Goal: Communication & Community: Share content

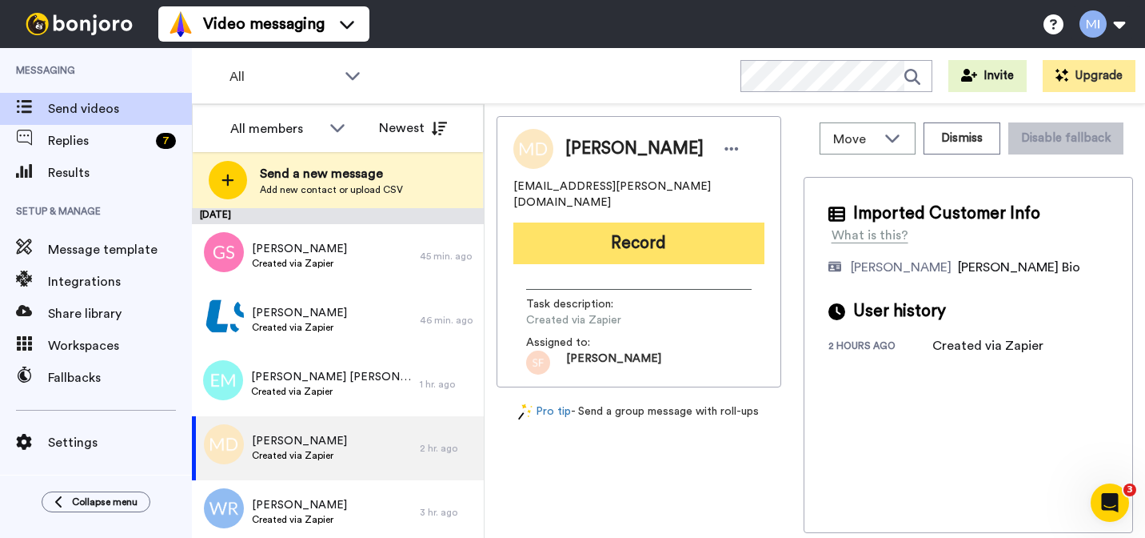
click at [654, 230] on button "Record" at bounding box center [639, 243] width 251 height 42
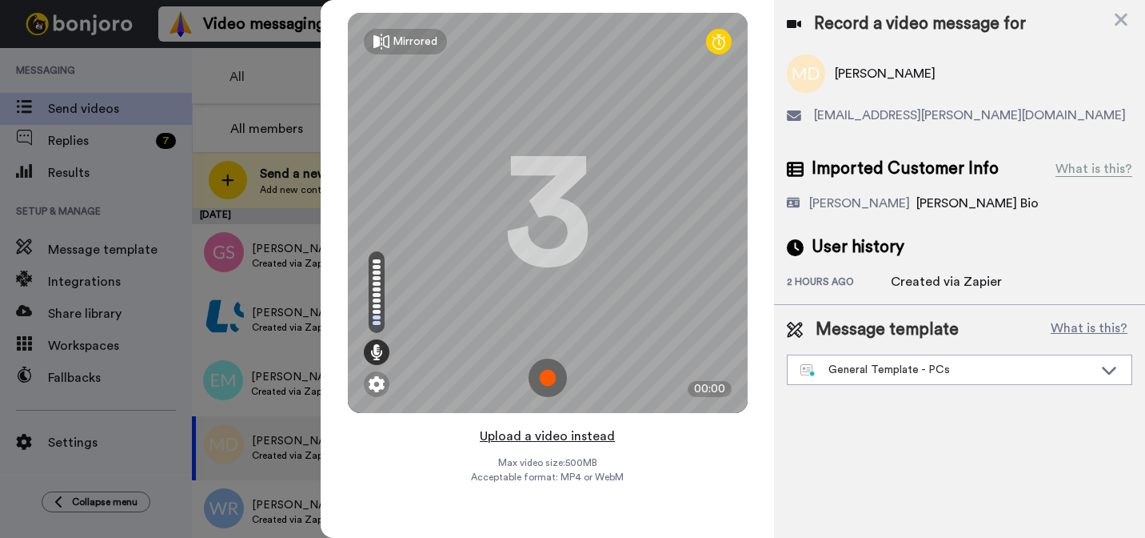
click at [564, 434] on button "Upload a video instead" at bounding box center [547, 436] width 145 height 21
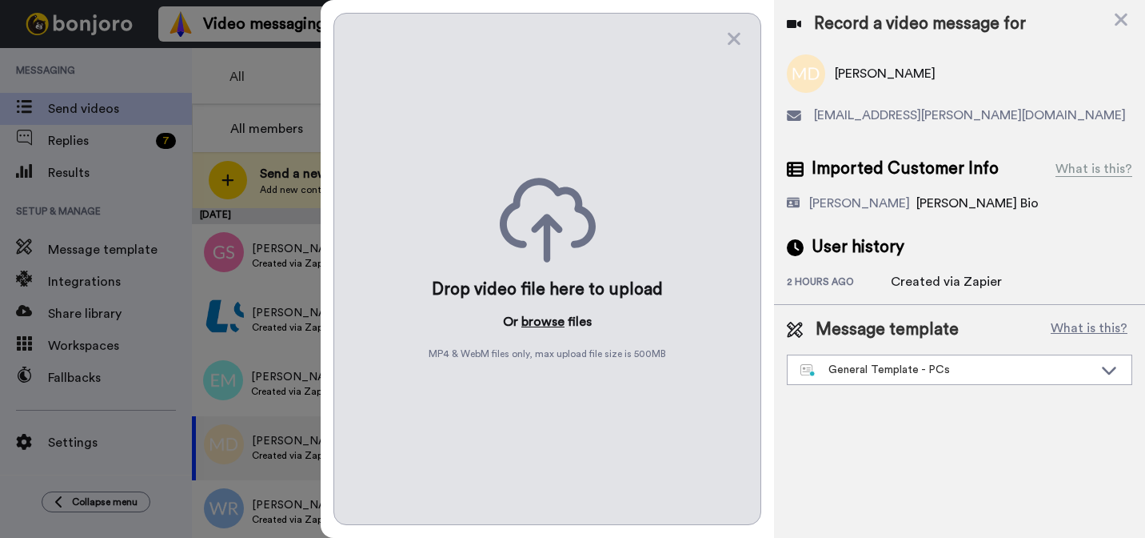
click at [546, 327] on button "browse" at bounding box center [543, 321] width 43 height 19
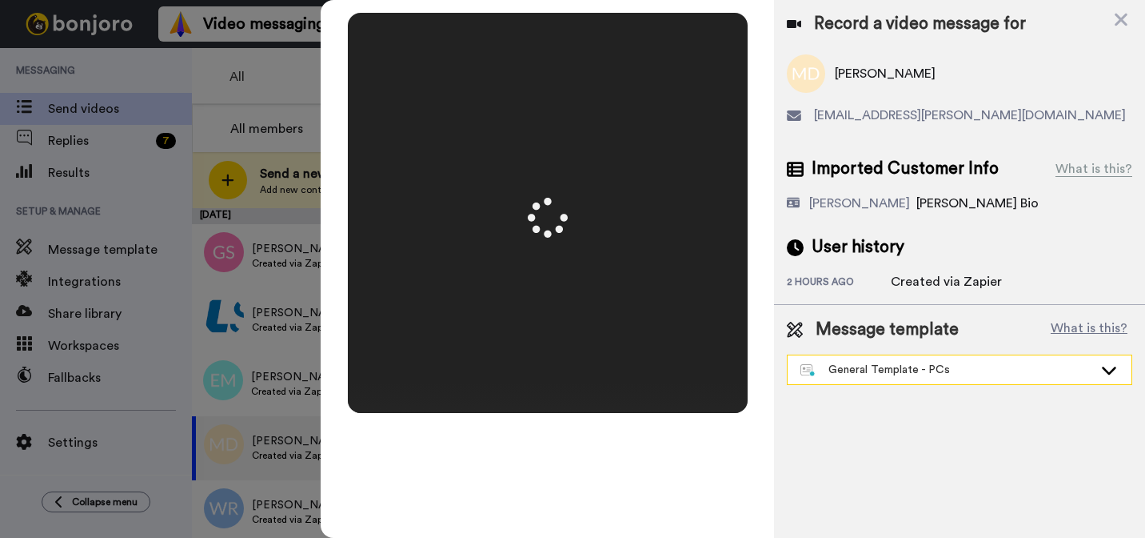
click at [913, 375] on div "General Template - PCs" at bounding box center [947, 370] width 293 height 16
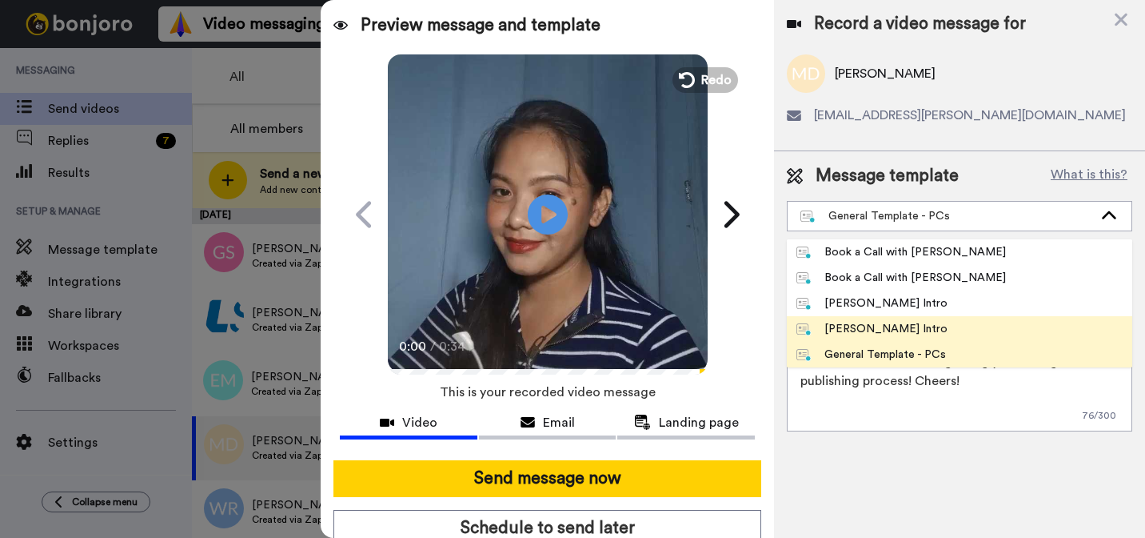
click at [879, 322] on div "[PERSON_NAME] Intro" at bounding box center [872, 329] width 151 height 16
type textarea "Hi {first_name|there}, I’m [PERSON_NAME] from Tellwell Publishing. Here's a qui…"
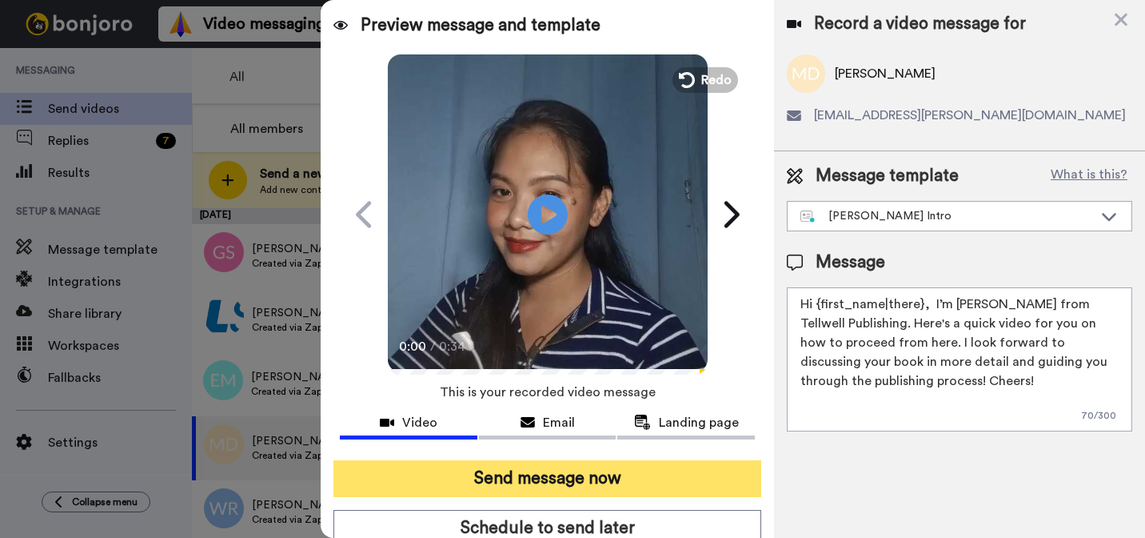
click at [701, 469] on button "Send message now" at bounding box center [548, 478] width 428 height 37
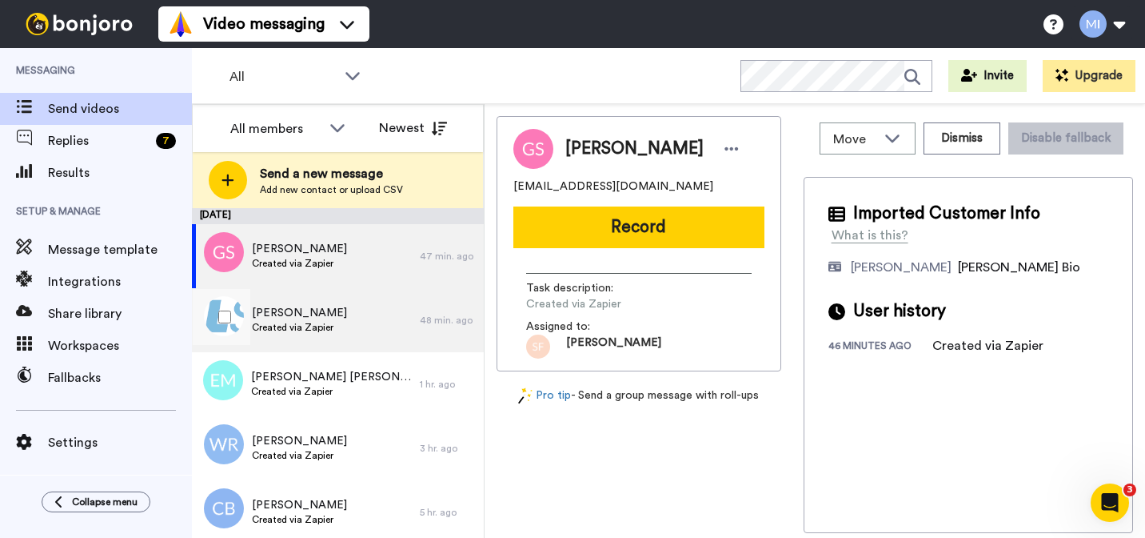
click at [279, 314] on span "[PERSON_NAME]" at bounding box center [299, 313] width 95 height 16
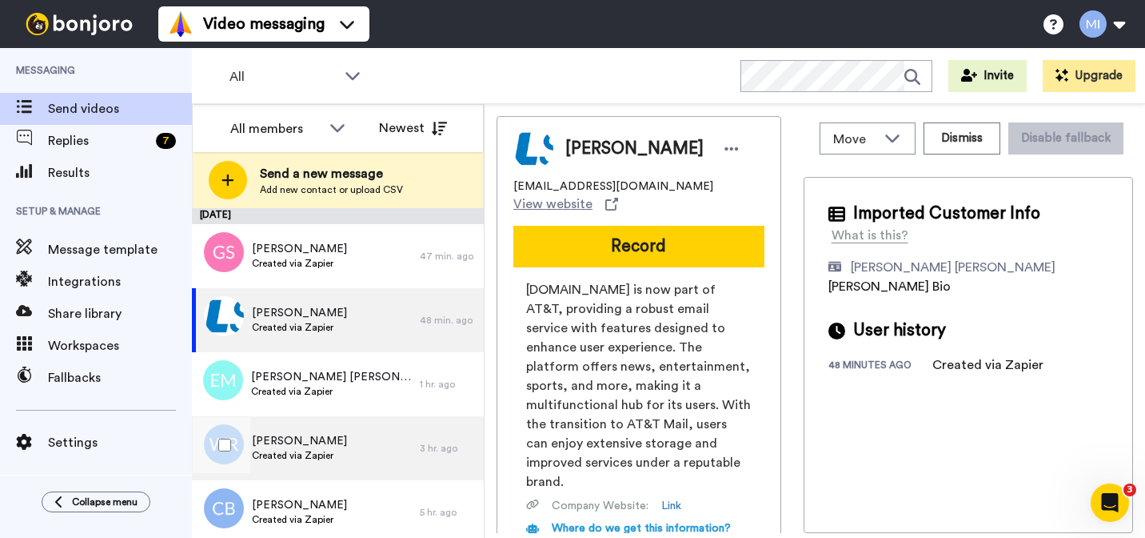
click at [308, 418] on div "Walia Rahman Created via Zapier" at bounding box center [306, 448] width 228 height 64
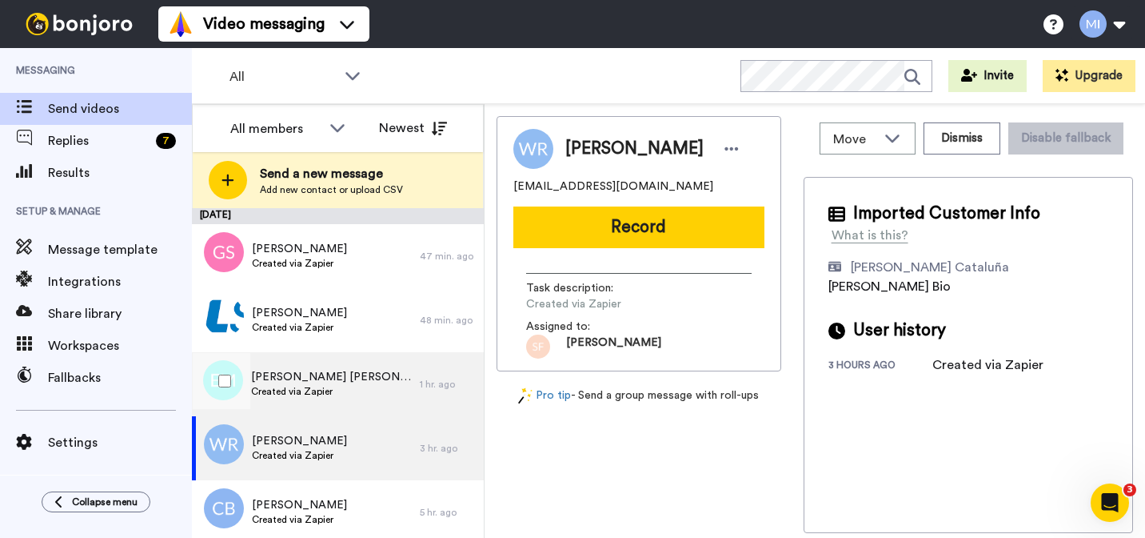
click at [311, 383] on span "[PERSON_NAME] [PERSON_NAME]" at bounding box center [331, 377] width 161 height 16
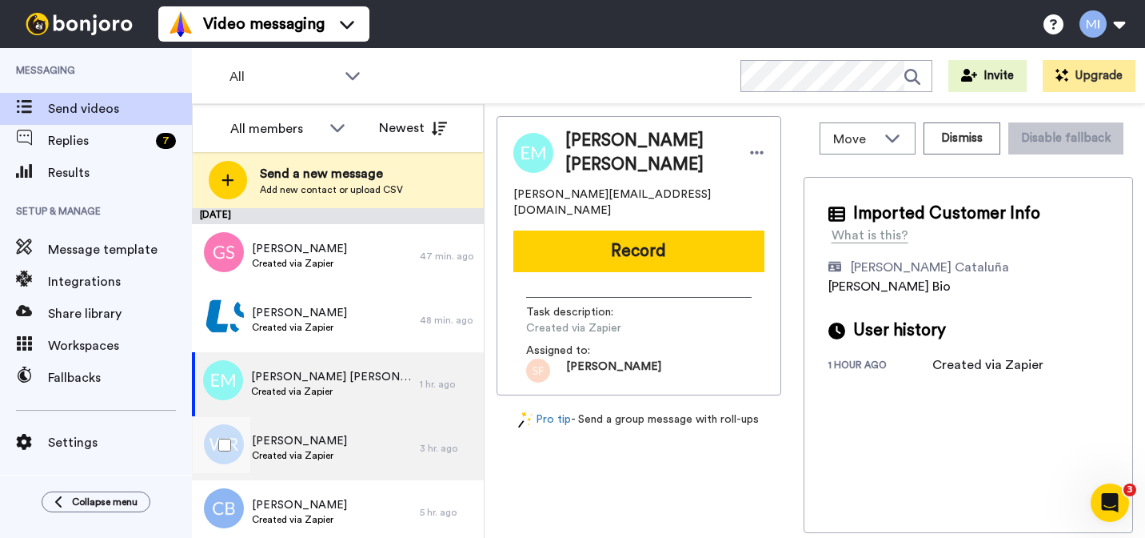
scroll to position [51, 0]
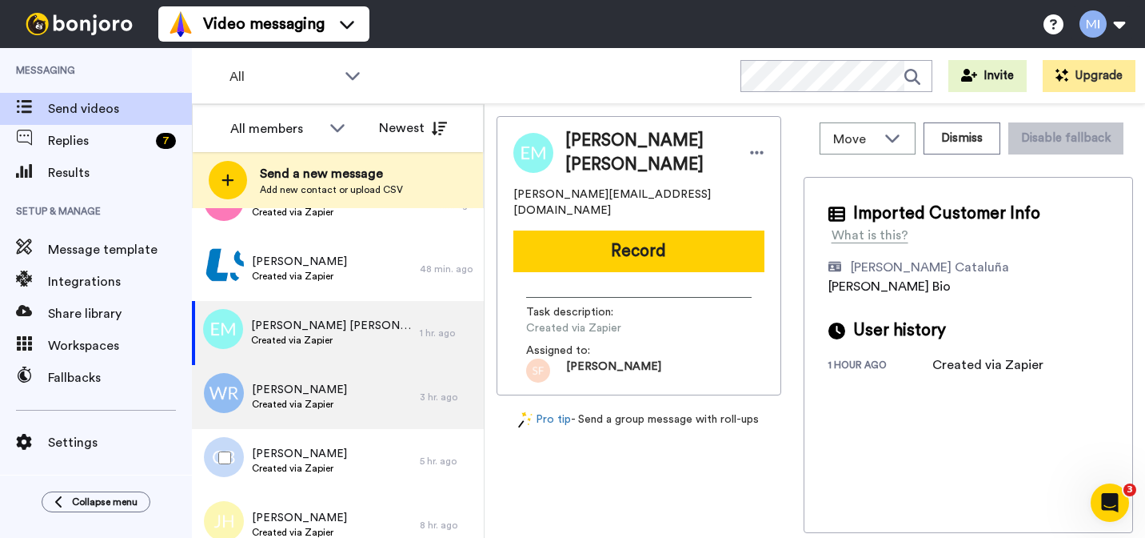
click at [299, 476] on div "Chris Balding Created via Zapier" at bounding box center [306, 461] width 228 height 64
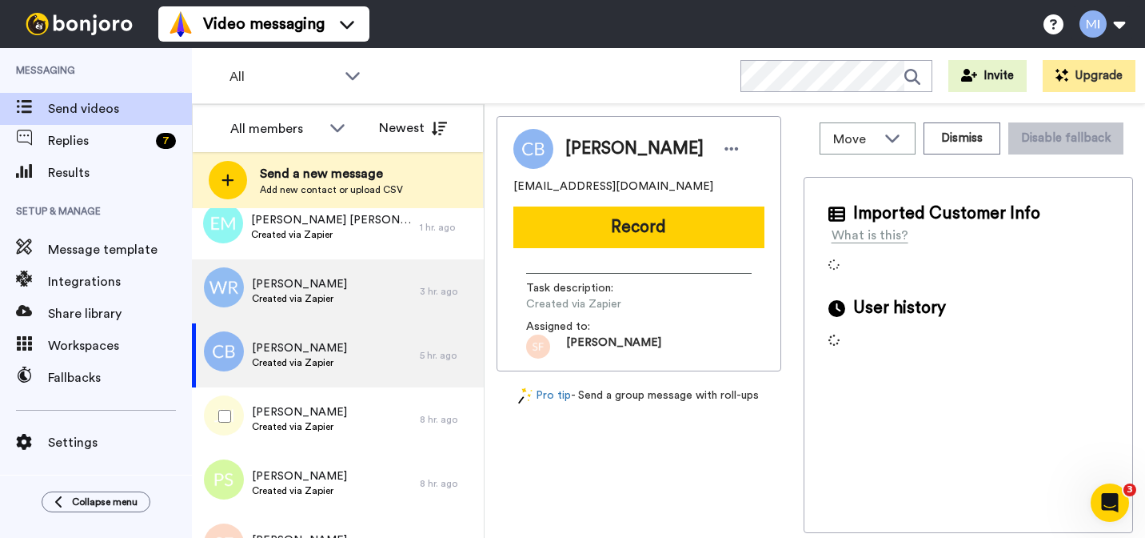
scroll to position [170, 0]
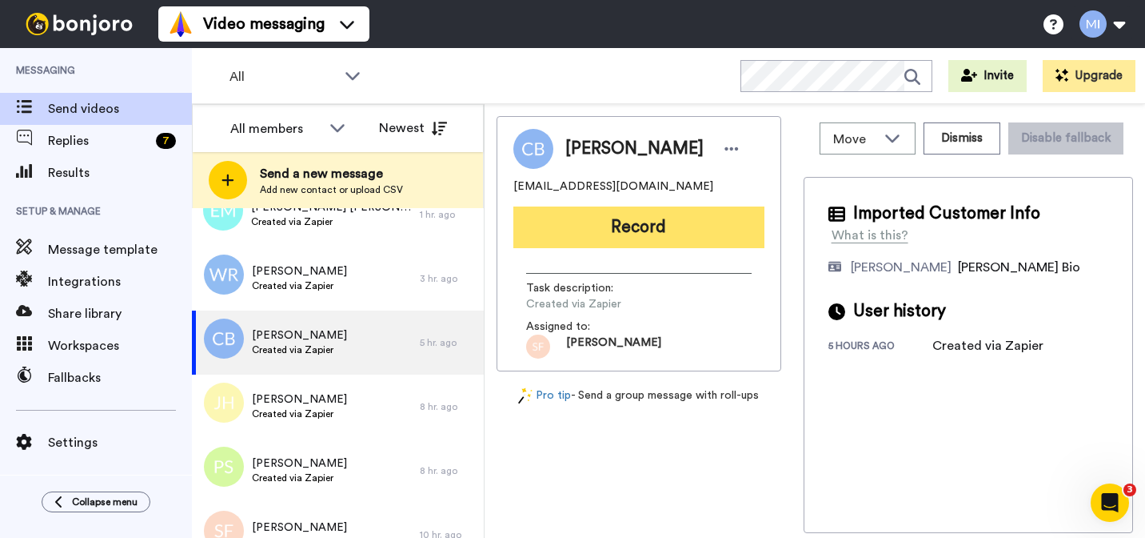
click at [661, 233] on button "Record" at bounding box center [639, 227] width 251 height 42
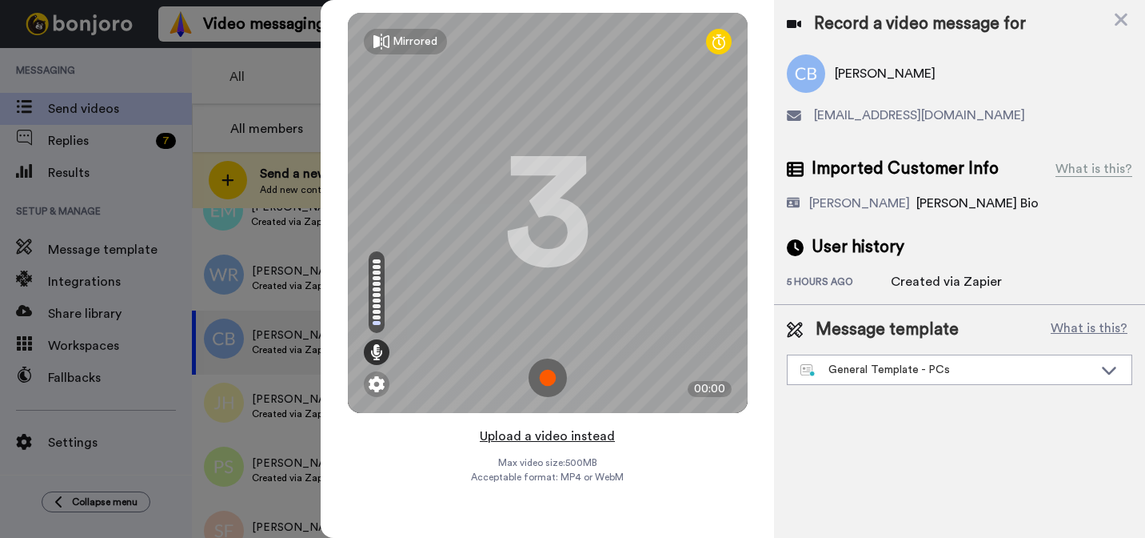
click at [554, 441] on button "Upload a video instead" at bounding box center [547, 436] width 145 height 21
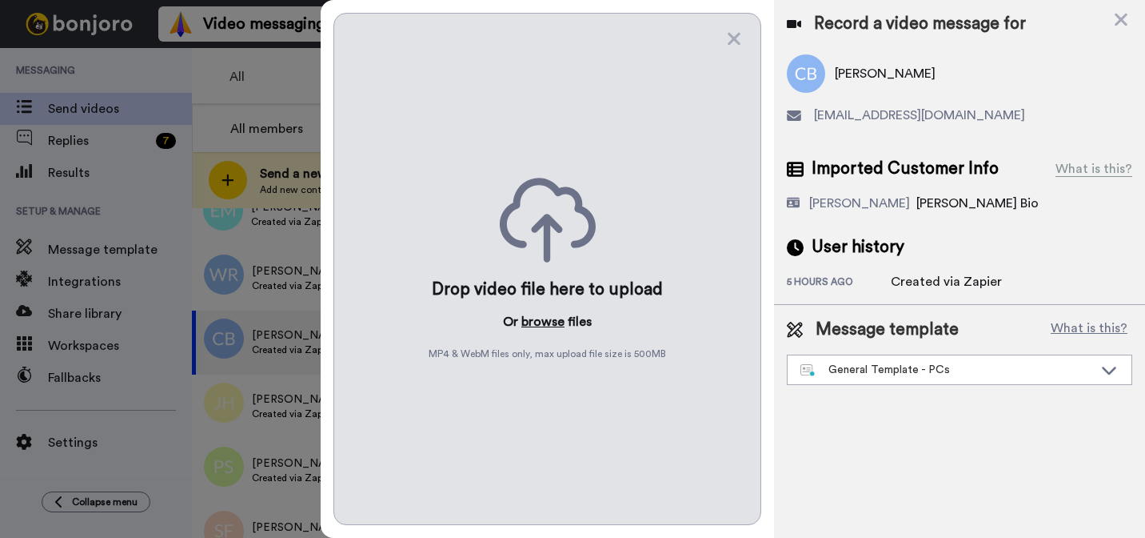
click at [560, 321] on button "browse" at bounding box center [543, 321] width 43 height 19
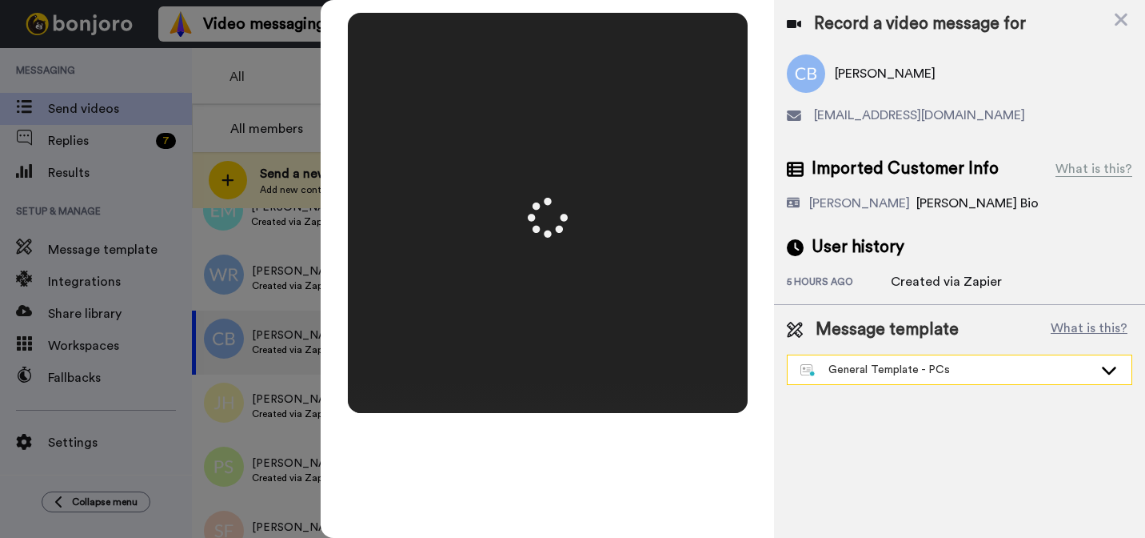
click at [937, 384] on div "General Template - PCs" at bounding box center [960, 369] width 346 height 30
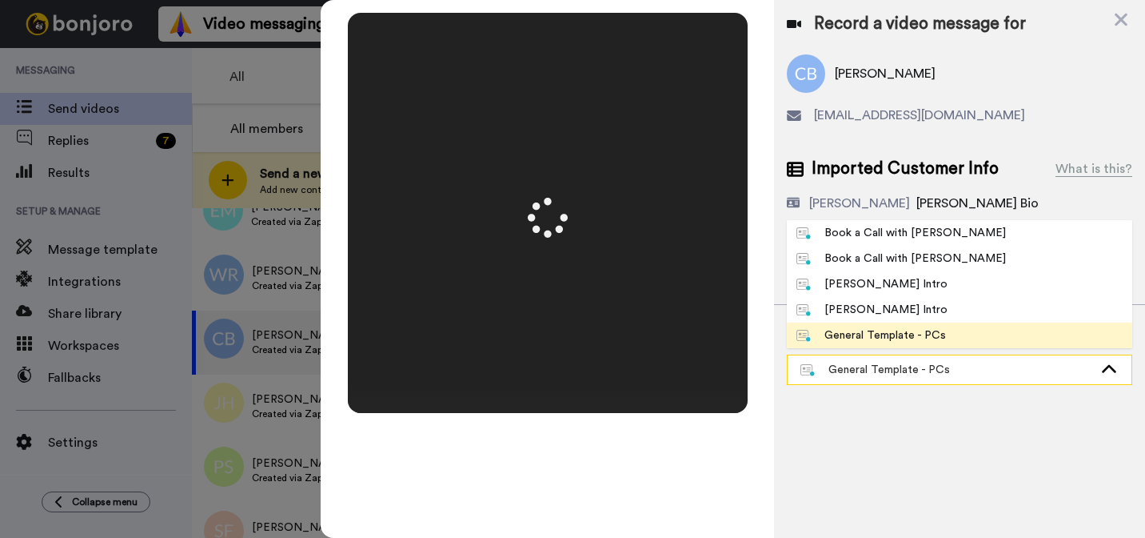
click at [937, 373] on div "General Template - PCs" at bounding box center [947, 370] width 293 height 16
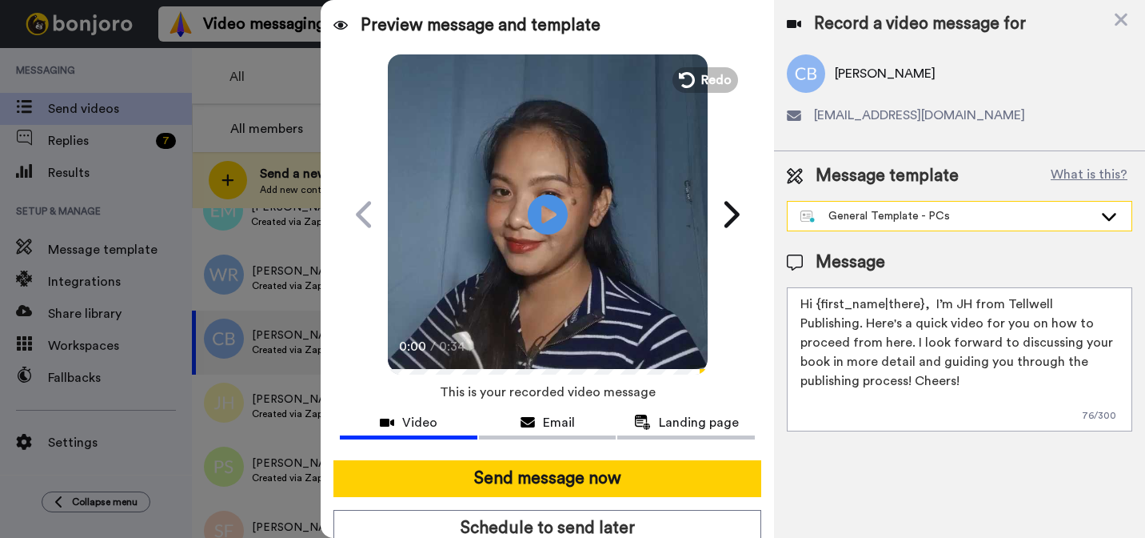
click at [913, 222] on div "General Template - PCs" at bounding box center [947, 216] width 293 height 16
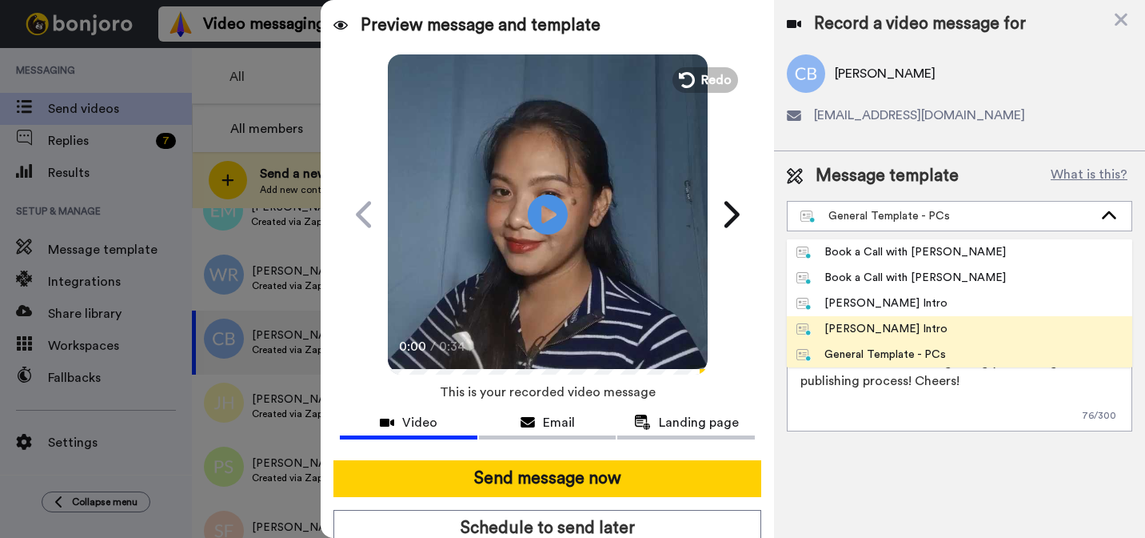
click at [864, 335] on div "Marjorie Bonjoro Intro" at bounding box center [872, 329] width 151 height 16
type textarea "Hi {first_name|there}, I’m Marjorie from Tellwell Publishing. Here's a quick vi…"
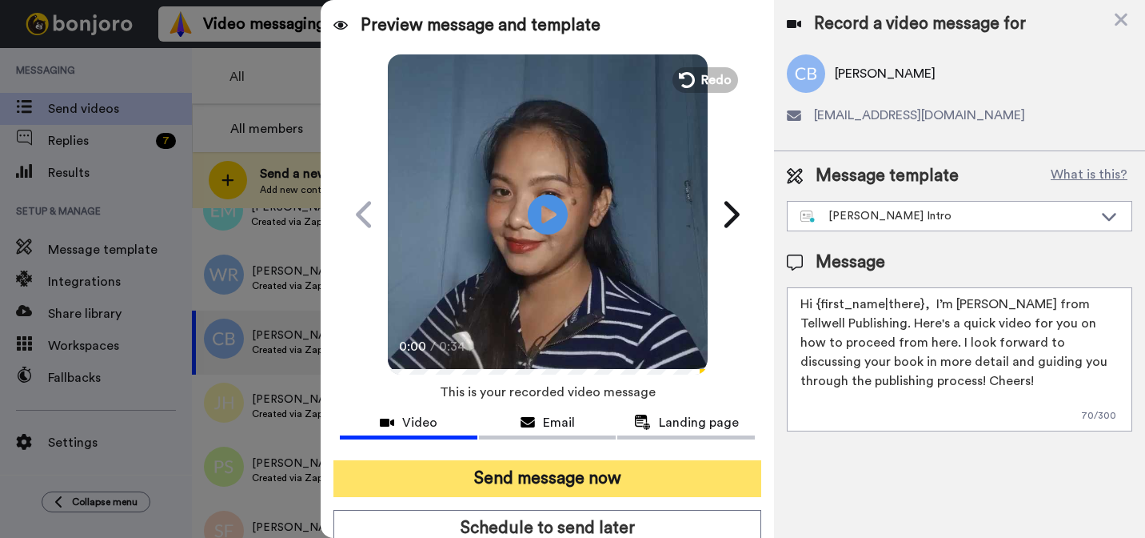
click at [674, 483] on button "Send message now" at bounding box center [548, 478] width 428 height 37
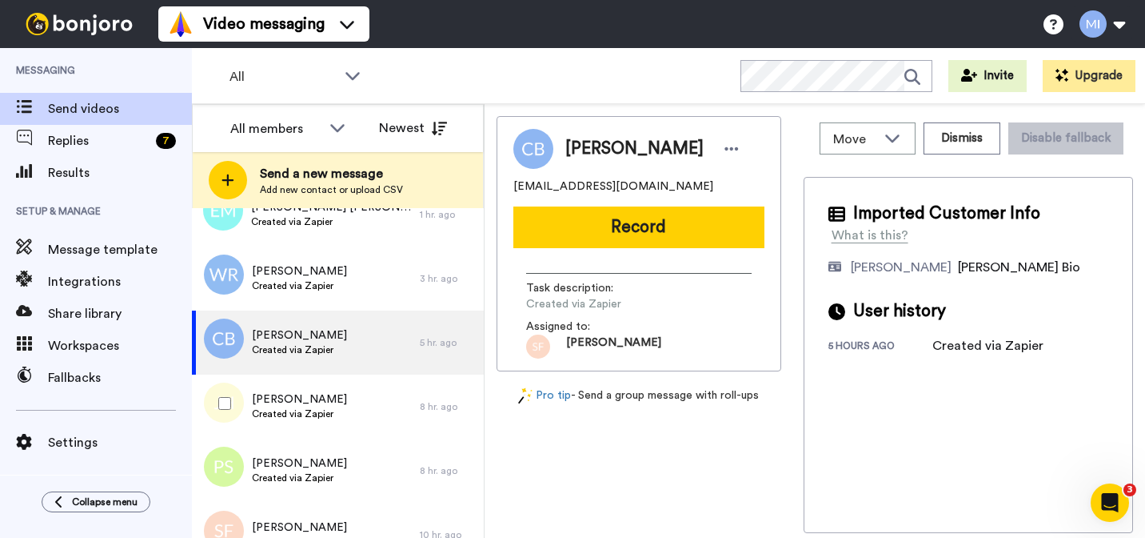
scroll to position [0, 0]
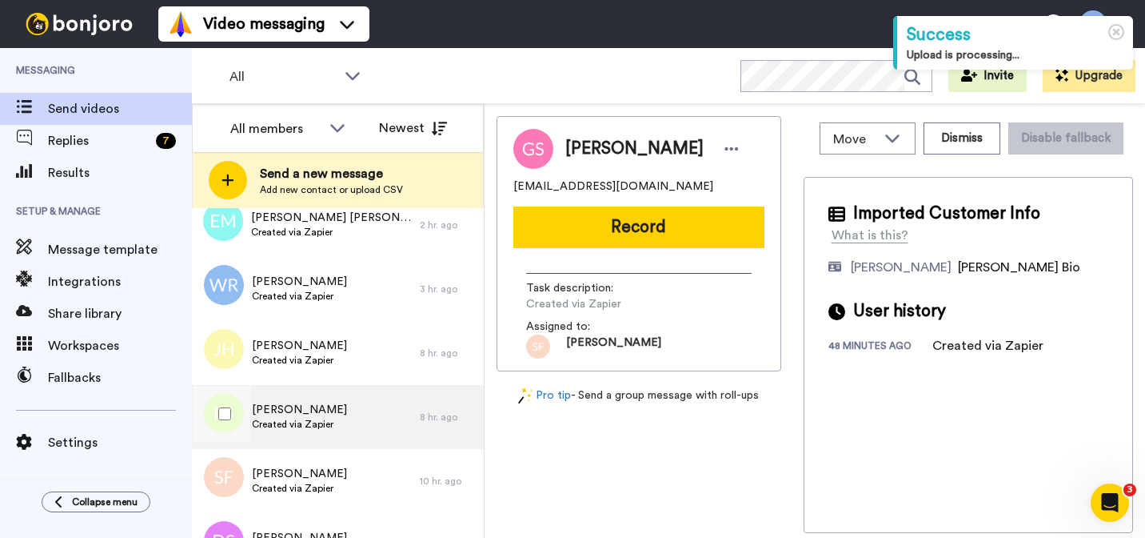
click at [301, 395] on div "Paulette Smith Created via Zapier" at bounding box center [306, 417] width 228 height 64
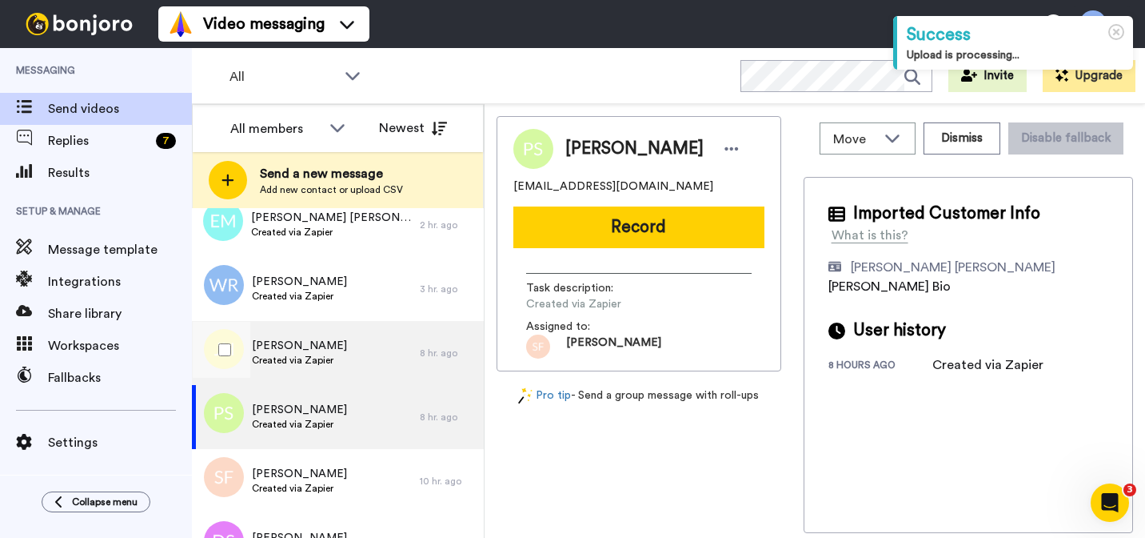
click at [302, 373] on div "Jennifer Hraczo Created via Zapier" at bounding box center [306, 353] width 228 height 64
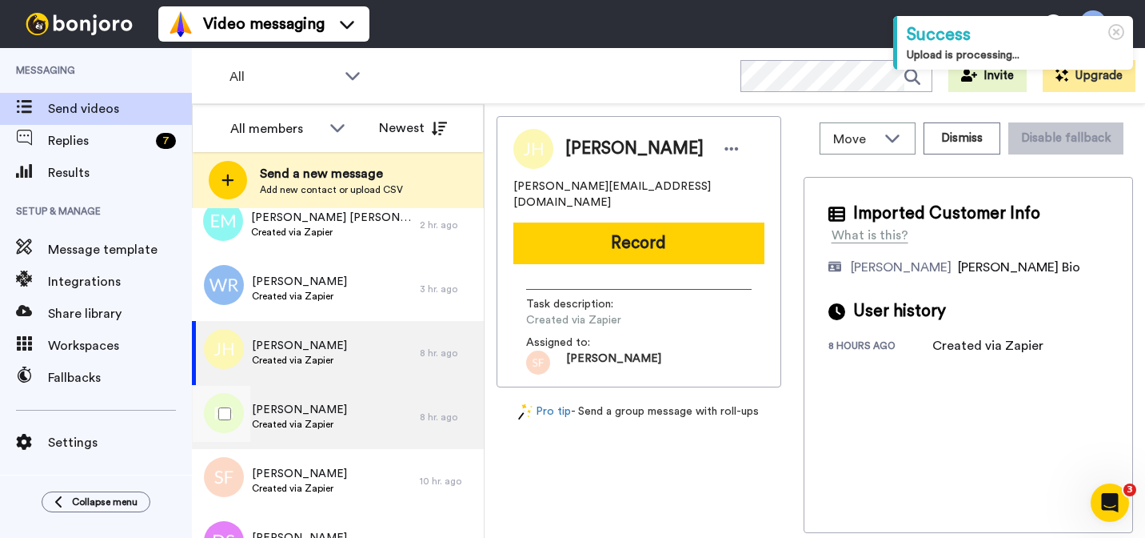
click at [294, 438] on div "Paulette Smith Created via Zapier" at bounding box center [306, 417] width 228 height 64
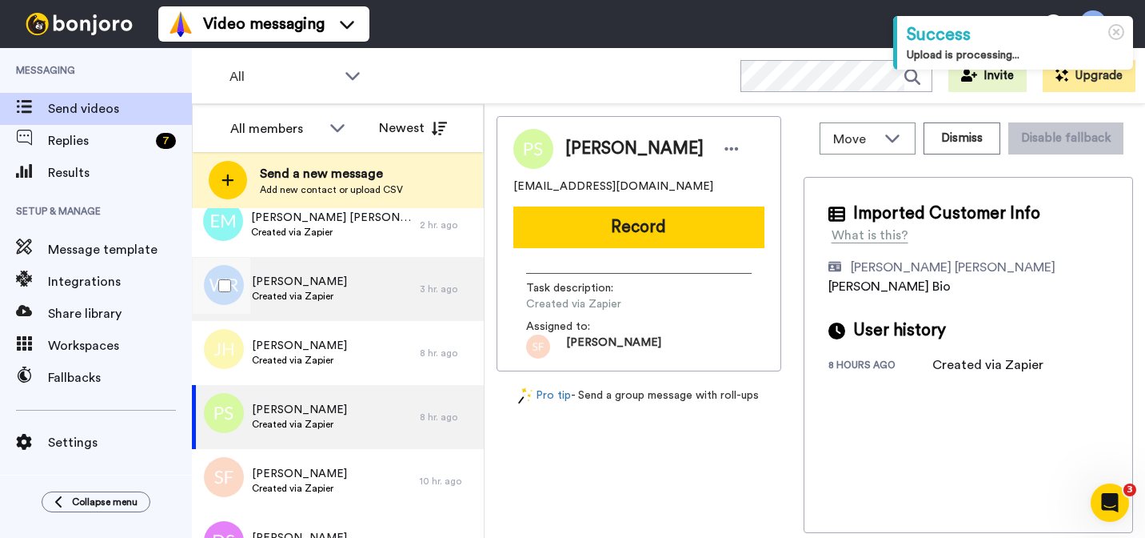
click at [326, 308] on div "[PERSON_NAME] Created via Zapier" at bounding box center [306, 289] width 228 height 64
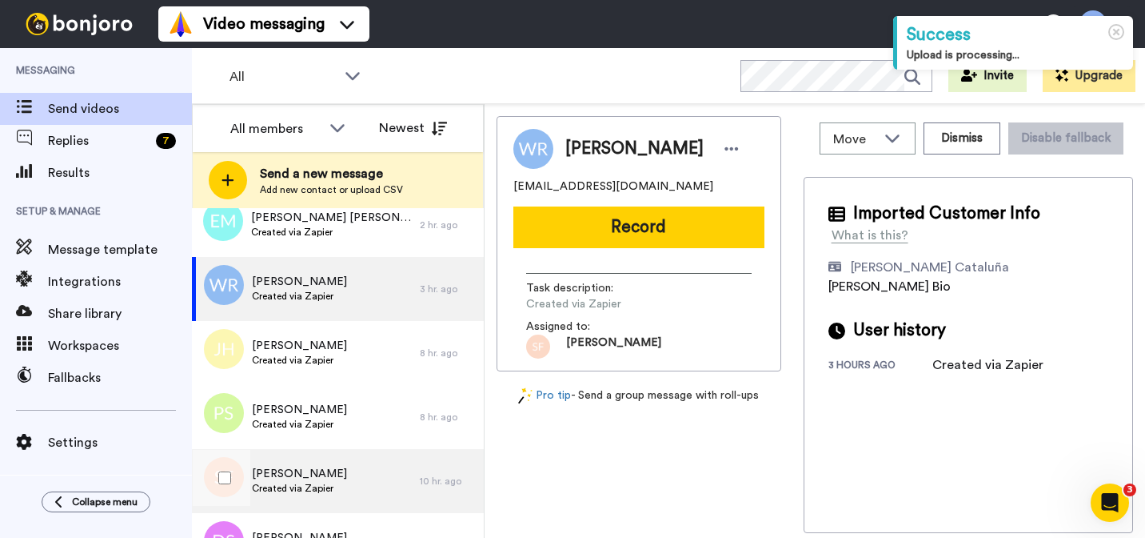
click at [317, 489] on span "Created via Zapier" at bounding box center [299, 488] width 95 height 13
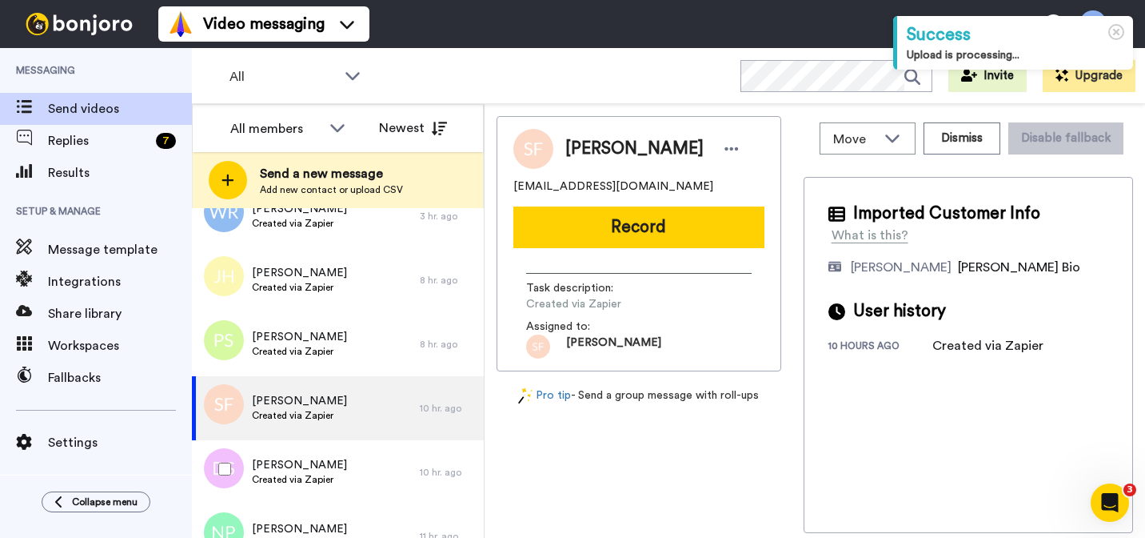
scroll to position [234, 0]
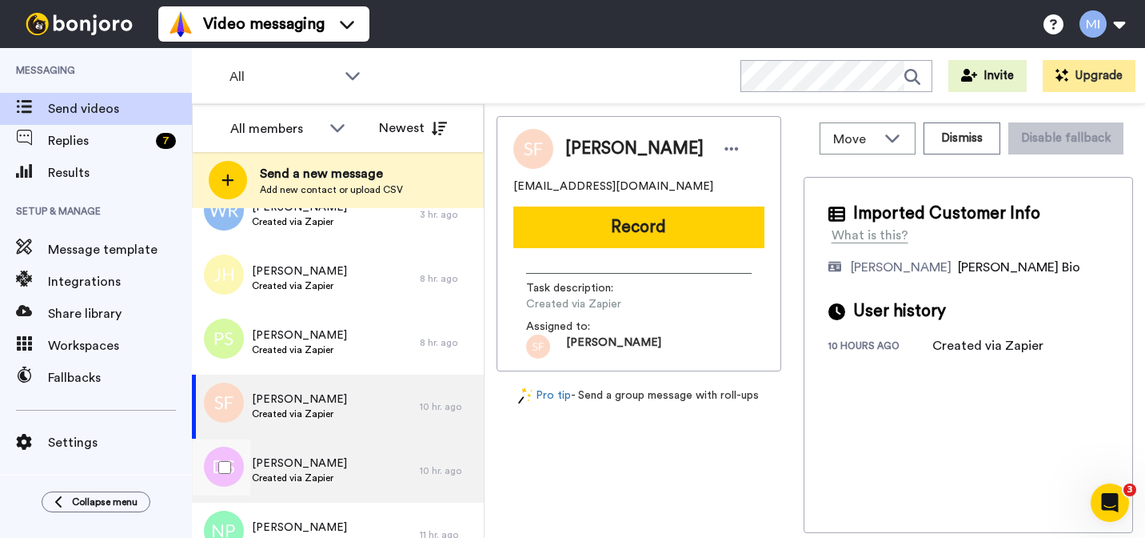
click at [325, 457] on span "[PERSON_NAME]" at bounding box center [299, 463] width 95 height 16
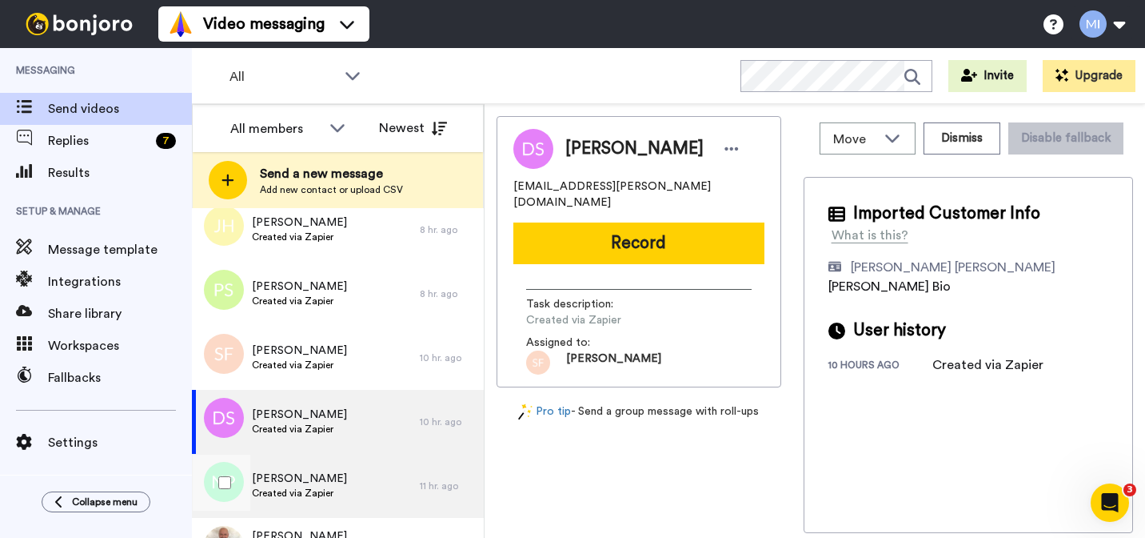
click at [312, 474] on span "[PERSON_NAME]" at bounding box center [299, 478] width 95 height 16
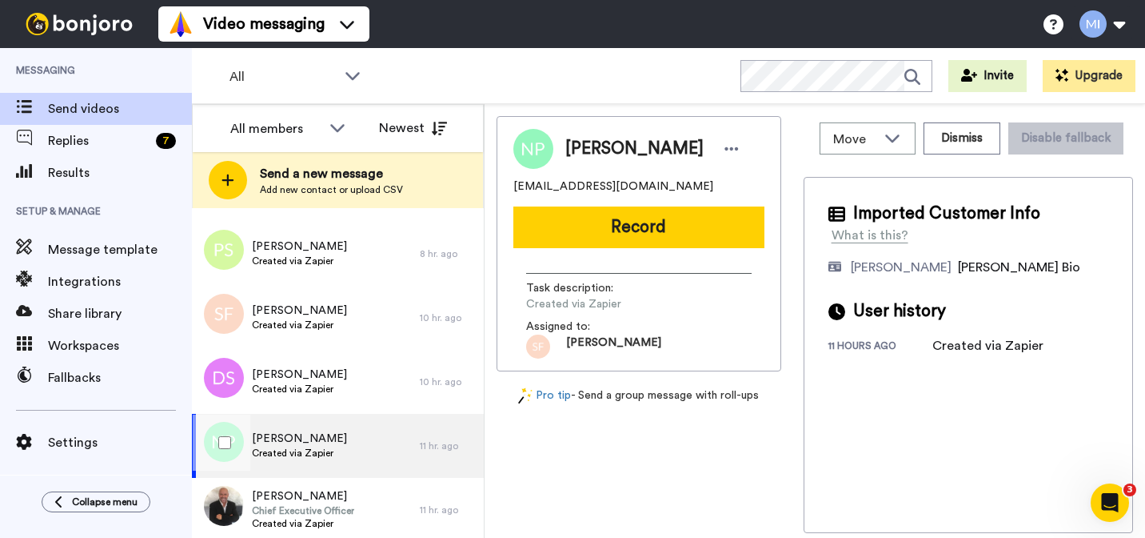
scroll to position [360, 0]
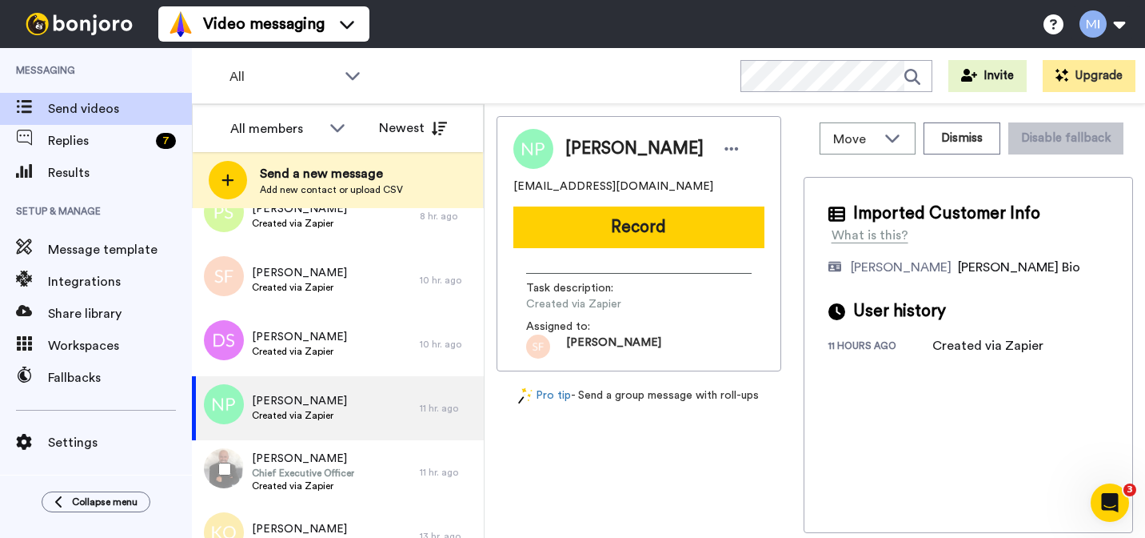
click at [312, 474] on span "Chief Executive Officer" at bounding box center [303, 472] width 102 height 13
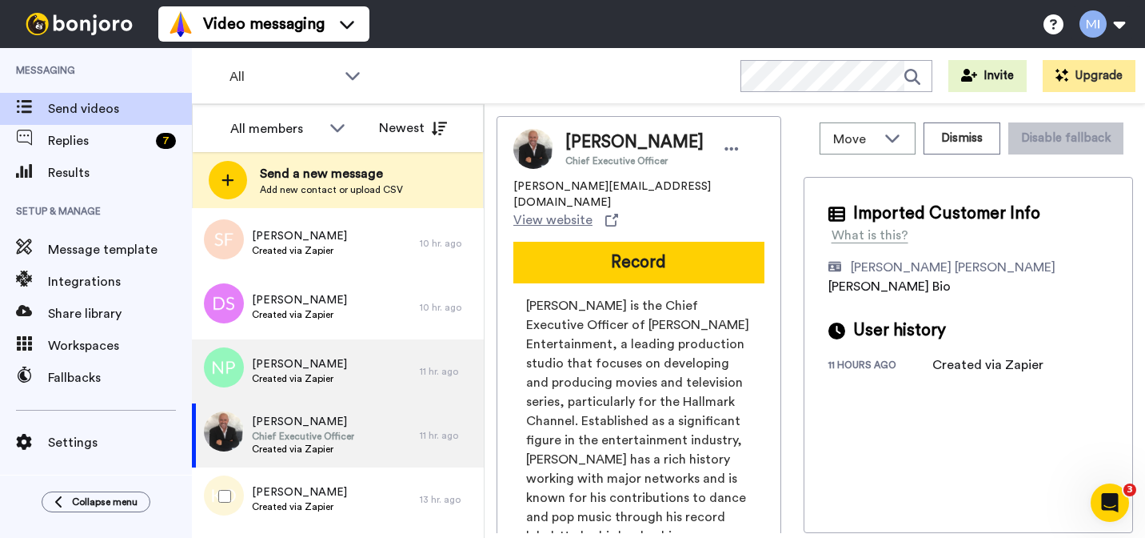
click at [312, 474] on div "Karen O’Donnell Created via Zapier" at bounding box center [306, 499] width 228 height 64
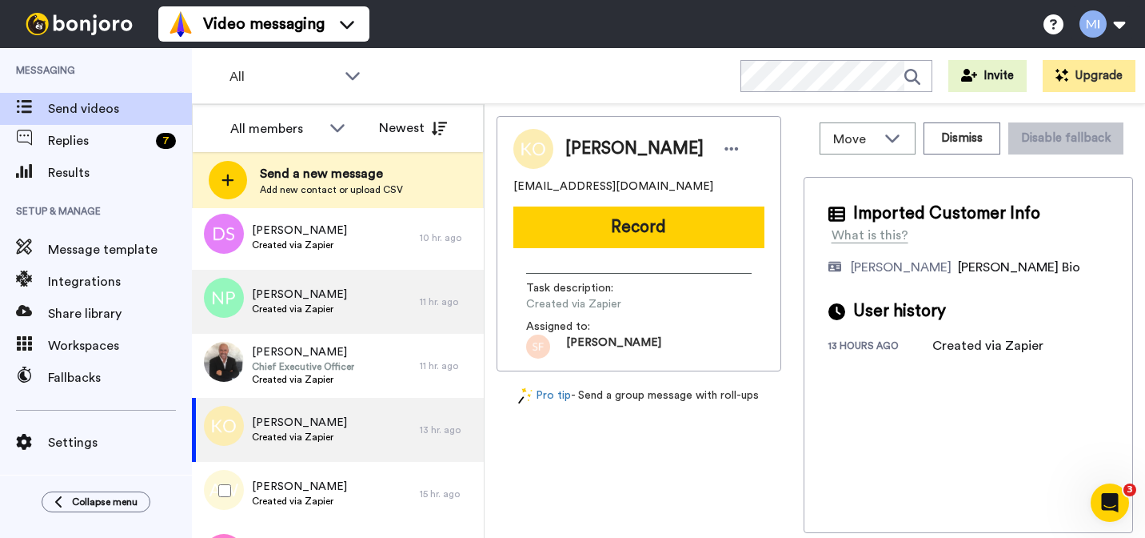
scroll to position [465, 0]
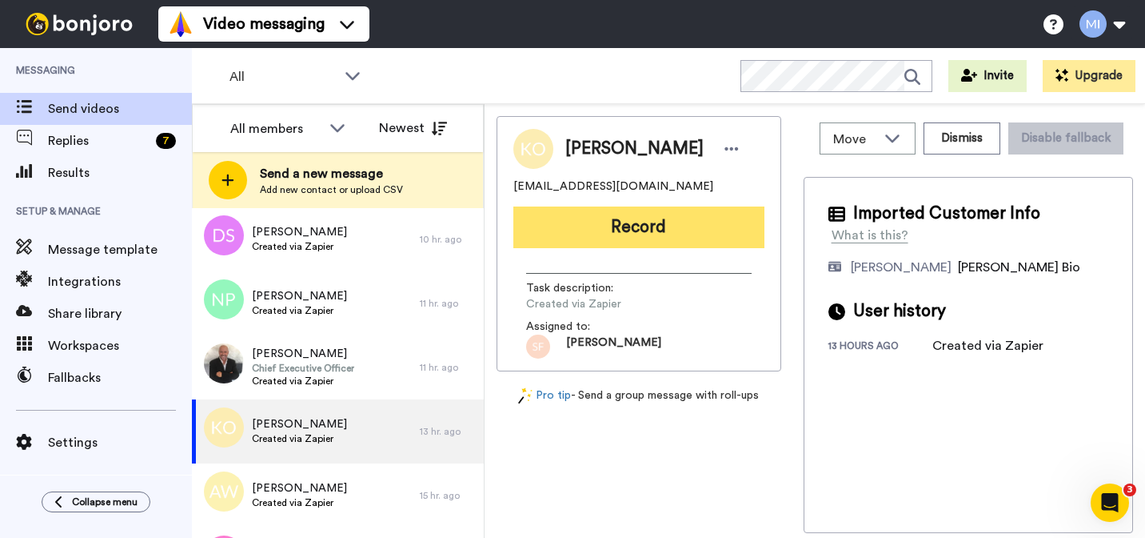
click at [635, 235] on button "Record" at bounding box center [639, 227] width 251 height 42
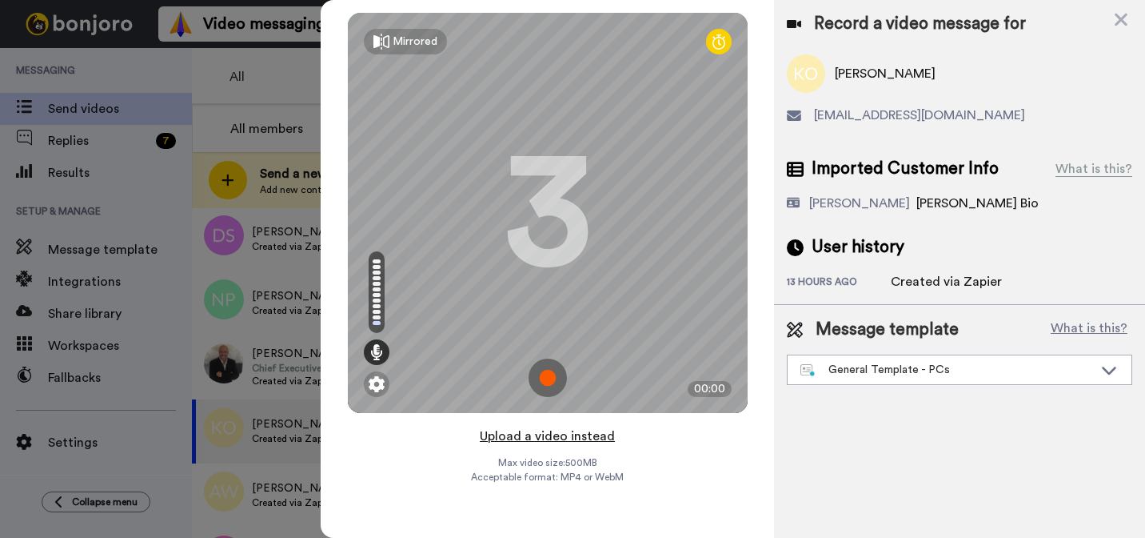
click at [546, 431] on button "Upload a video instead" at bounding box center [547, 436] width 145 height 21
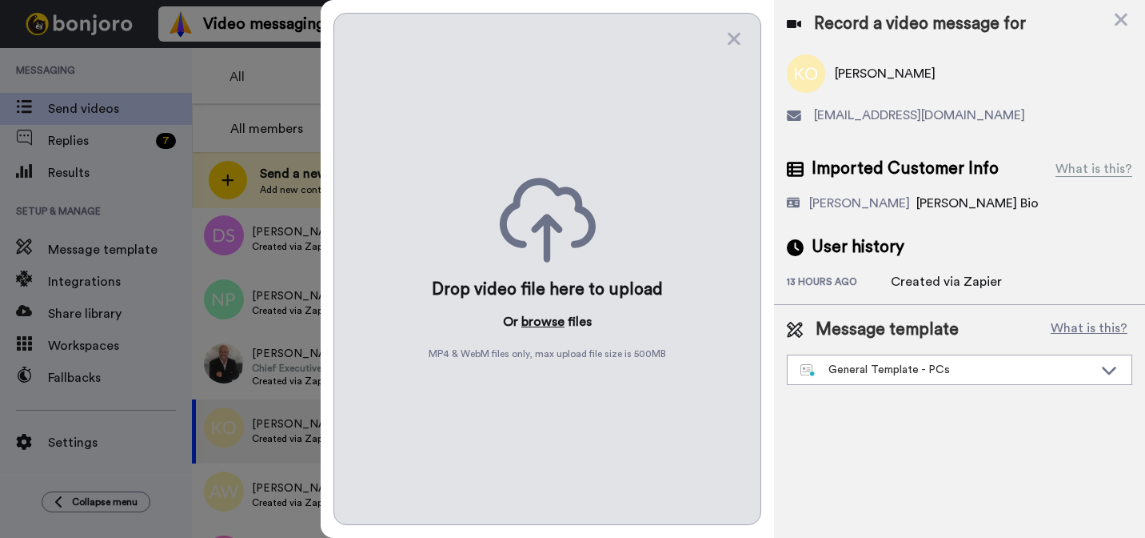
click at [555, 317] on button "browse" at bounding box center [543, 321] width 43 height 19
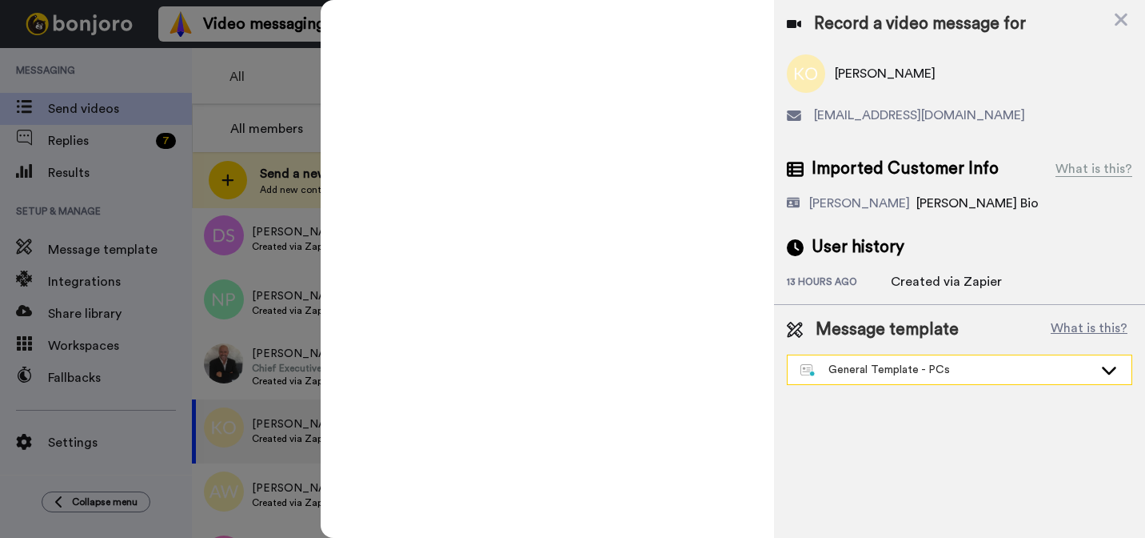
click at [843, 370] on div "General Template - PCs" at bounding box center [947, 370] width 293 height 16
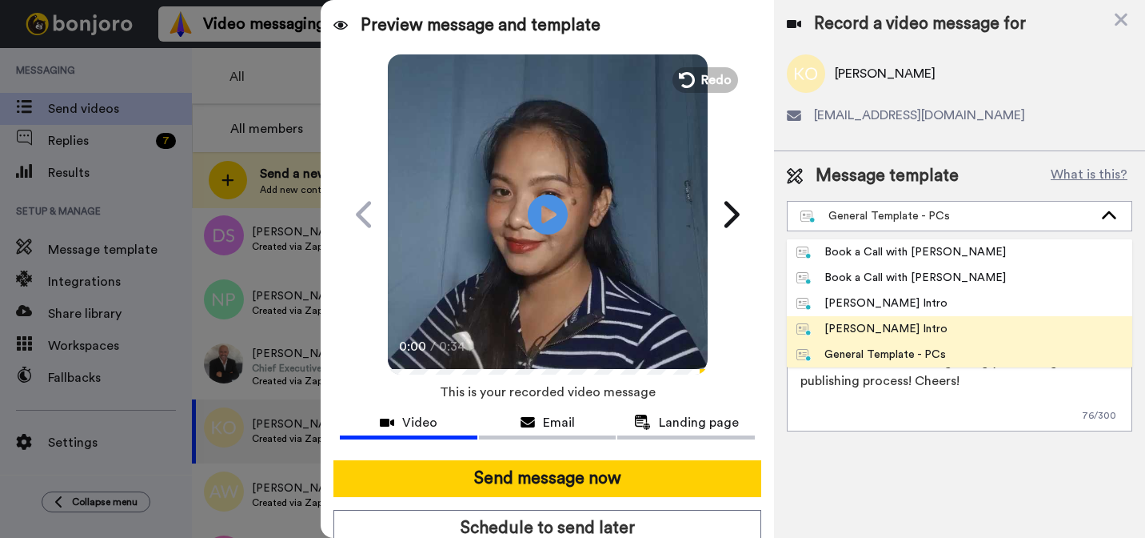
click at [839, 324] on div "[PERSON_NAME] Intro" at bounding box center [872, 329] width 151 height 16
type textarea "Hi {first_name|there}, I’m [PERSON_NAME] from Tellwell Publishing. Here's a qui…"
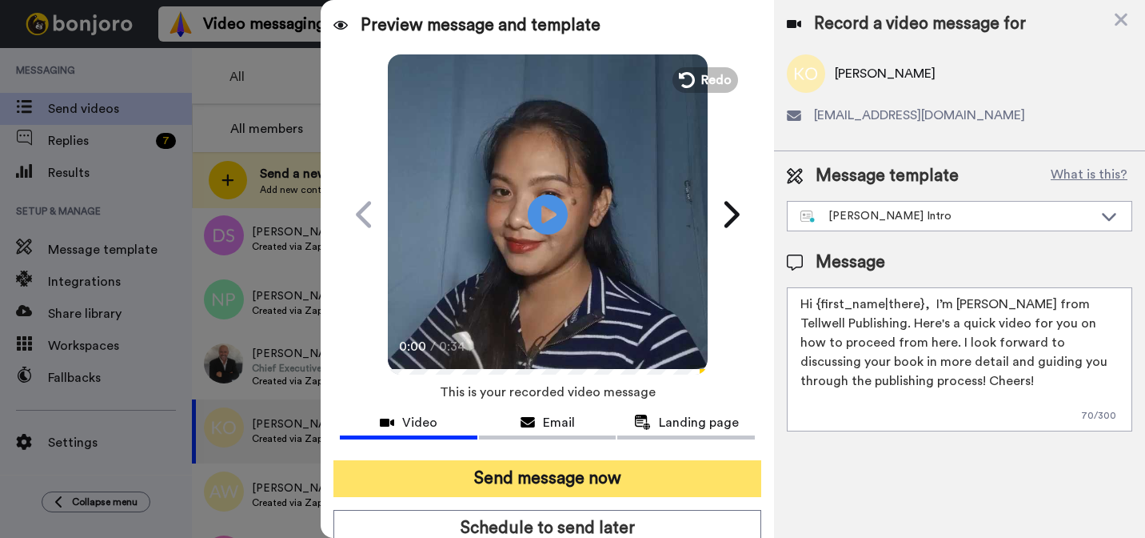
click at [719, 494] on button "Send message now" at bounding box center [548, 478] width 428 height 37
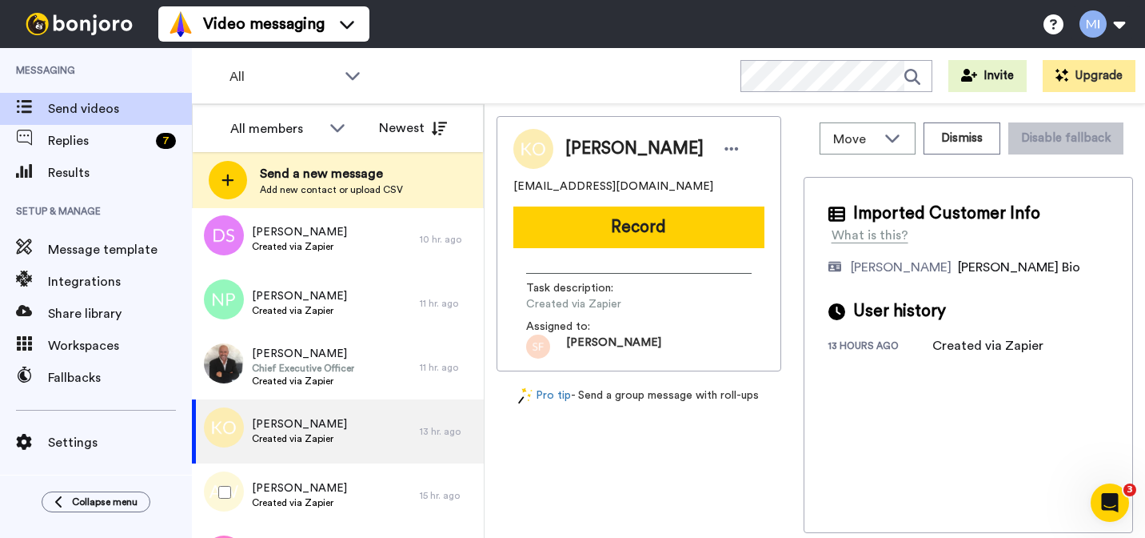
scroll to position [0, 0]
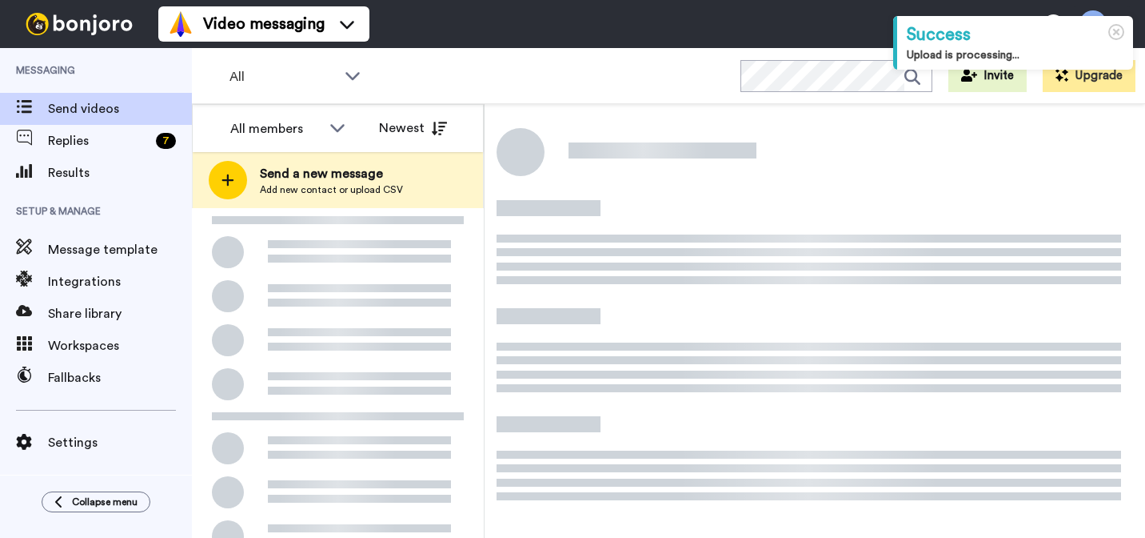
scroll to position [218, 0]
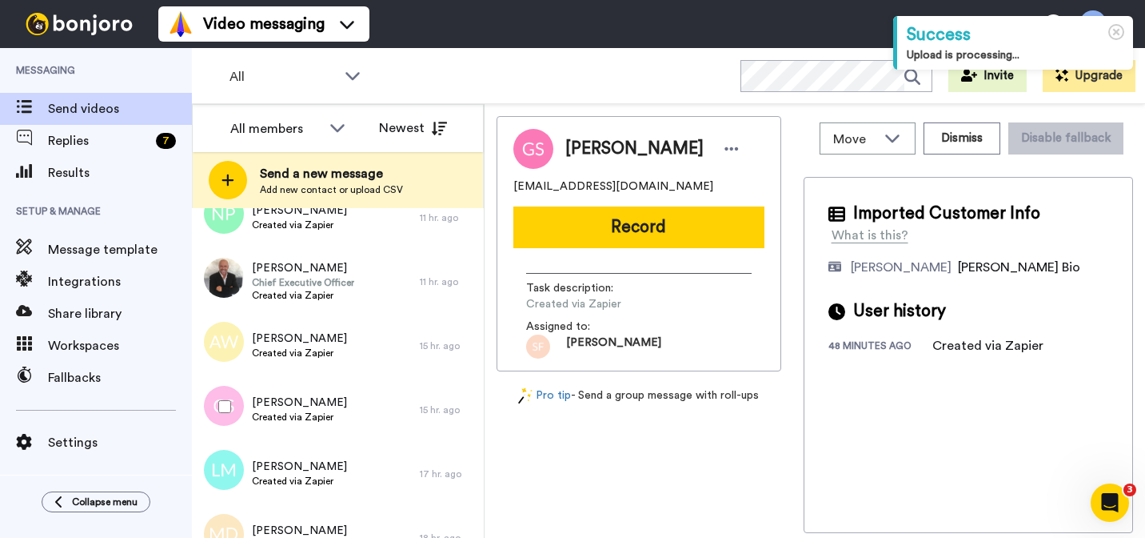
scroll to position [549, 0]
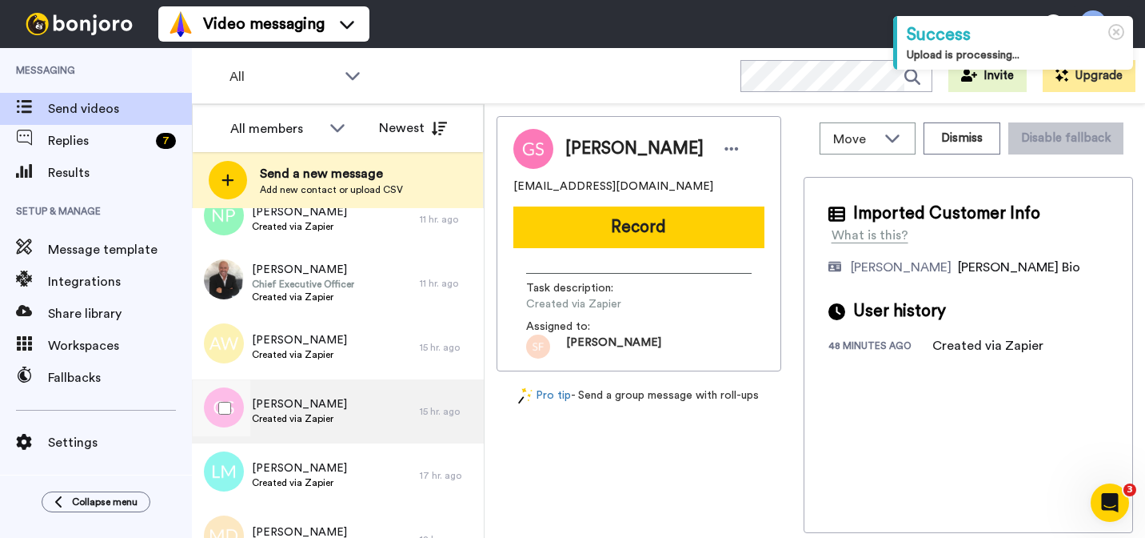
click at [301, 382] on div "Courtney Schmidt Created via Zapier" at bounding box center [306, 411] width 228 height 64
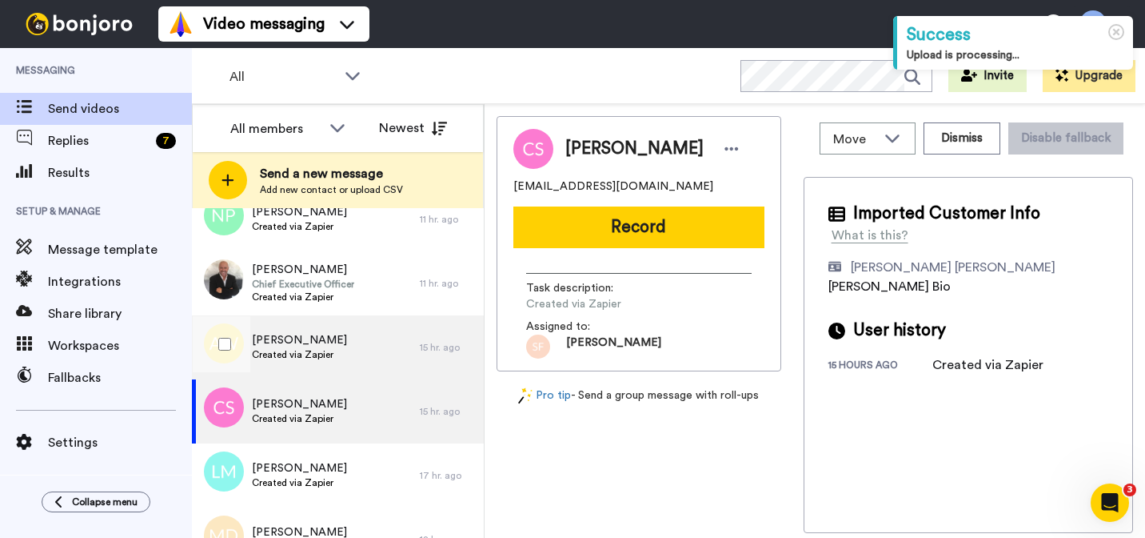
click at [307, 358] on span "Created via Zapier" at bounding box center [299, 354] width 95 height 13
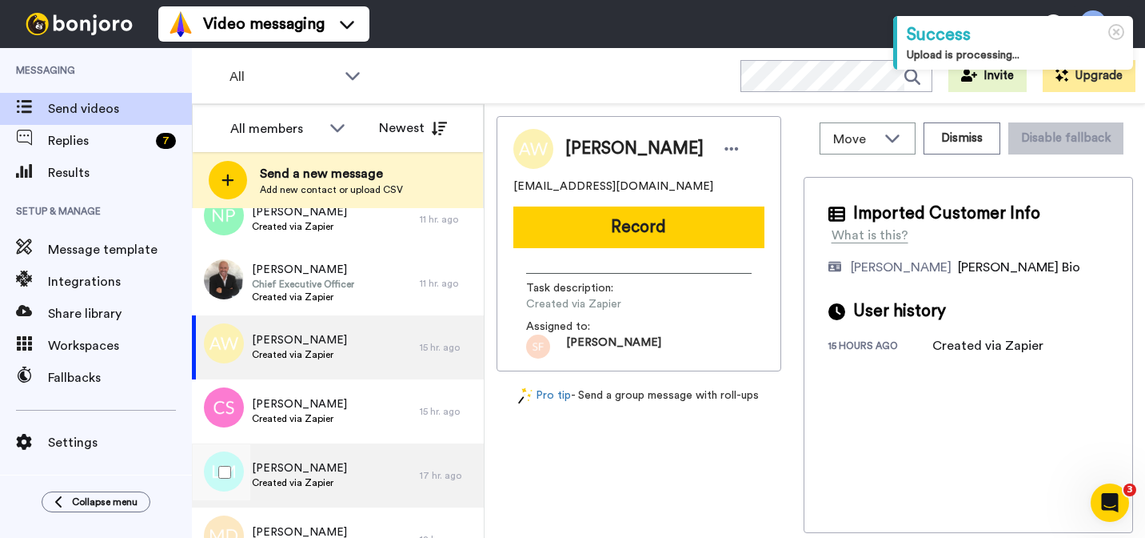
click at [298, 453] on div "Lucy McGrory Created via Zapier" at bounding box center [306, 475] width 228 height 64
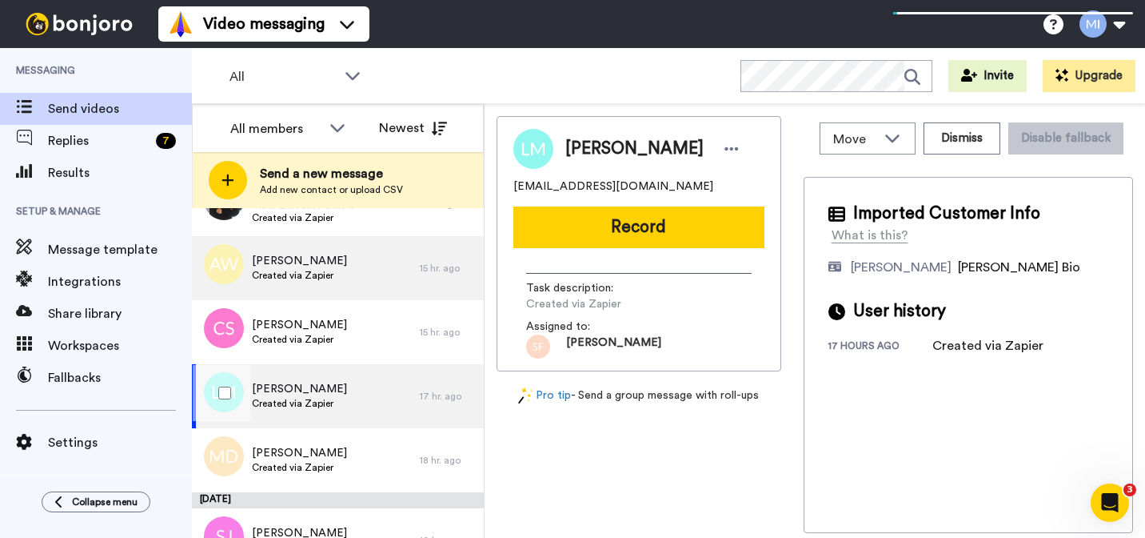
scroll to position [630, 0]
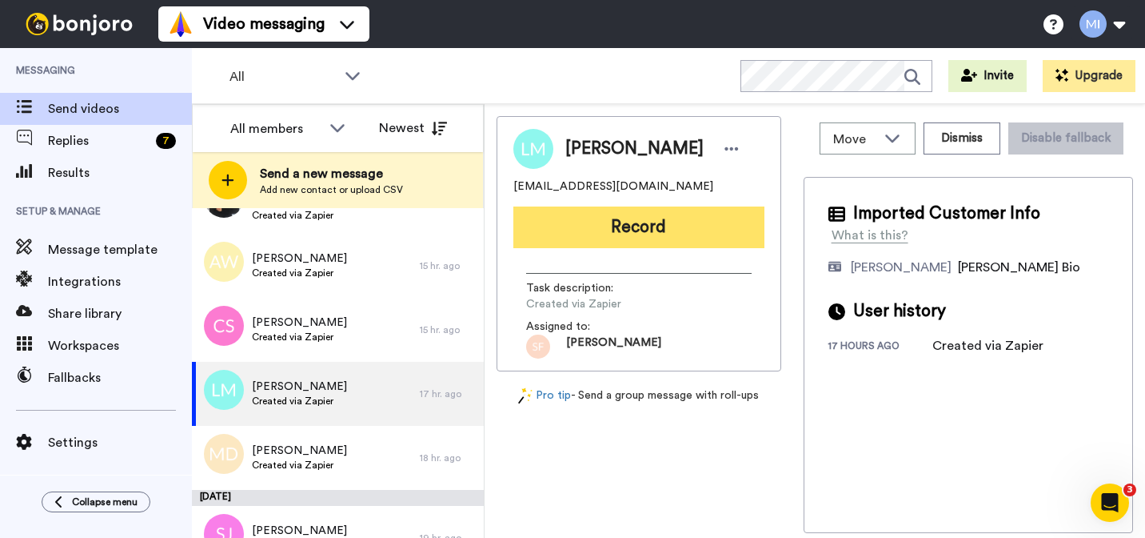
click at [590, 237] on button "Record" at bounding box center [639, 227] width 251 height 42
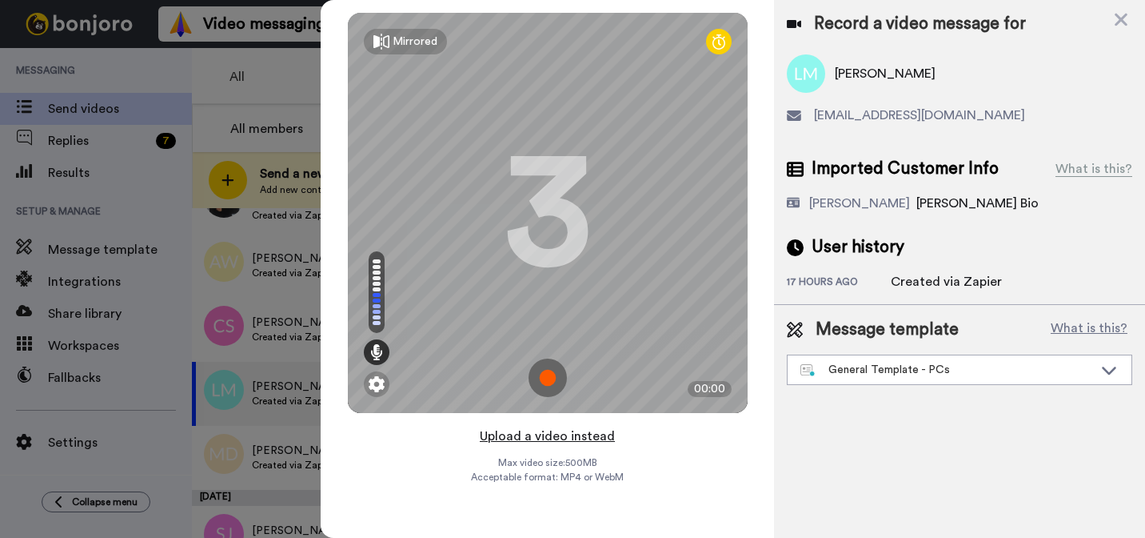
click at [547, 441] on button "Upload a video instead" at bounding box center [547, 436] width 145 height 21
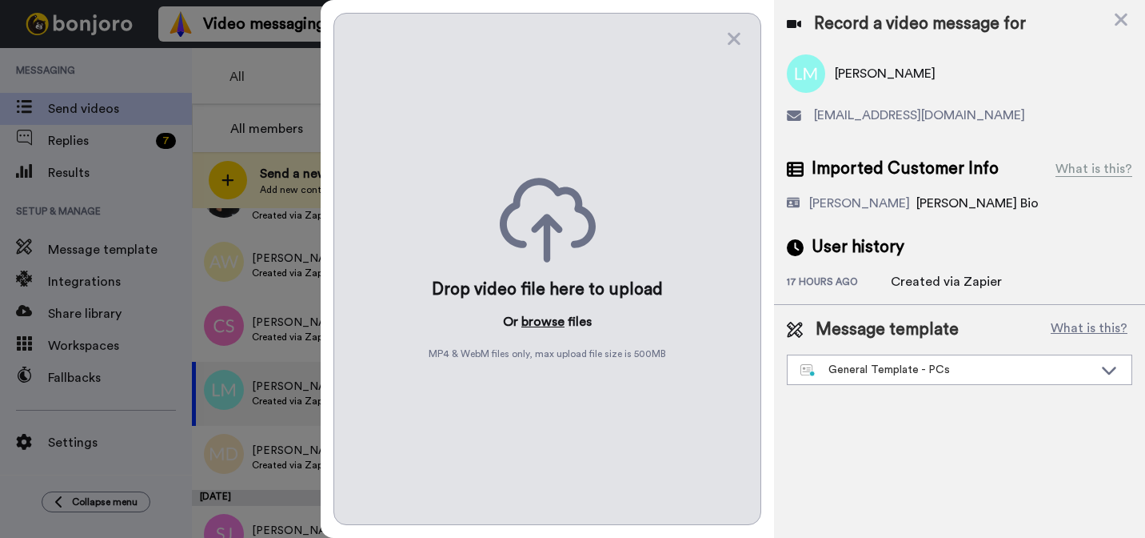
click at [550, 322] on button "browse" at bounding box center [543, 321] width 43 height 19
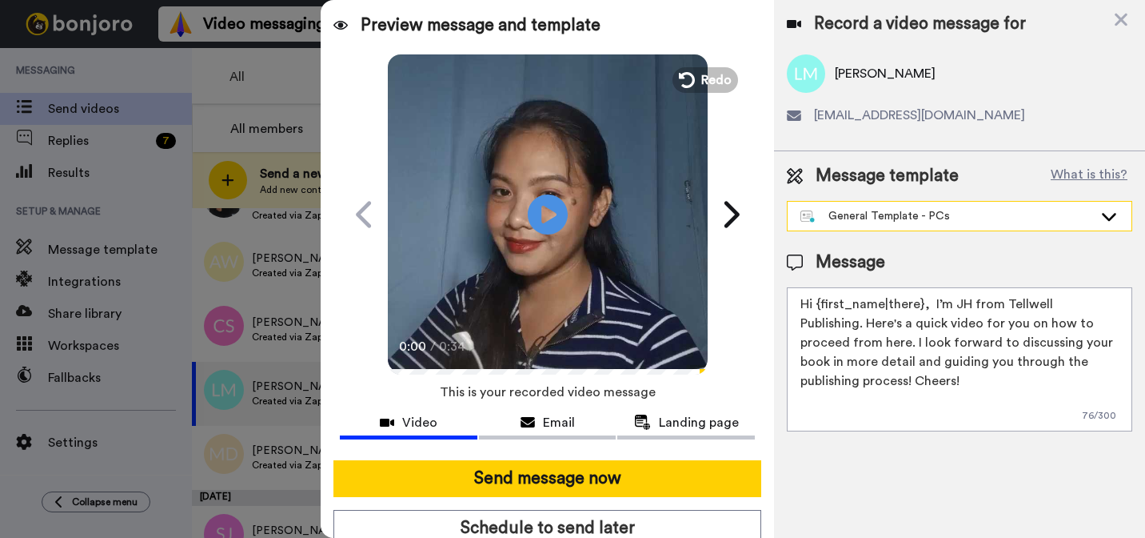
click at [901, 223] on div "General Template - PCs" at bounding box center [947, 216] width 293 height 16
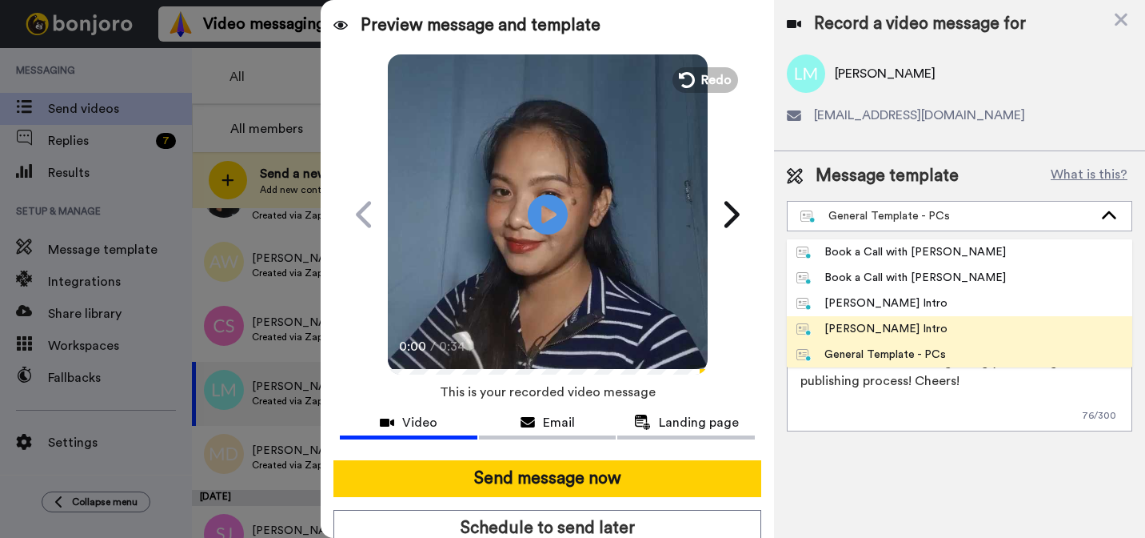
click at [857, 322] on div "[PERSON_NAME] Intro" at bounding box center [872, 329] width 151 height 16
type textarea "Hi {first_name|there}, I’m [PERSON_NAME] from Tellwell Publishing. Here's a qui…"
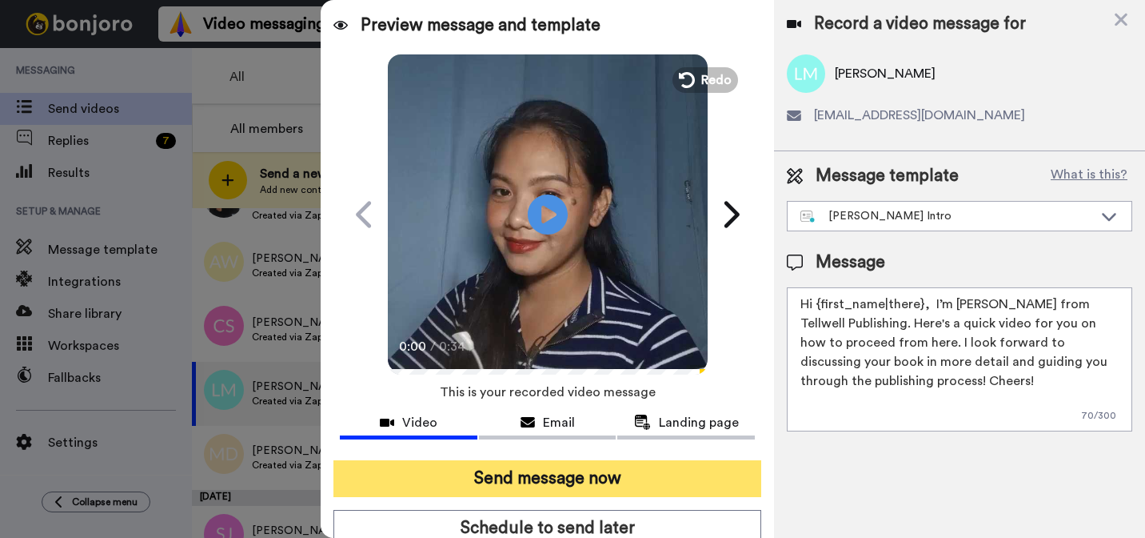
click at [724, 471] on button "Send message now" at bounding box center [548, 478] width 428 height 37
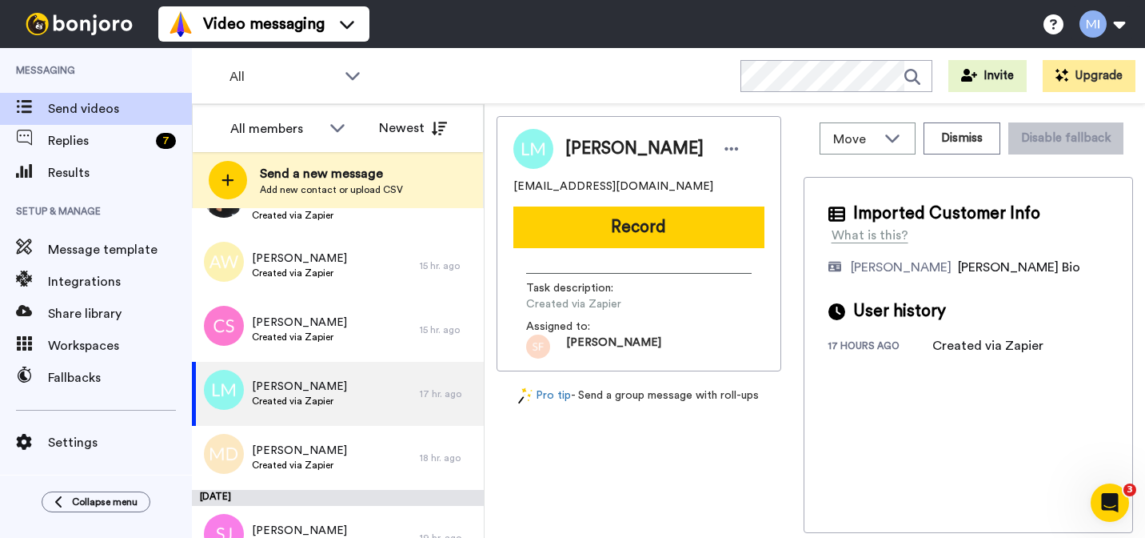
scroll to position [0, 0]
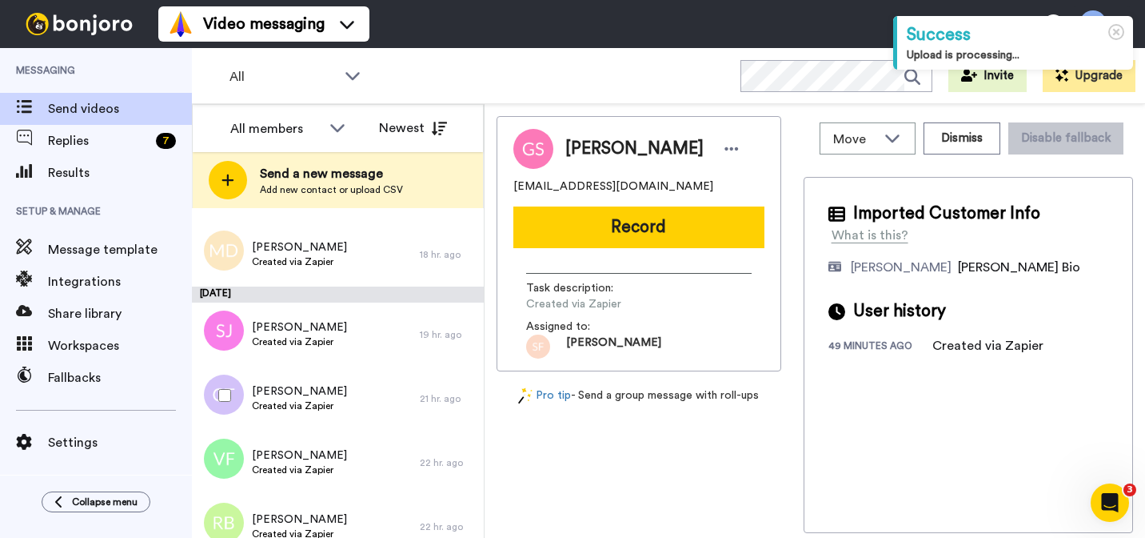
scroll to position [775, 0]
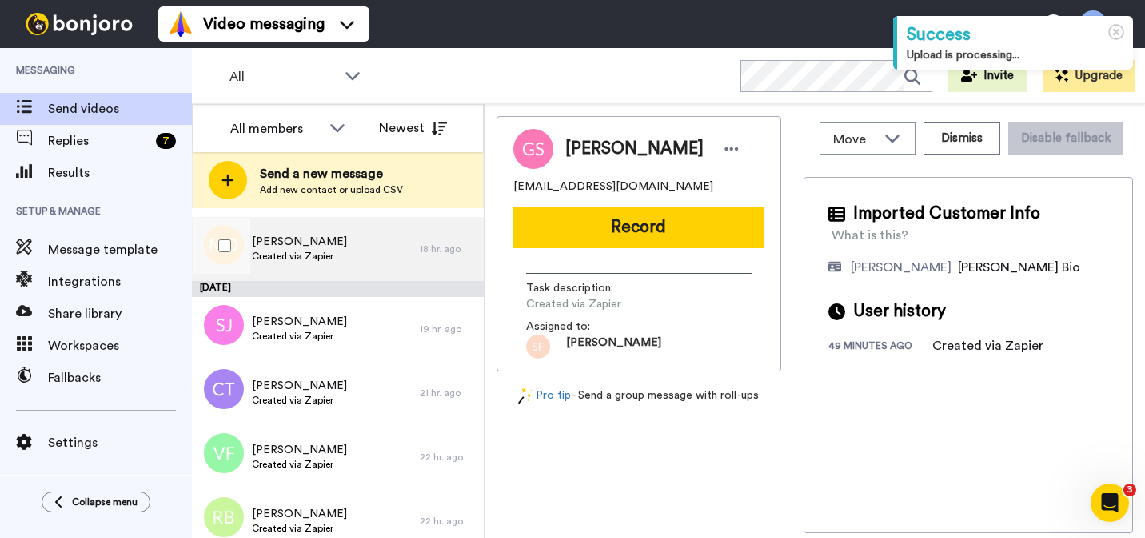
click at [369, 262] on div "[PERSON_NAME] Created via Zapier" at bounding box center [306, 249] width 228 height 64
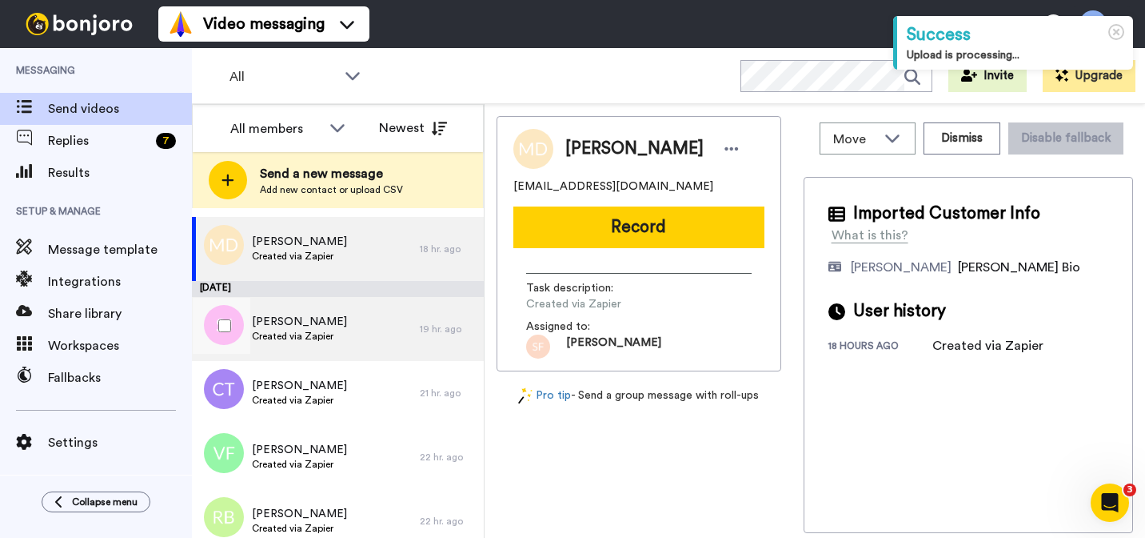
click at [354, 338] on div "Stephanie Johnson Created via Zapier" at bounding box center [306, 329] width 228 height 64
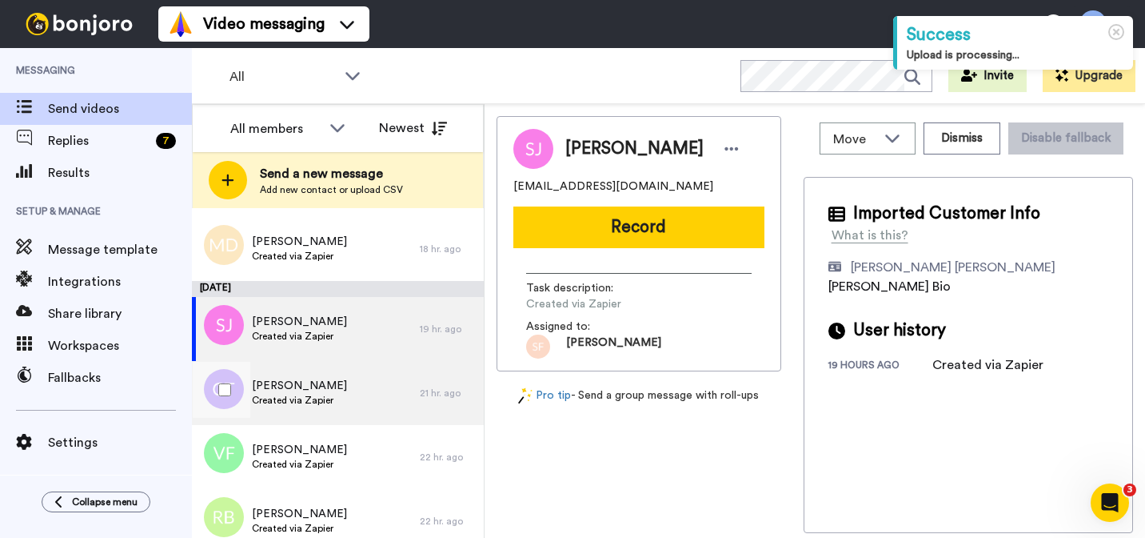
click at [345, 389] on div "Chris Tribe Created via Zapier" at bounding box center [306, 393] width 228 height 64
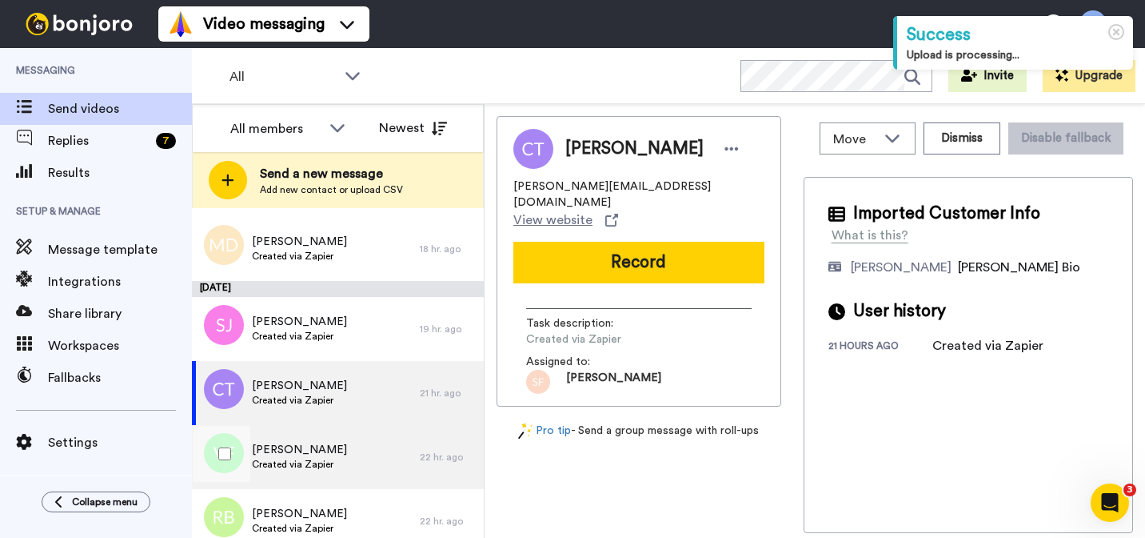
click at [339, 446] on div "Vernon Fowler Created via Zapier" at bounding box center [306, 457] width 228 height 64
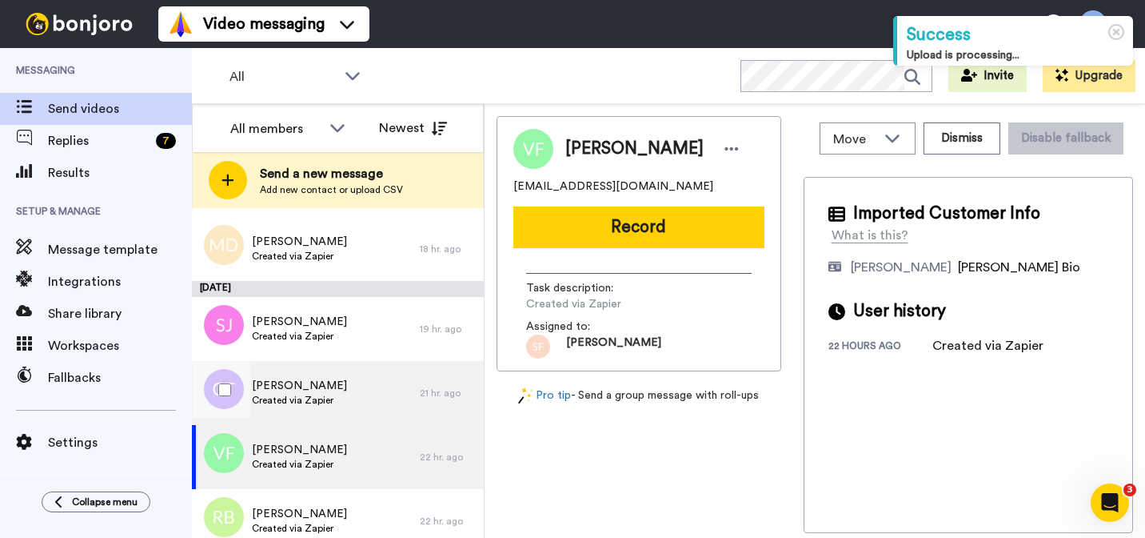
click at [345, 409] on div "Chris Tribe Created via Zapier" at bounding box center [306, 393] width 228 height 64
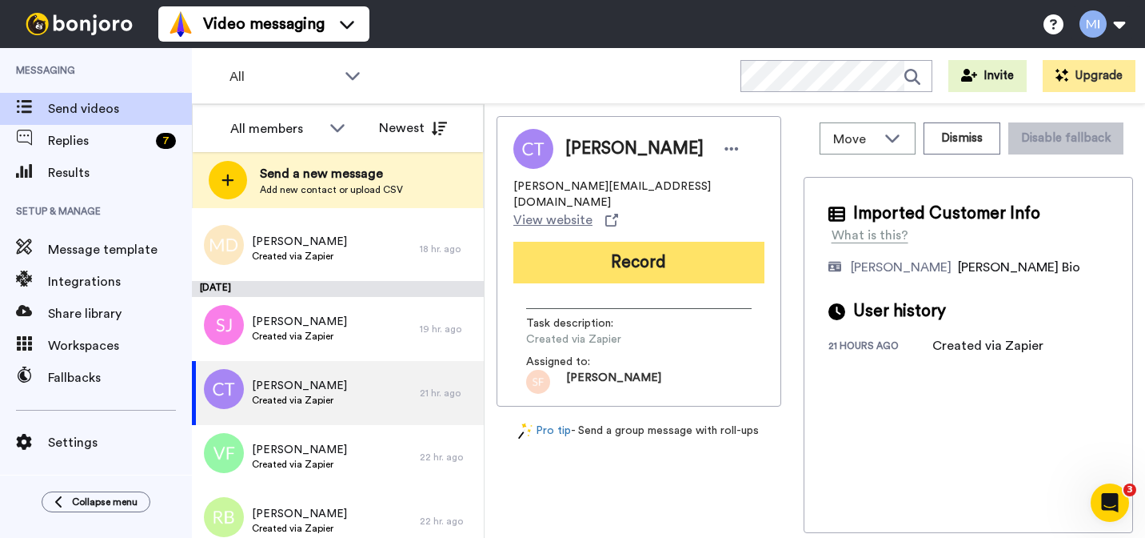
click at [602, 245] on button "Record" at bounding box center [639, 263] width 251 height 42
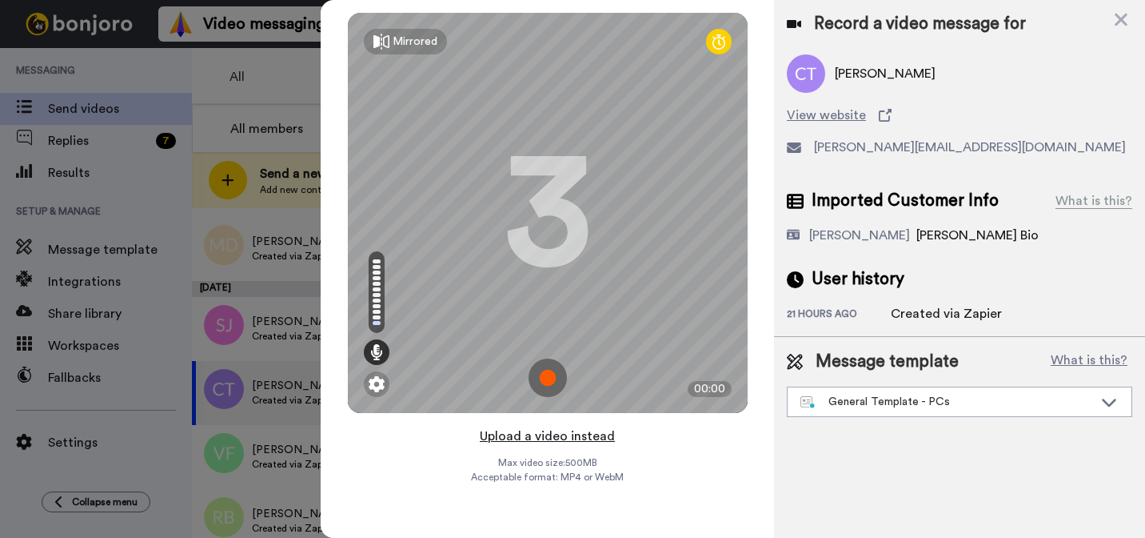
click at [570, 443] on button "Upload a video instead" at bounding box center [547, 436] width 145 height 21
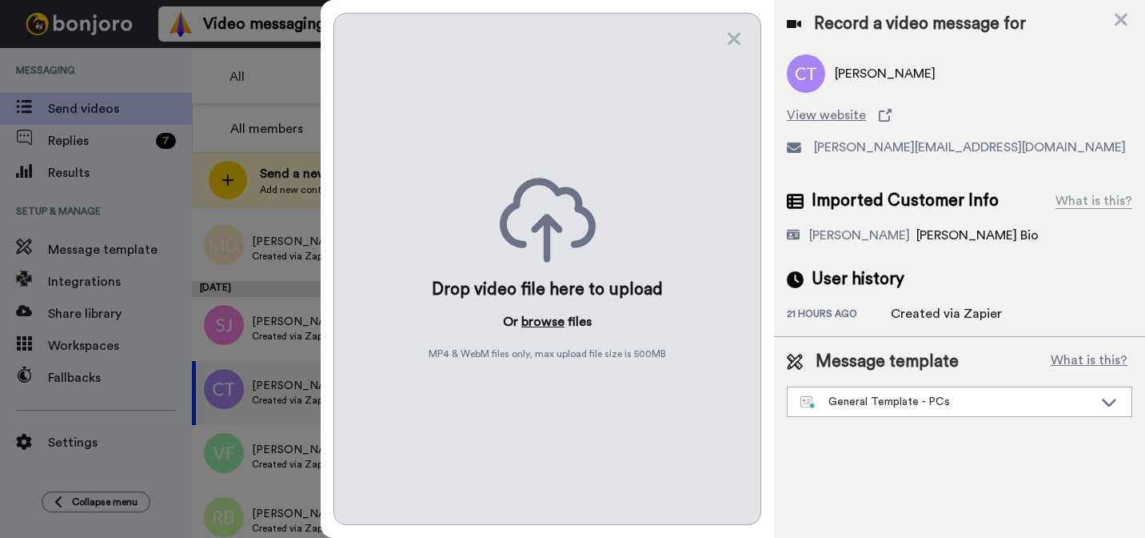
click at [550, 329] on button "browse" at bounding box center [543, 321] width 43 height 19
click at [845, 388] on div "General Template - PCs" at bounding box center [960, 401] width 344 height 29
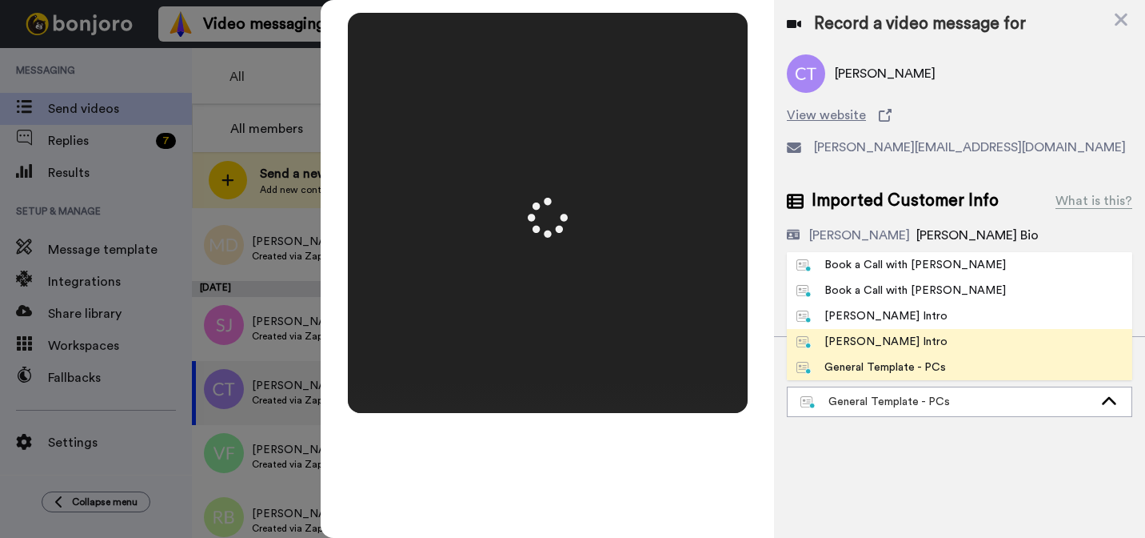
click at [849, 346] on ul "Book a Call with Bruce Book a Call with Gilda Josephine Bonjoro Intro Marjorie …" at bounding box center [960, 316] width 346 height 128
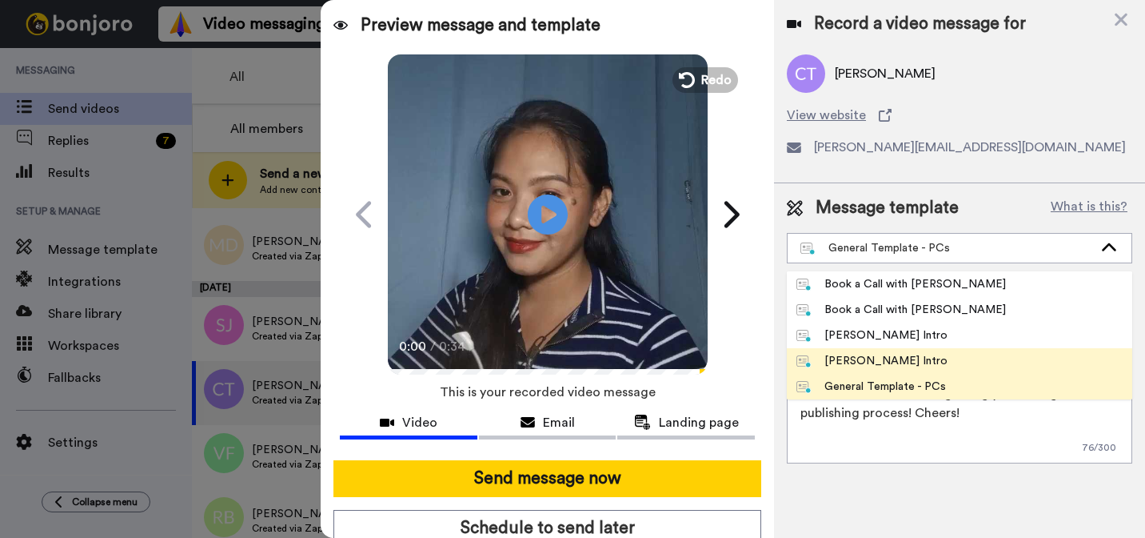
click at [830, 360] on div "[PERSON_NAME] Intro" at bounding box center [872, 361] width 151 height 16
type textarea "Hi {first_name|there}, I’m Marjorie from Tellwell Publishing. Here's a quick vi…"
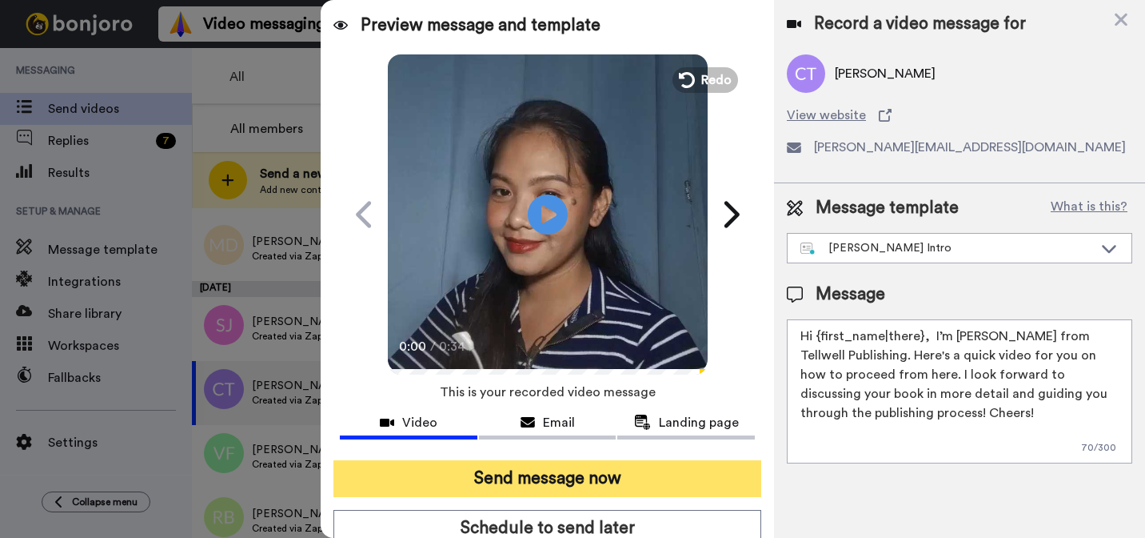
click at [691, 481] on button "Send message now" at bounding box center [548, 478] width 428 height 37
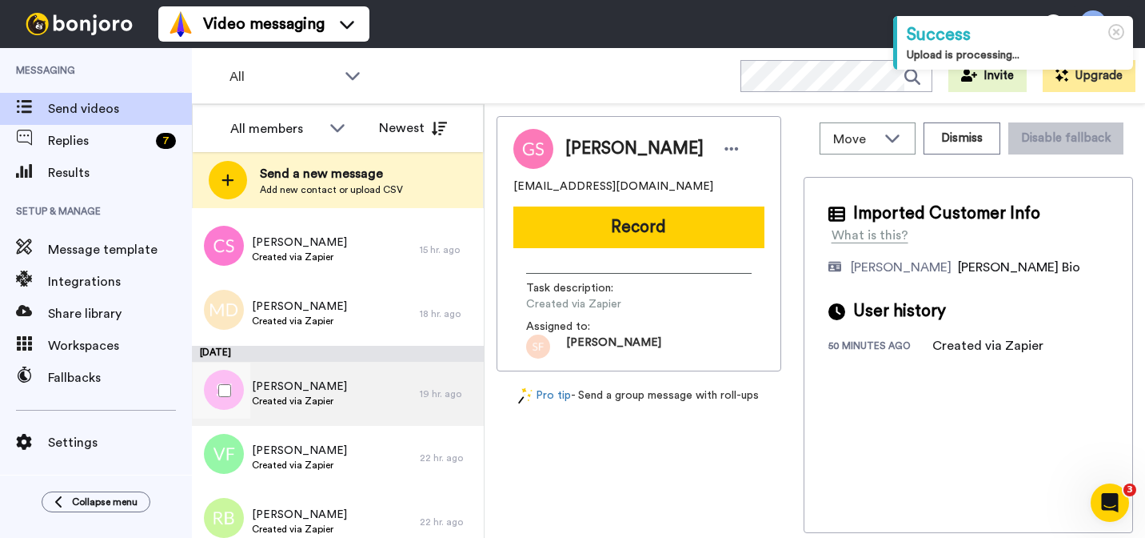
scroll to position [716, 0]
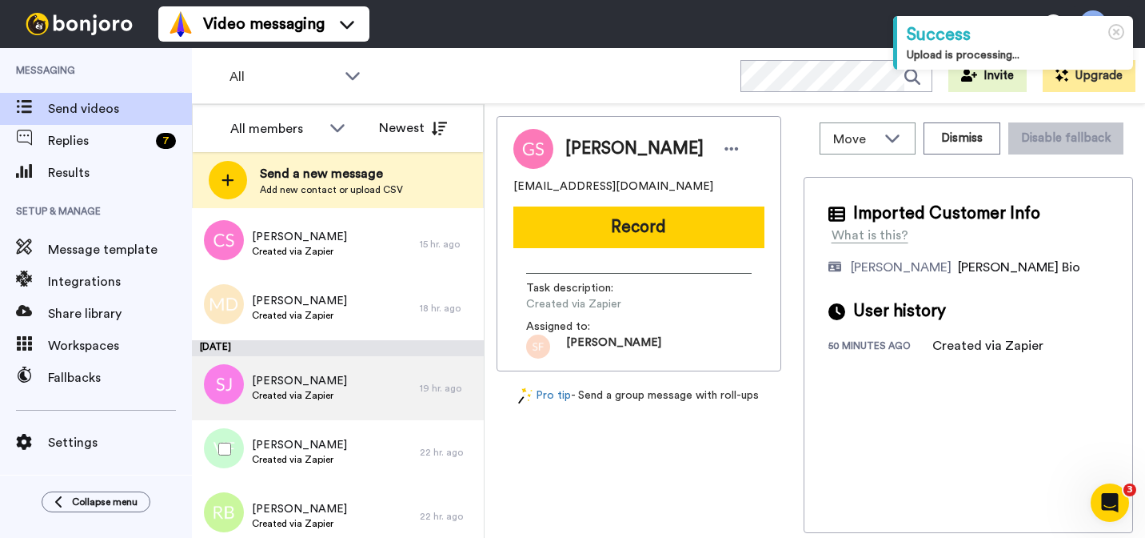
click at [342, 441] on div "[PERSON_NAME] Created via Zapier" at bounding box center [306, 452] width 228 height 64
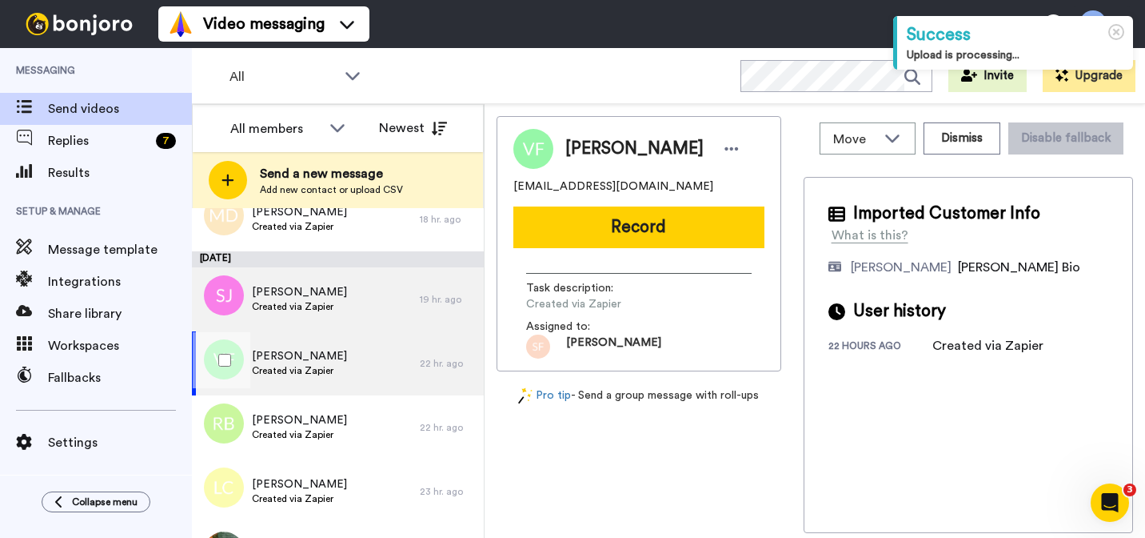
scroll to position [807, 0]
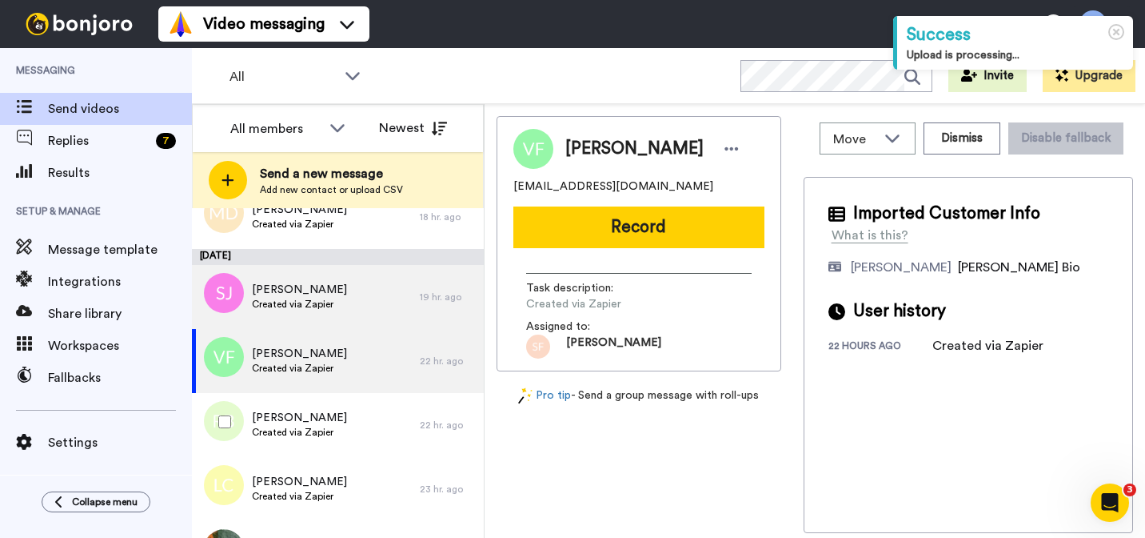
click at [342, 441] on div "Rachelle BoydHuff Created via Zapier" at bounding box center [306, 425] width 228 height 64
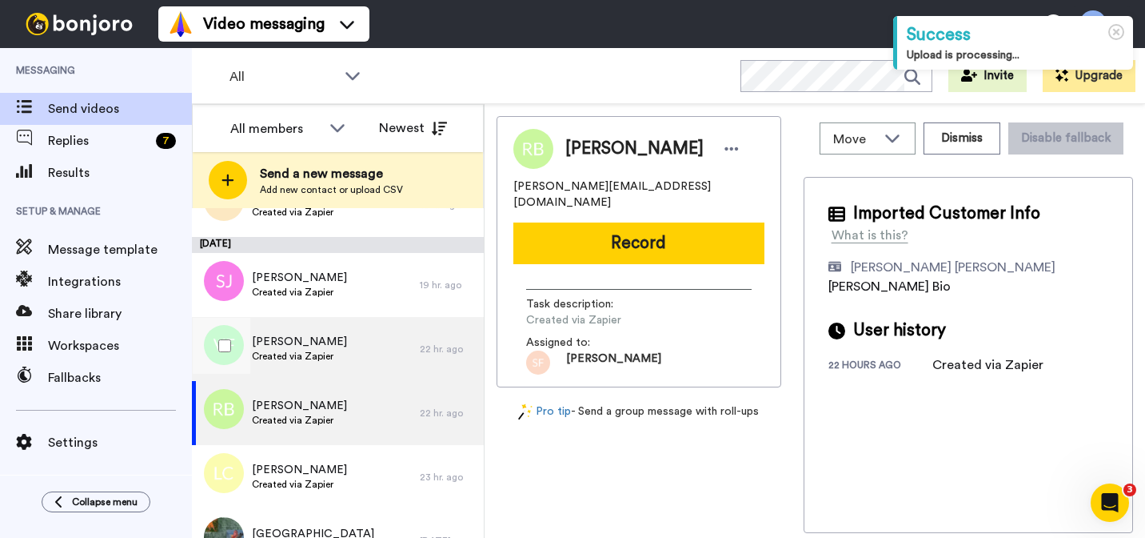
scroll to position [825, 0]
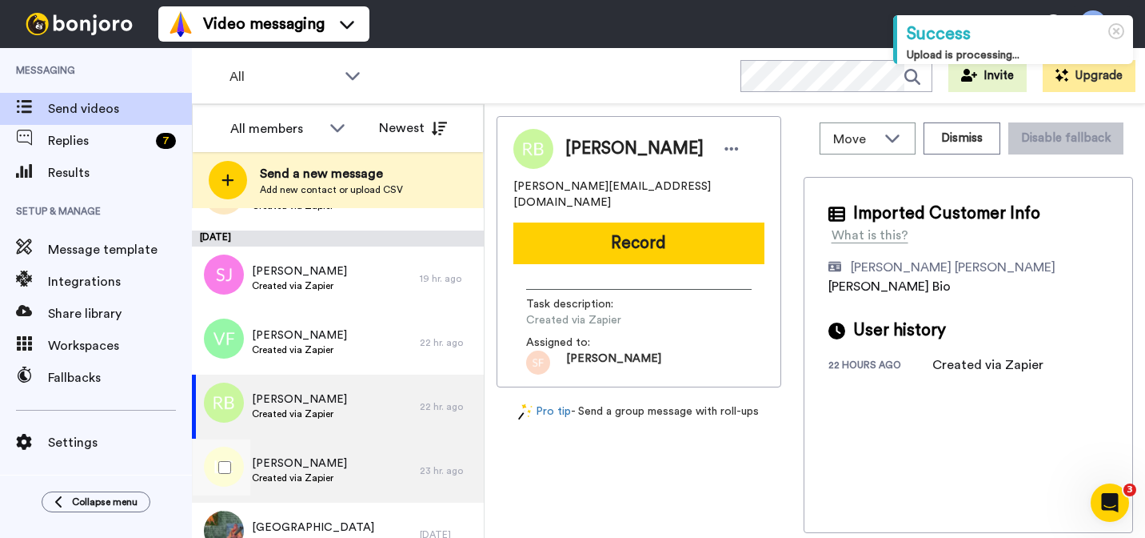
click at [319, 472] on span "Created via Zapier" at bounding box center [299, 477] width 95 height 13
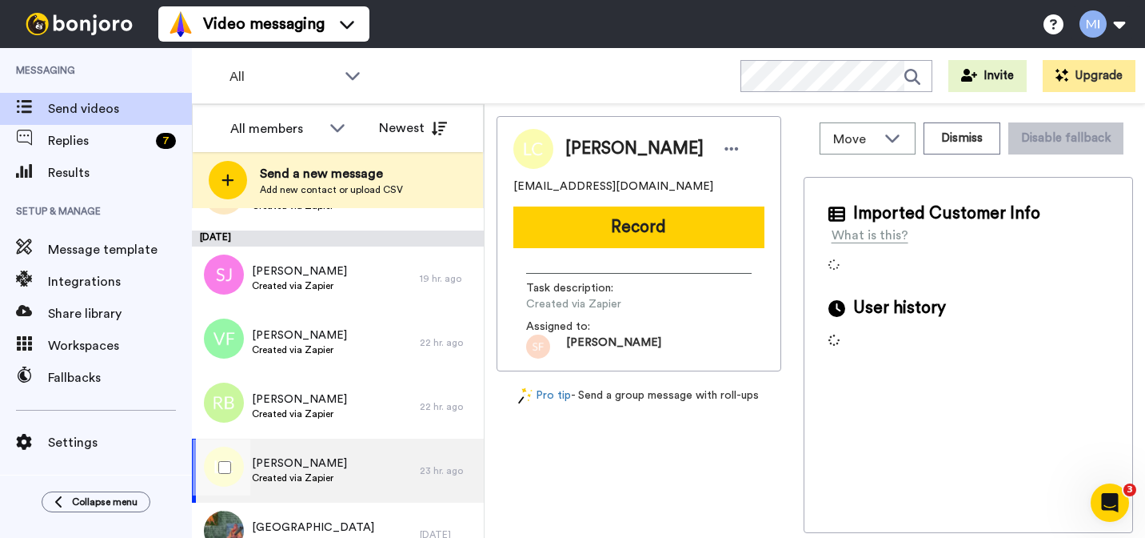
scroll to position [826, 0]
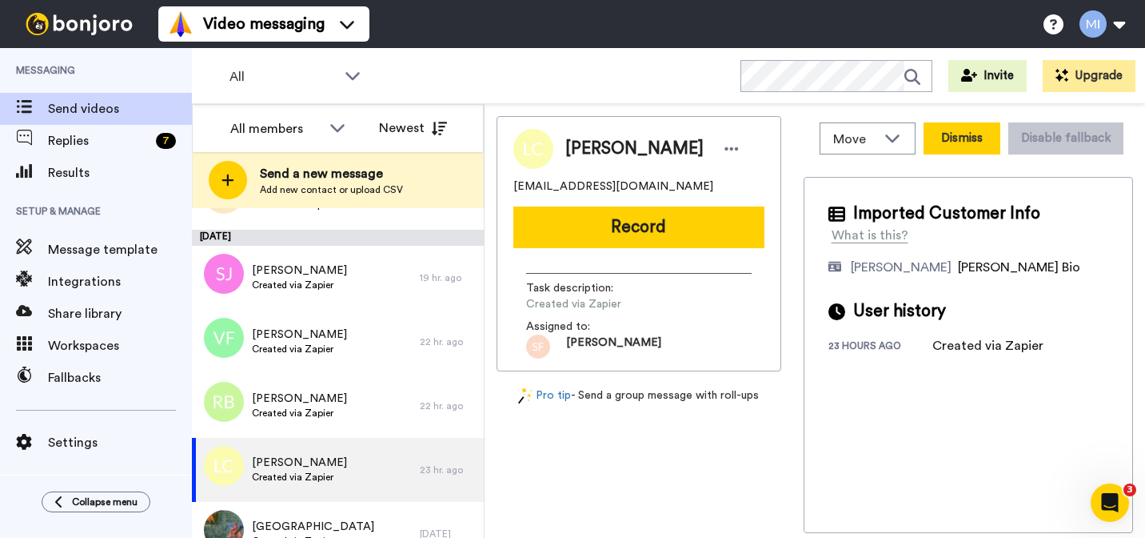
click at [943, 142] on button "Dismiss" at bounding box center [962, 138] width 77 height 32
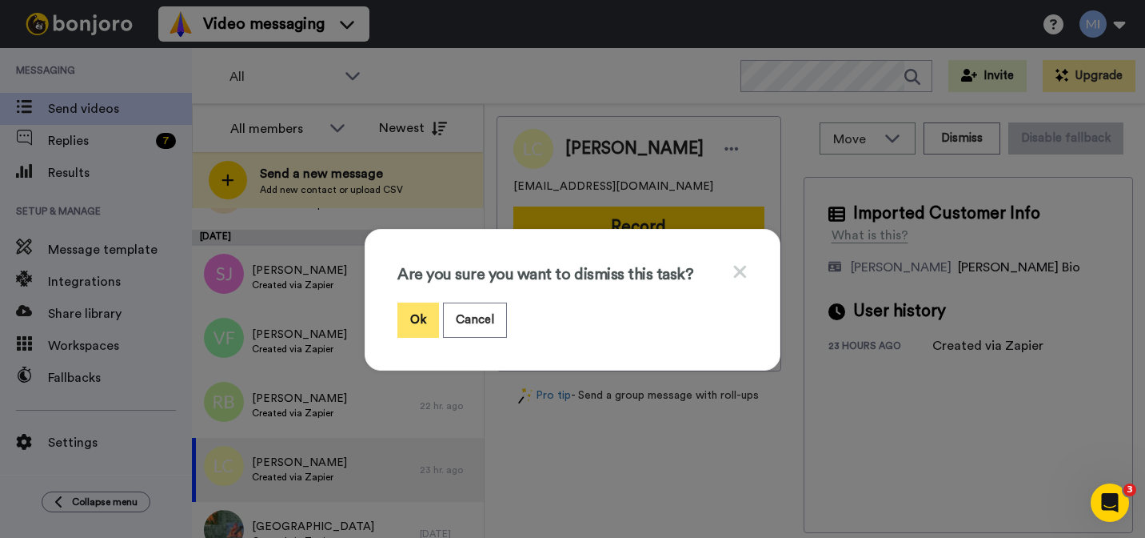
click at [424, 314] on button "Ok" at bounding box center [419, 319] width 42 height 34
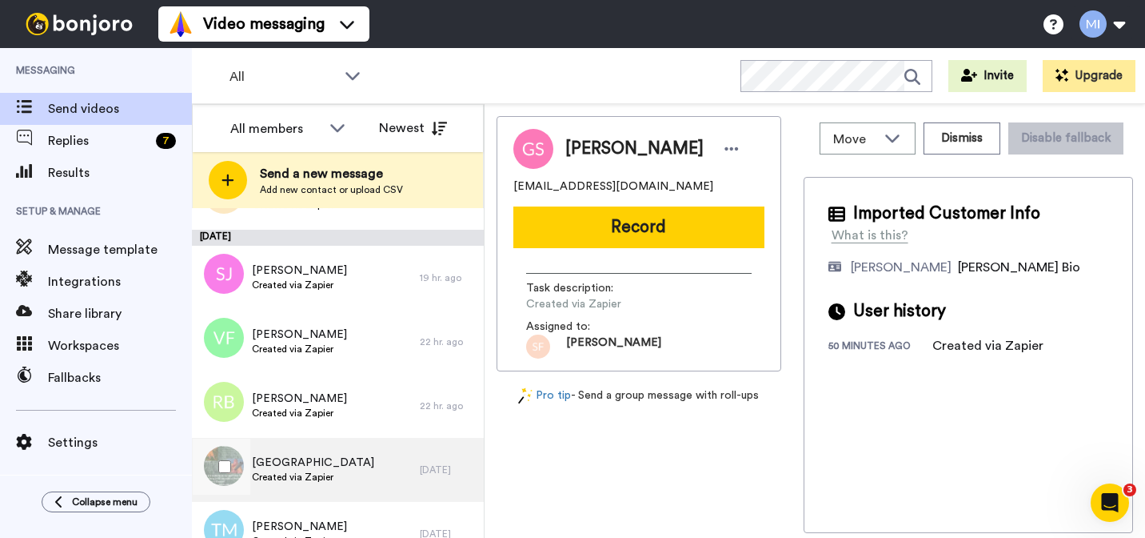
click at [328, 465] on span "[GEOGRAPHIC_DATA]" at bounding box center [313, 462] width 122 height 16
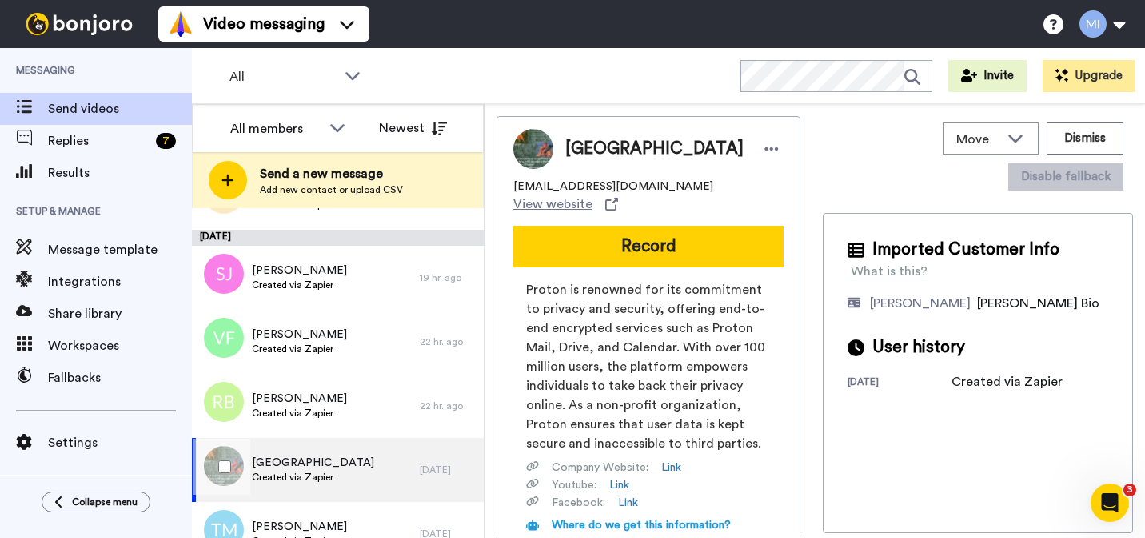
scroll to position [895, 0]
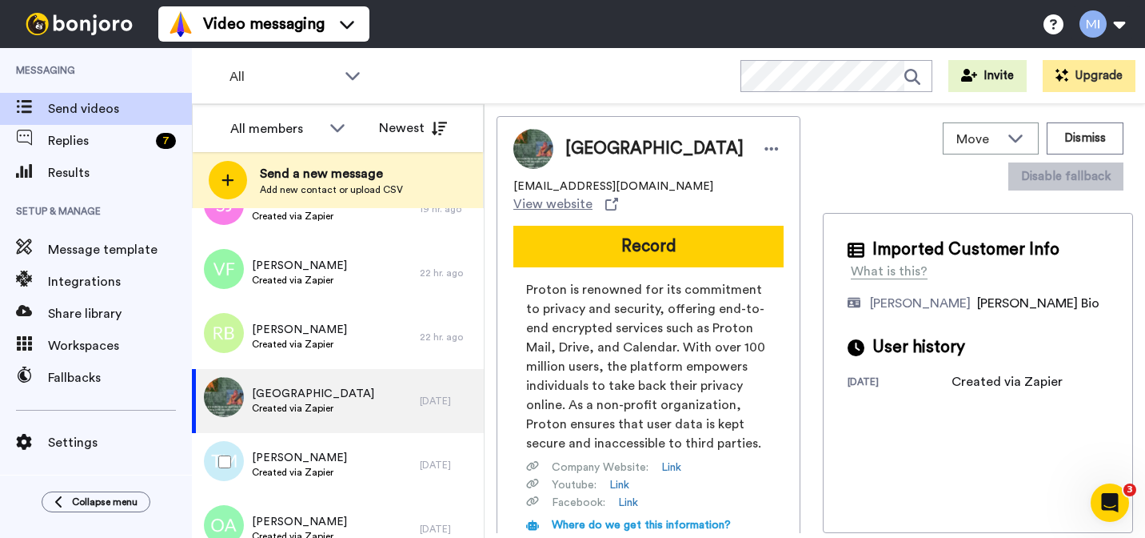
click at [328, 465] on span "[PERSON_NAME]" at bounding box center [299, 458] width 95 height 16
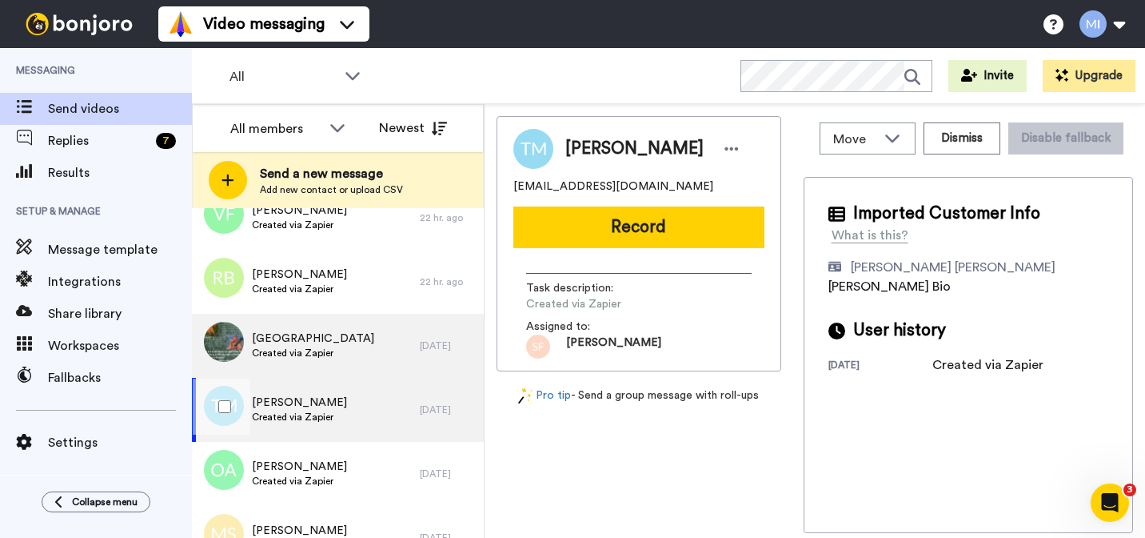
scroll to position [961, 0]
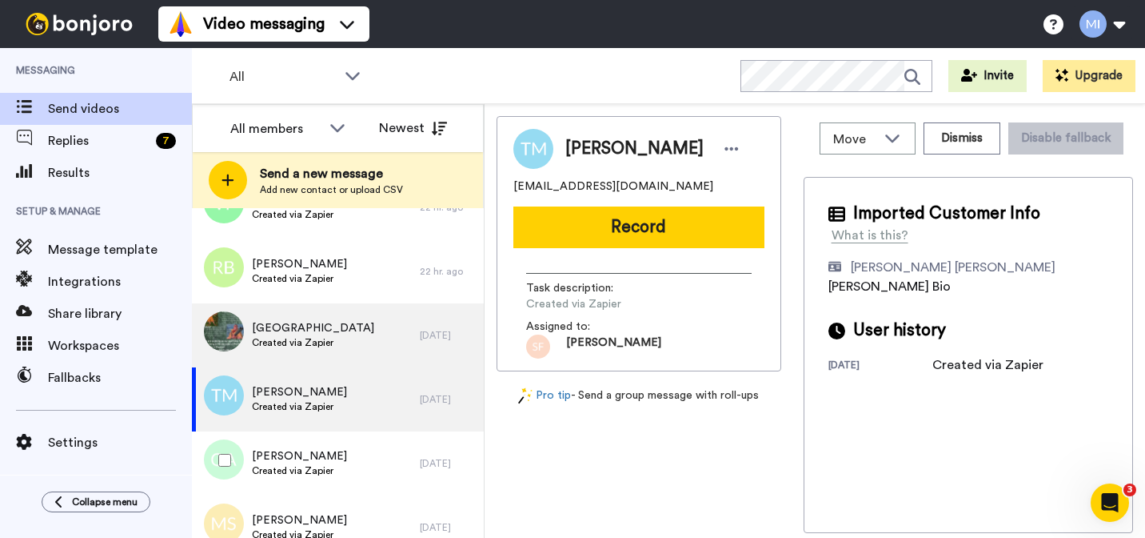
click at [328, 465] on span "Created via Zapier" at bounding box center [299, 470] width 95 height 13
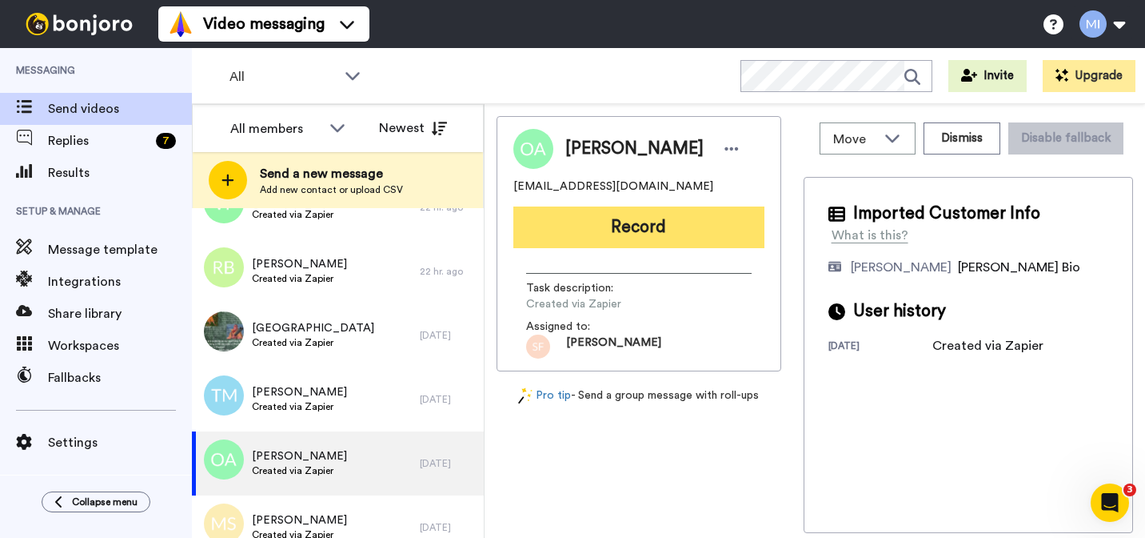
click at [741, 229] on button "Record" at bounding box center [639, 227] width 251 height 42
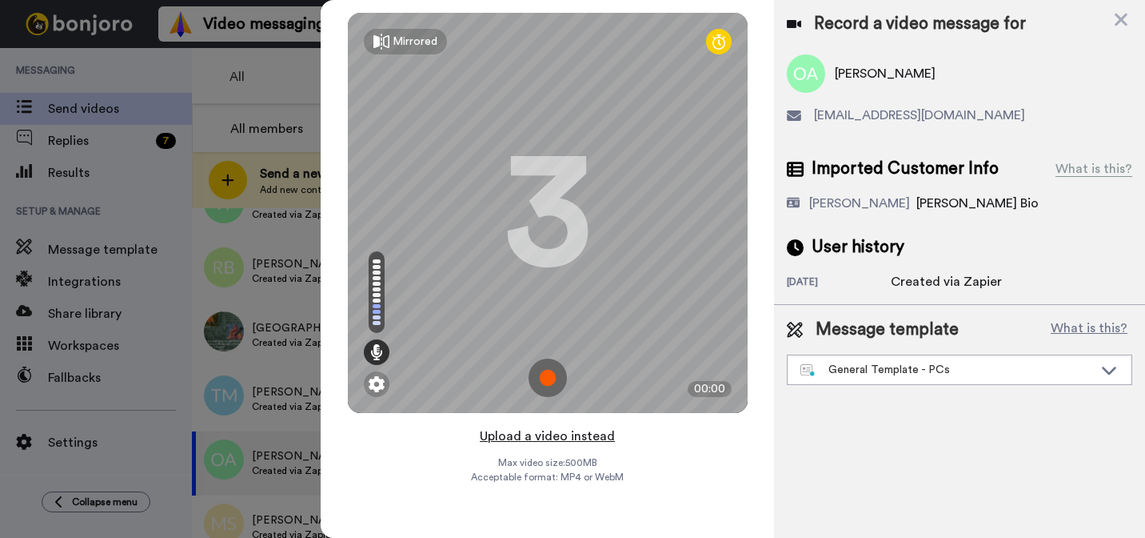
click at [590, 435] on button "Upload a video instead" at bounding box center [547, 436] width 145 height 21
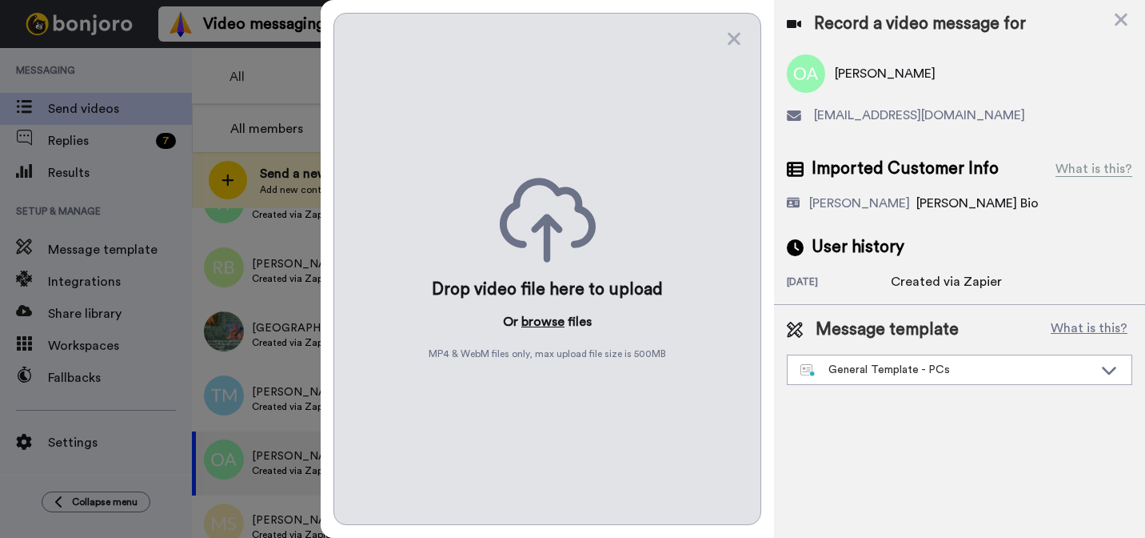
click at [555, 327] on button "browse" at bounding box center [543, 321] width 43 height 19
click at [844, 381] on div "General Template - PCs" at bounding box center [960, 369] width 344 height 29
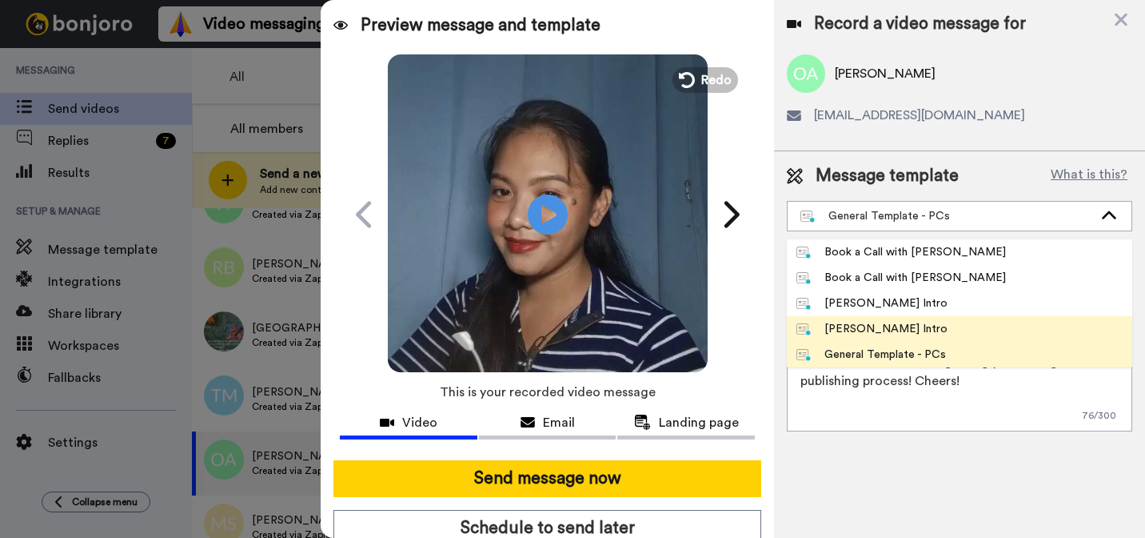
click at [842, 310] on div "[PERSON_NAME] Intro" at bounding box center [872, 303] width 151 height 16
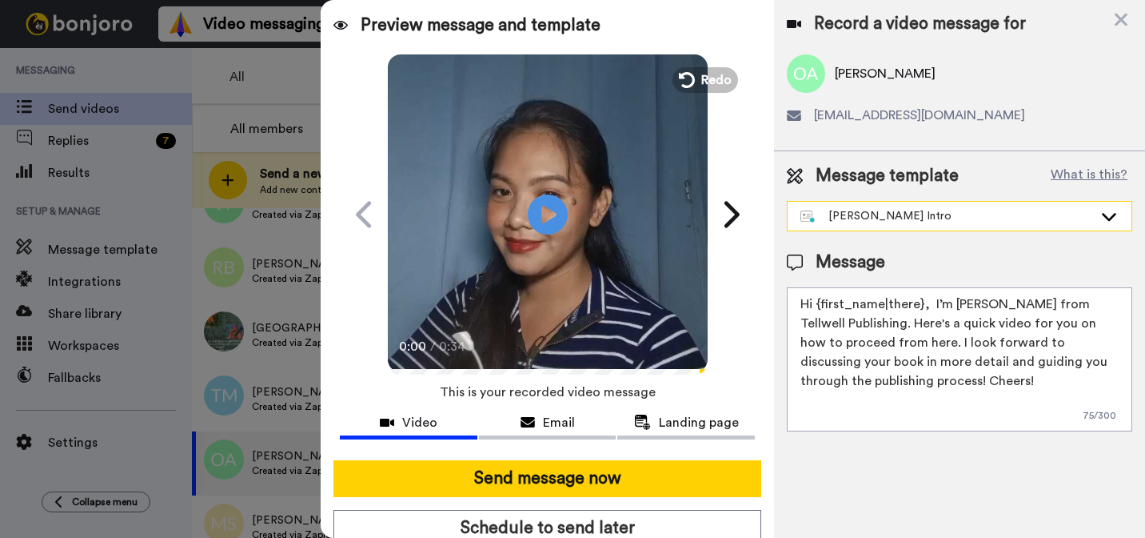
click at [853, 223] on div "[PERSON_NAME] Intro" at bounding box center [947, 216] width 293 height 16
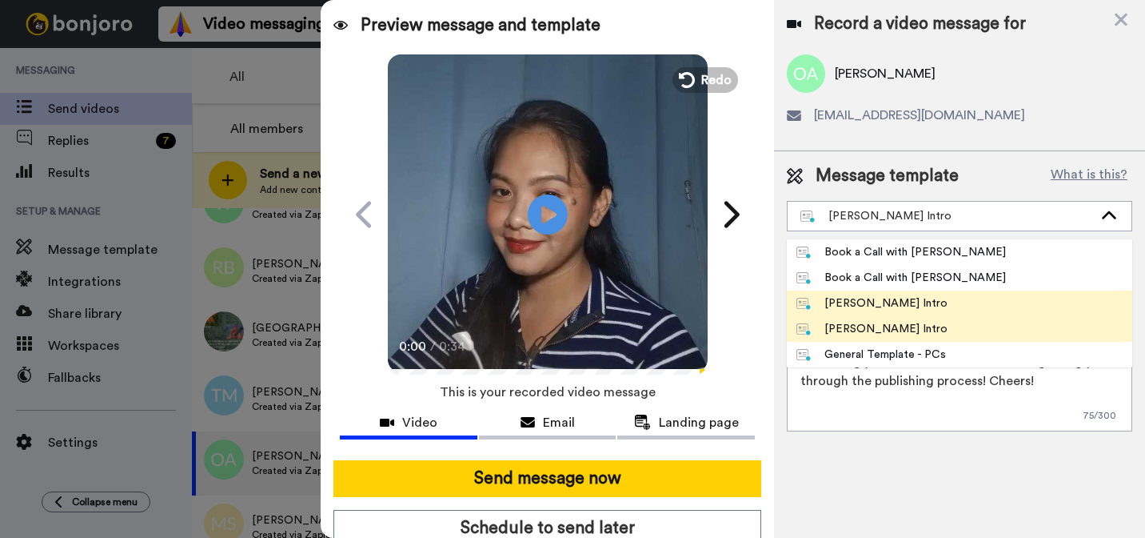
click at [834, 332] on div "[PERSON_NAME] Intro" at bounding box center [872, 329] width 151 height 16
type textarea "Hi {first_name|there}, I’m [PERSON_NAME] from Tellwell Publishing. Here's a qui…"
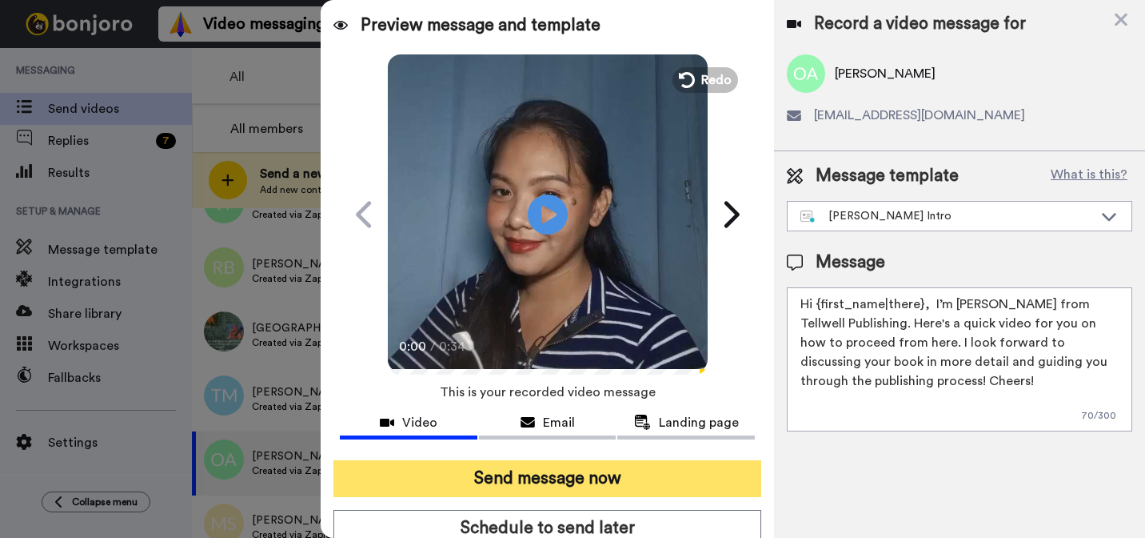
click at [570, 474] on button "Send message now" at bounding box center [548, 478] width 428 height 37
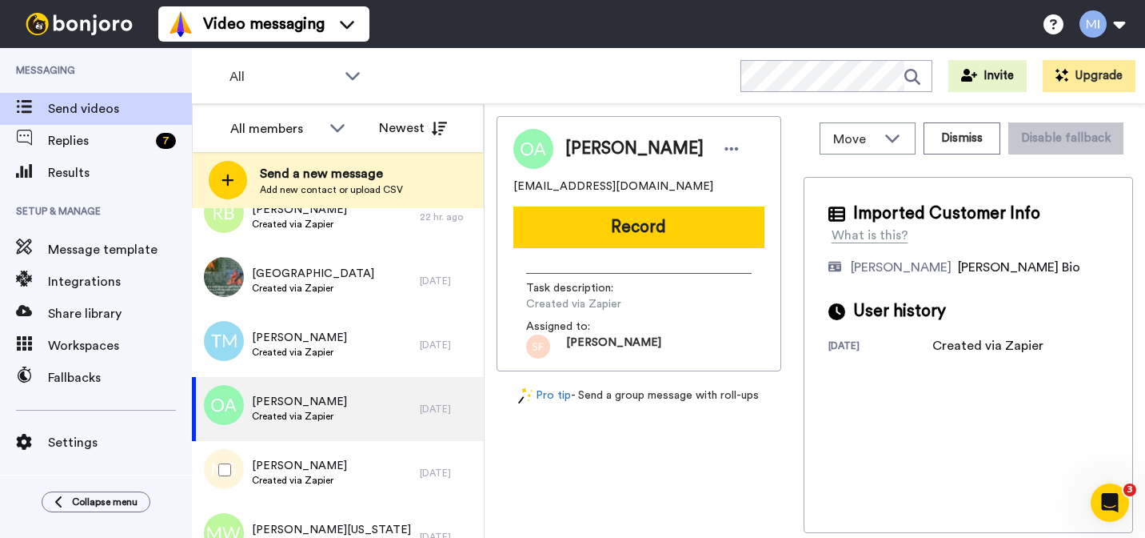
scroll to position [1016, 0]
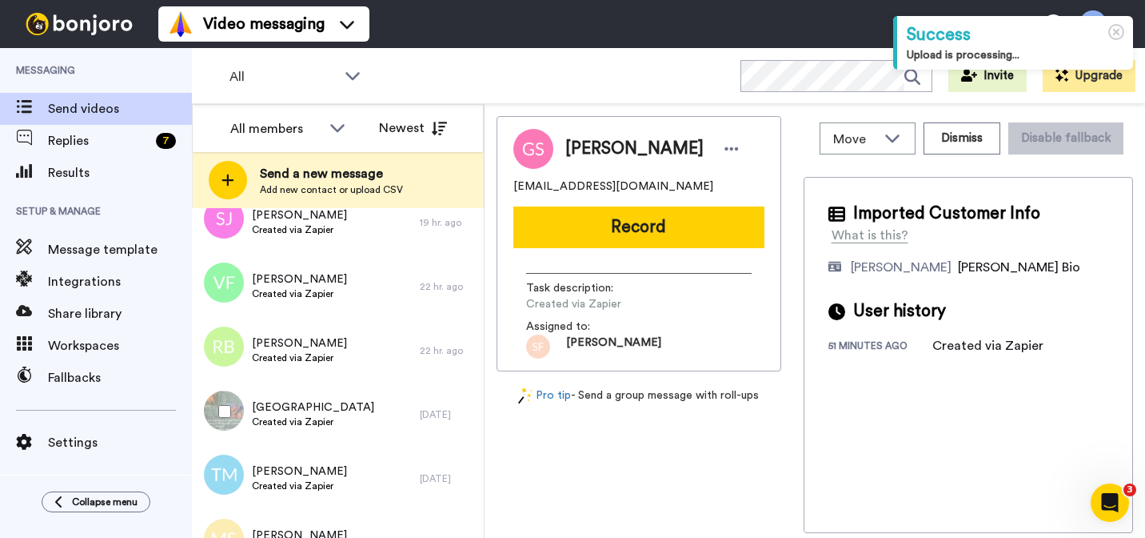
scroll to position [945, 0]
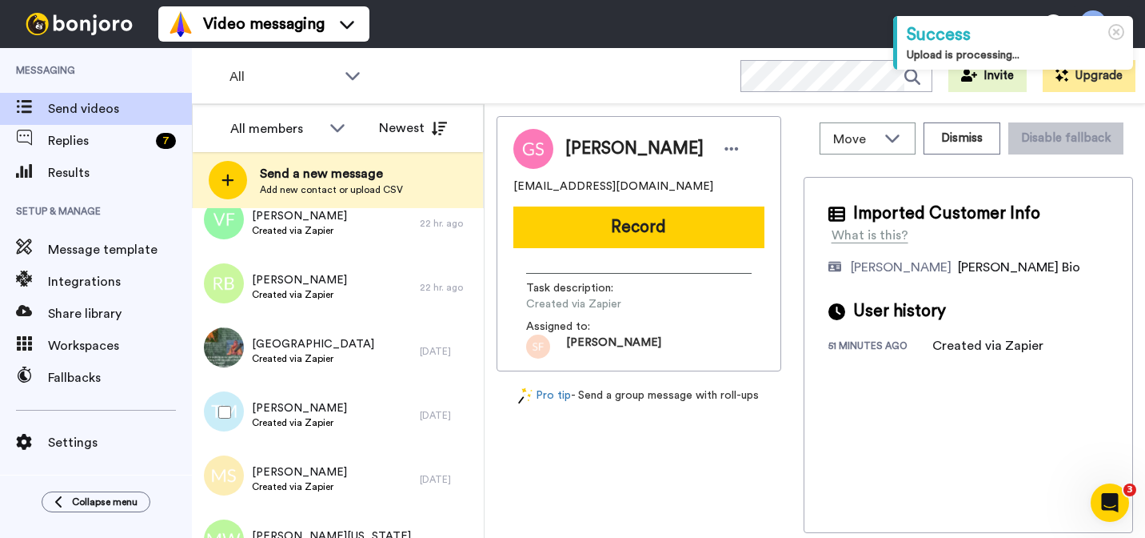
click at [290, 436] on div "[PERSON_NAME] Created via Zapier" at bounding box center [306, 415] width 228 height 64
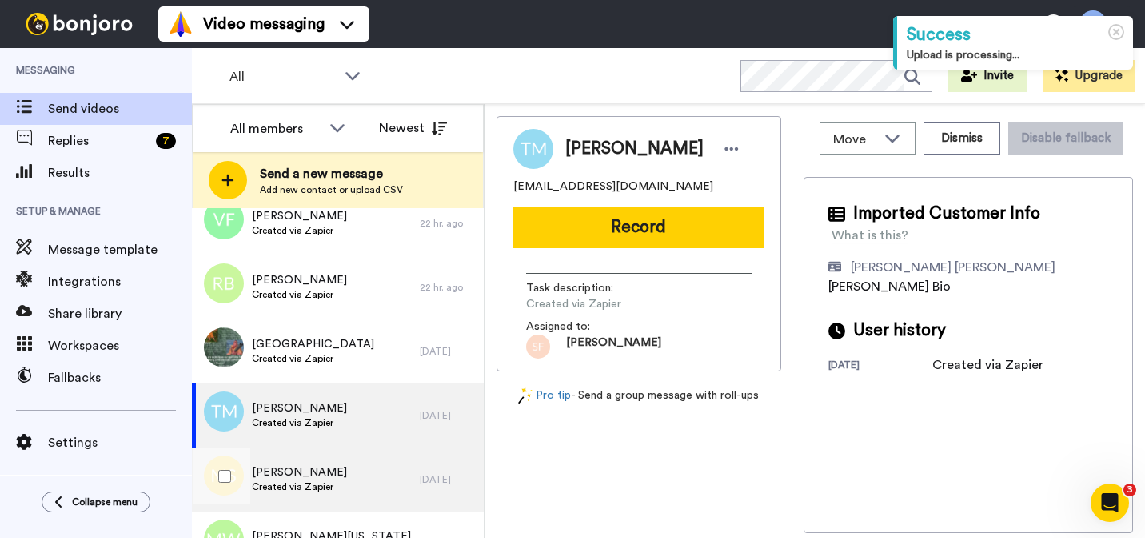
click at [288, 476] on span "[PERSON_NAME]" at bounding box center [299, 472] width 95 height 16
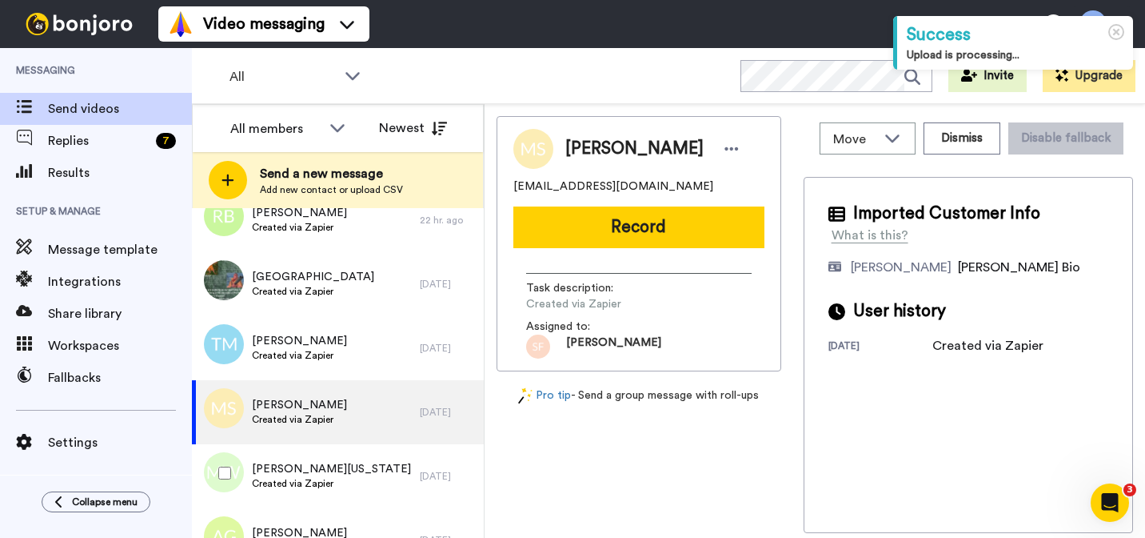
click at [288, 476] on span "[PERSON_NAME][US_STATE]" at bounding box center [331, 469] width 159 height 16
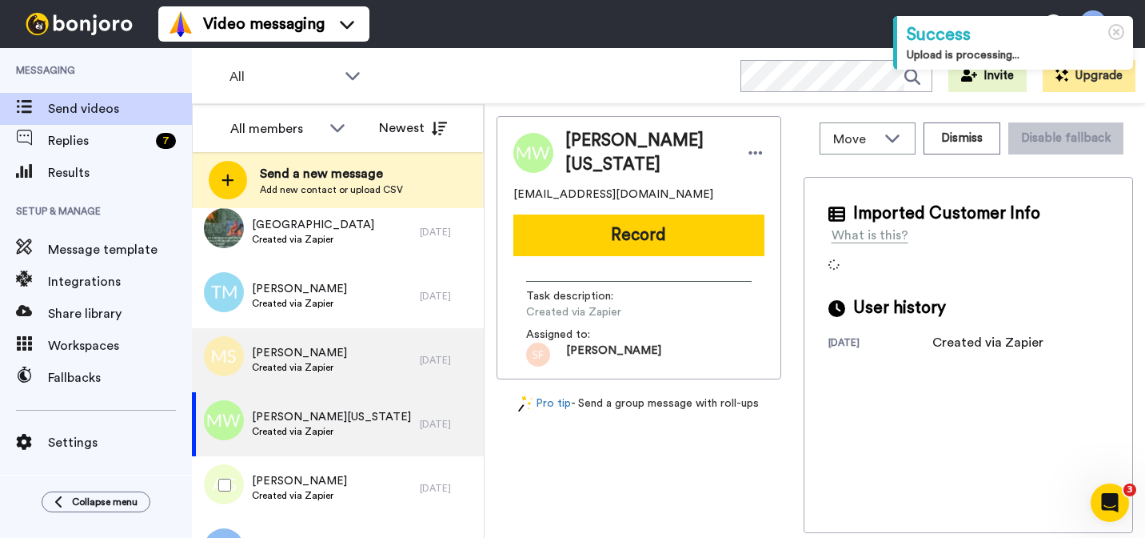
scroll to position [1081, 0]
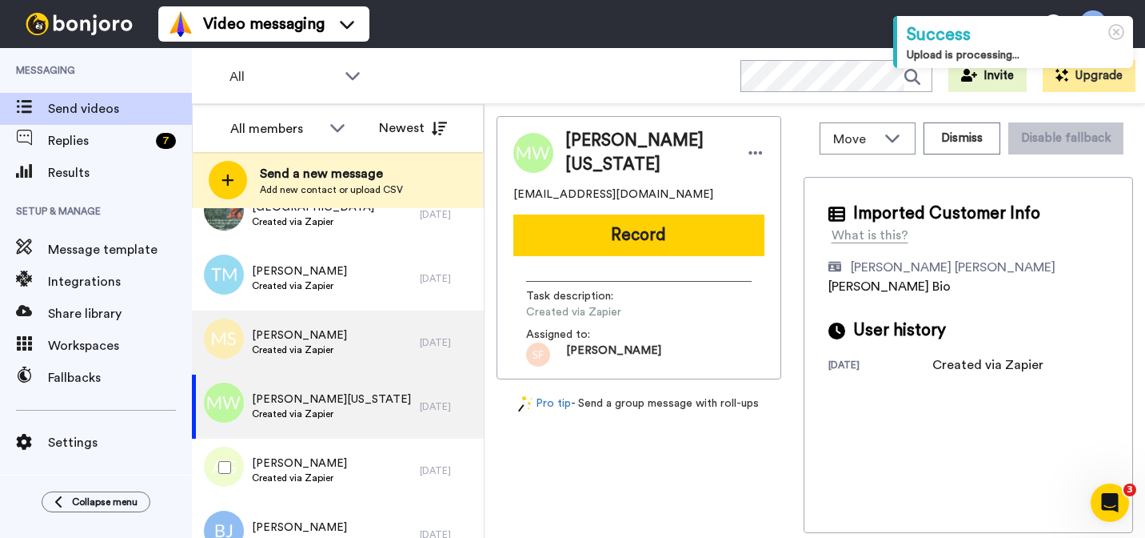
click at [288, 476] on span "Created via Zapier" at bounding box center [299, 477] width 95 height 13
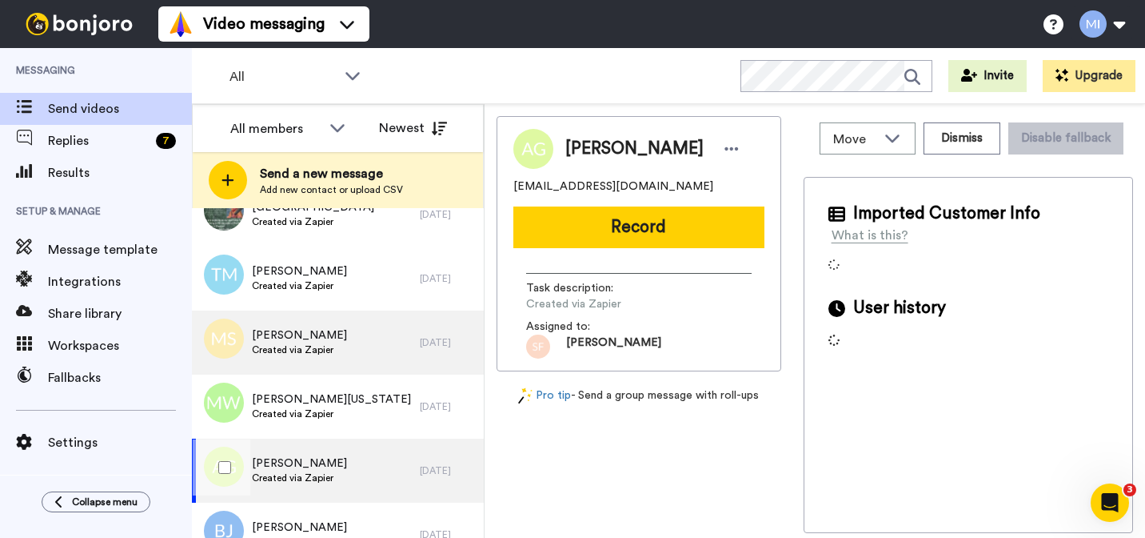
scroll to position [1108, 0]
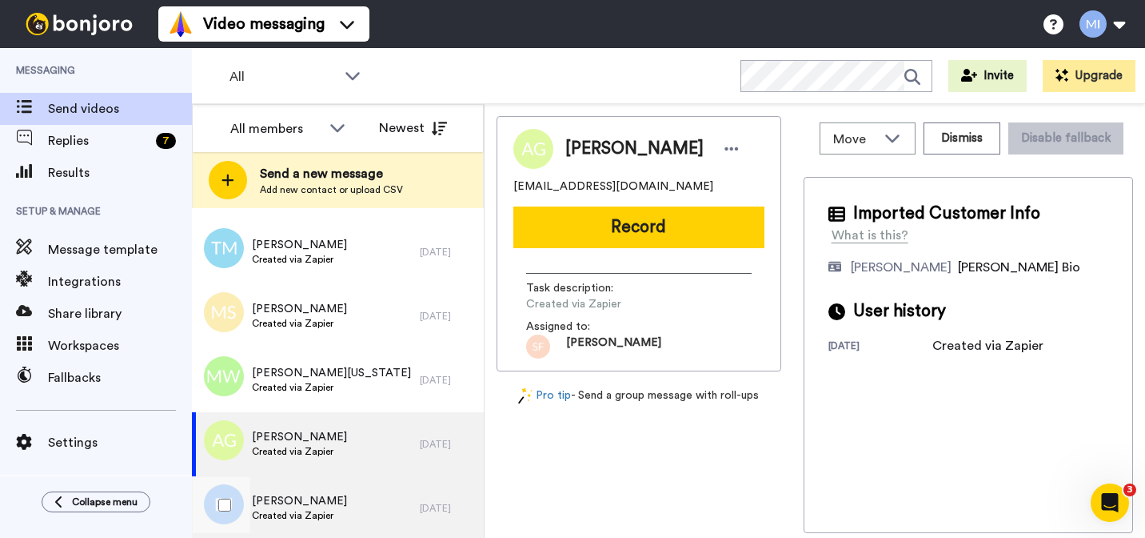
click at [286, 486] on div "[PERSON_NAME] Created via Zapier" at bounding box center [306, 508] width 228 height 64
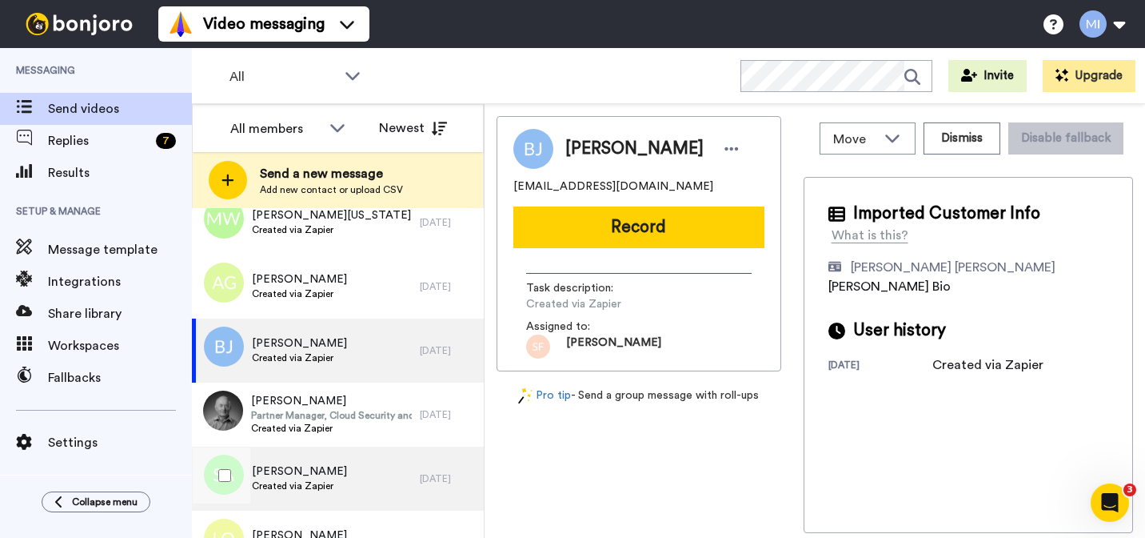
scroll to position [1309, 0]
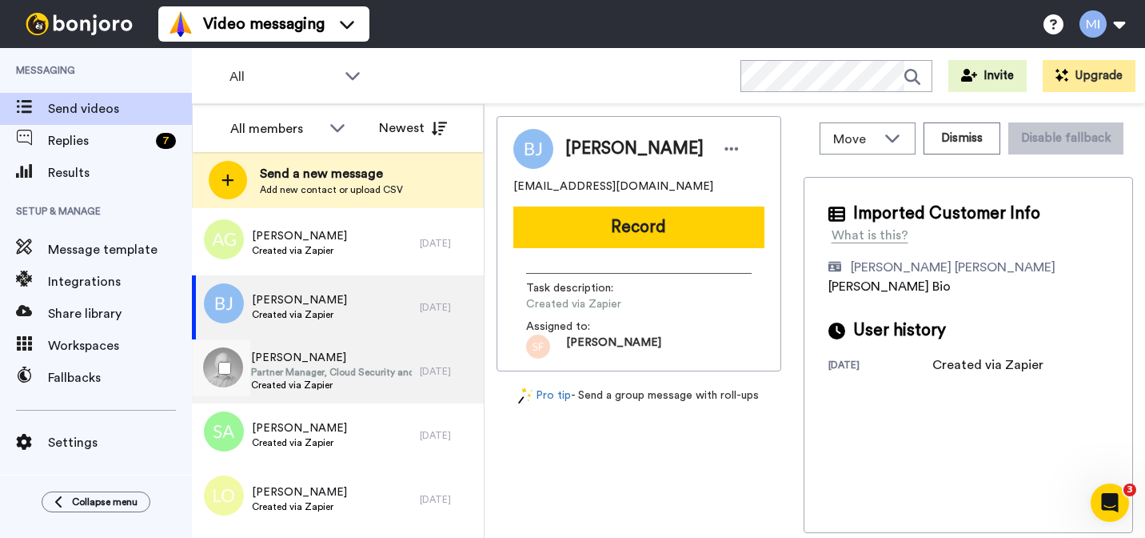
click at [316, 378] on span "Created via Zapier" at bounding box center [331, 384] width 161 height 13
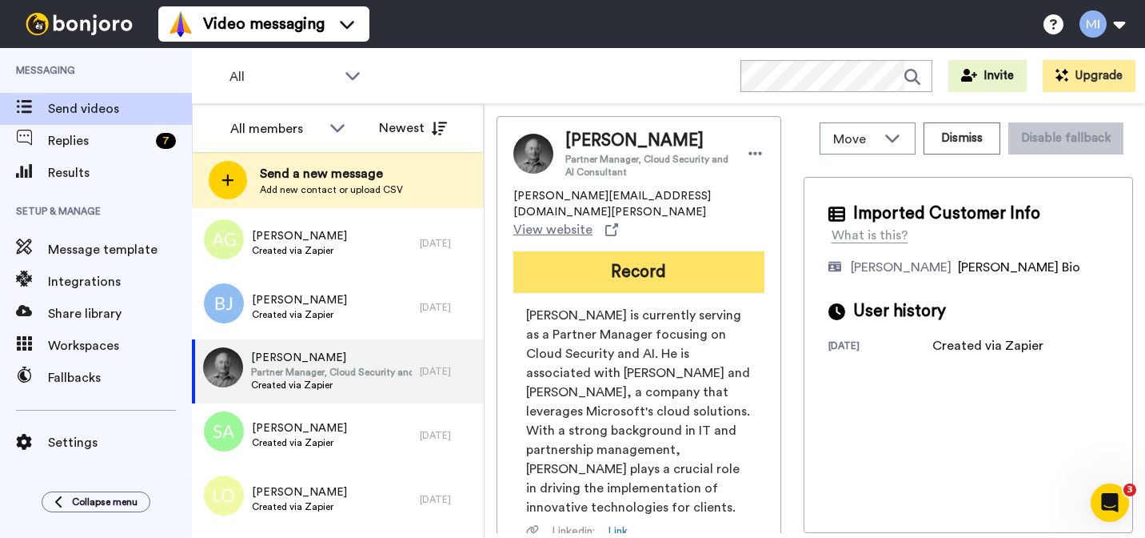
click at [623, 260] on button "Record" at bounding box center [639, 272] width 251 height 42
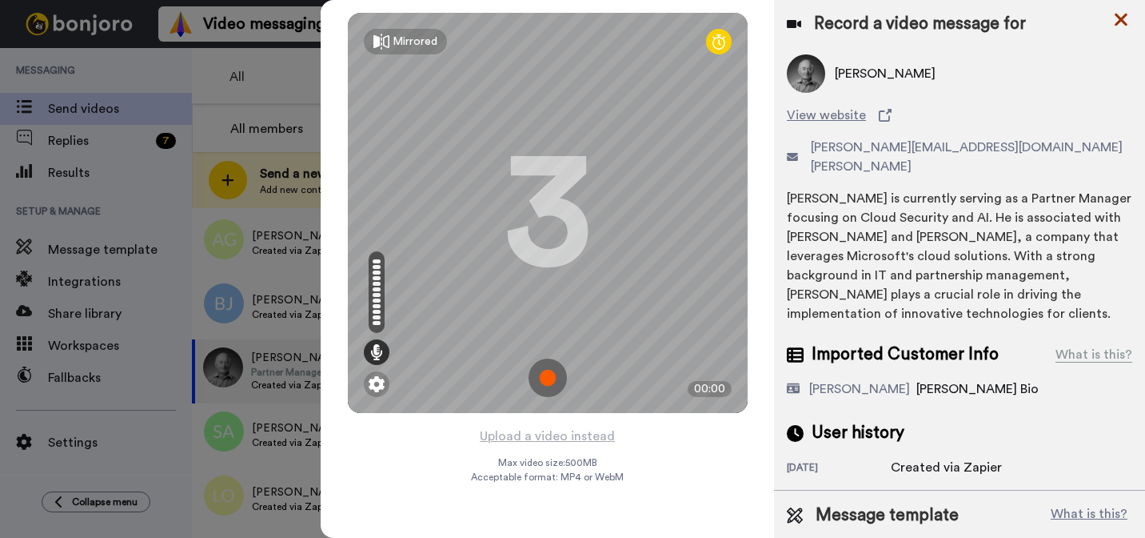
click at [1119, 11] on icon at bounding box center [1121, 20] width 16 height 20
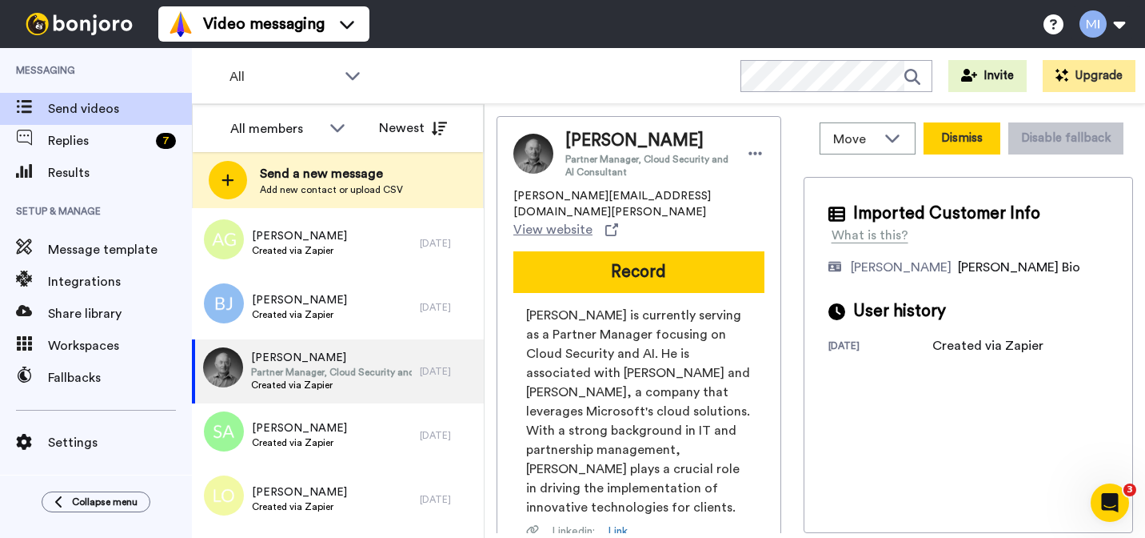
click at [981, 126] on button "Dismiss" at bounding box center [962, 138] width 77 height 32
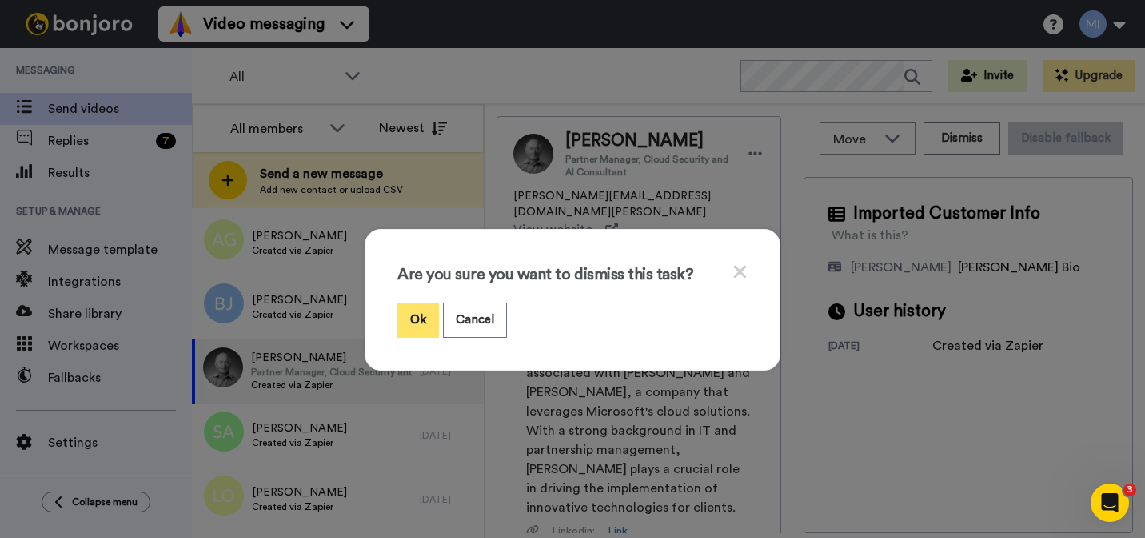
click at [425, 318] on button "Ok" at bounding box center [419, 319] width 42 height 34
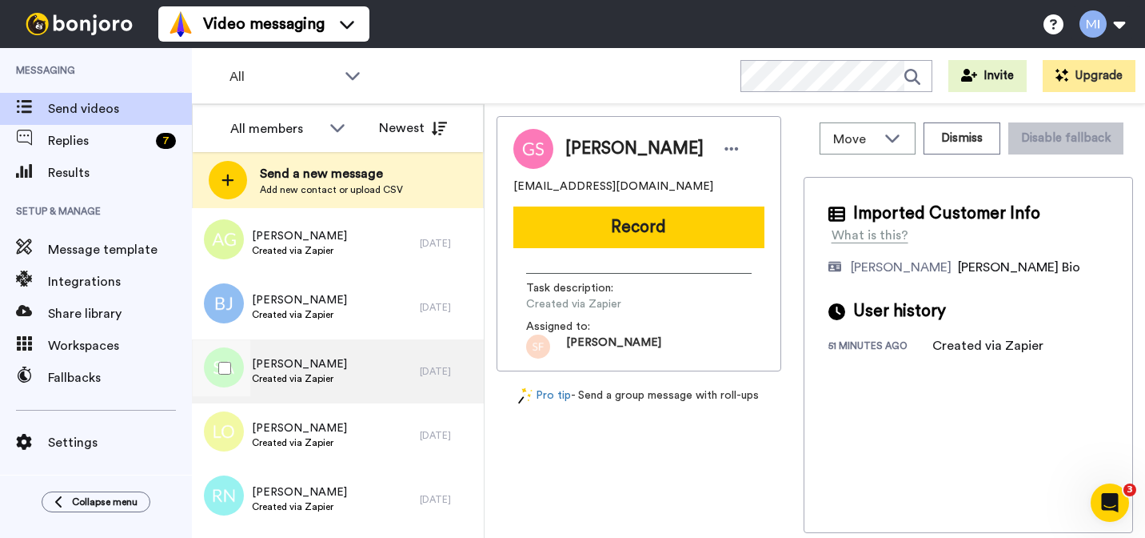
click at [409, 368] on div "Sadhia Ahmed Created via Zapier" at bounding box center [306, 371] width 228 height 64
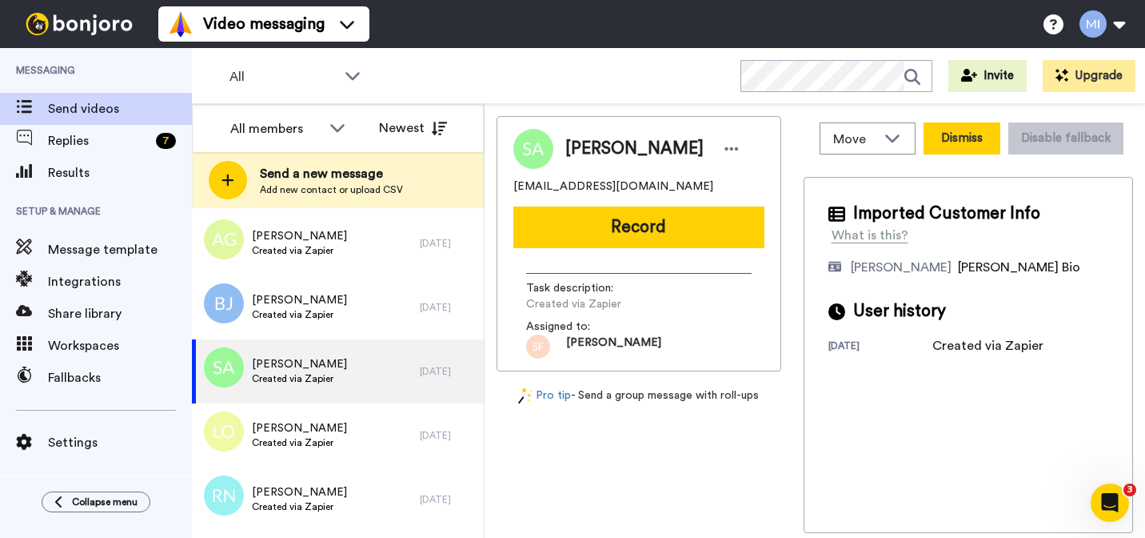
click at [961, 130] on button "Dismiss" at bounding box center [962, 138] width 77 height 32
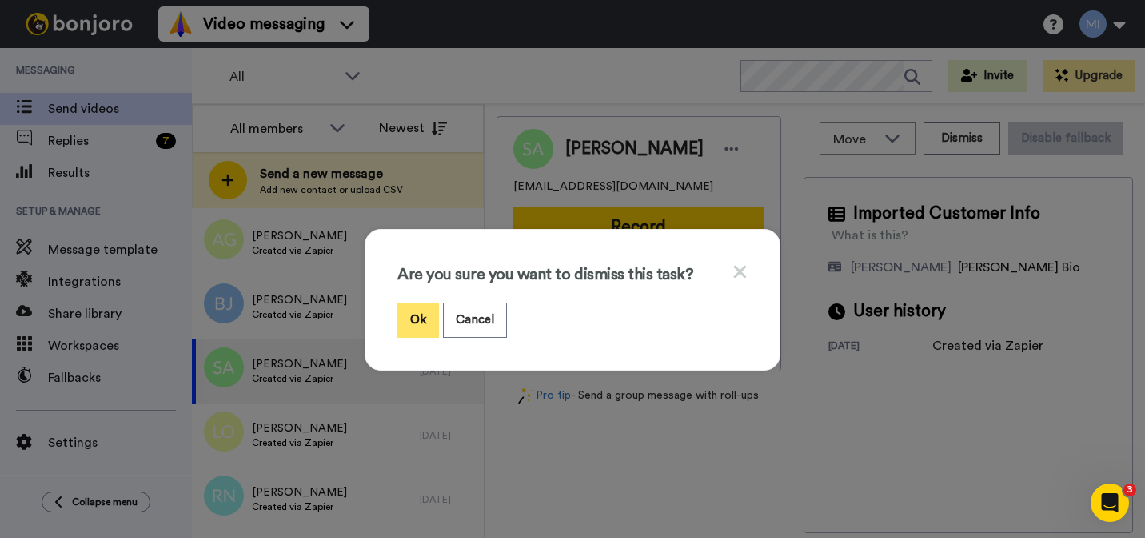
click at [424, 312] on button "Ok" at bounding box center [419, 319] width 42 height 34
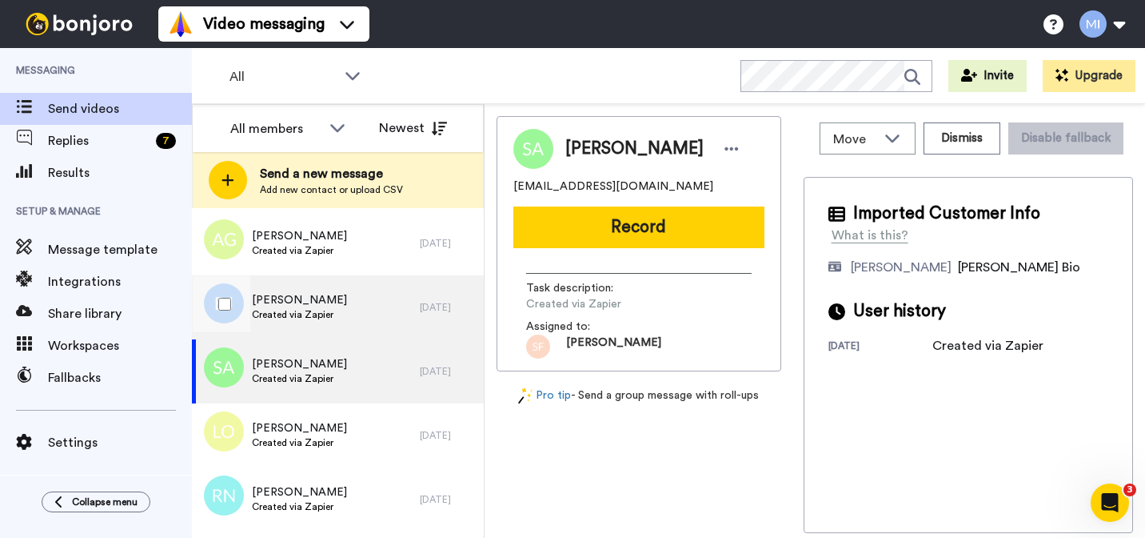
click at [363, 329] on div "Barbara Johnson Created via Zapier" at bounding box center [306, 307] width 228 height 64
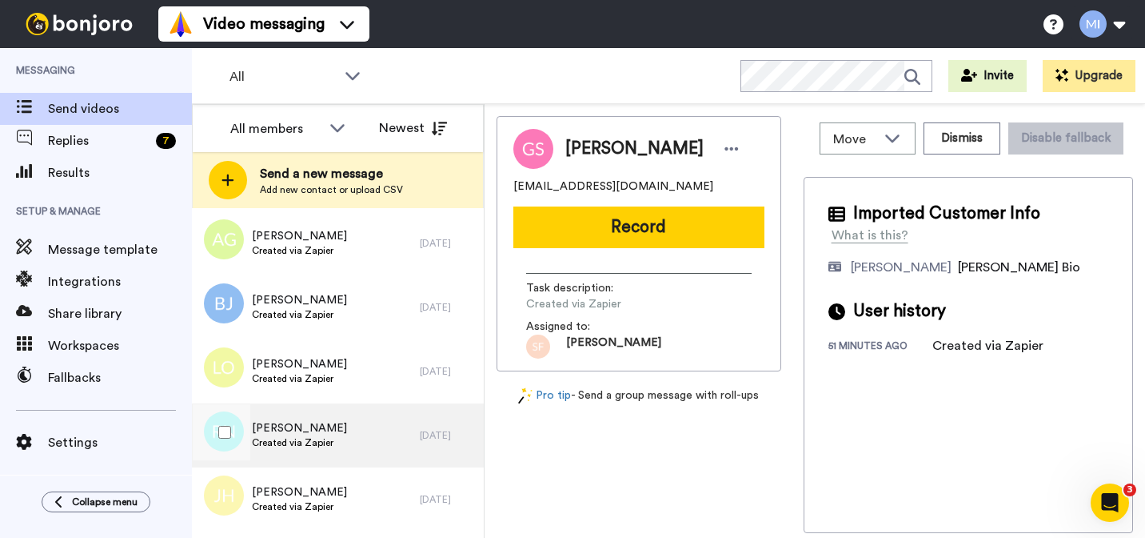
click at [341, 414] on div "Rebecca Newman Created via Zapier" at bounding box center [306, 435] width 228 height 64
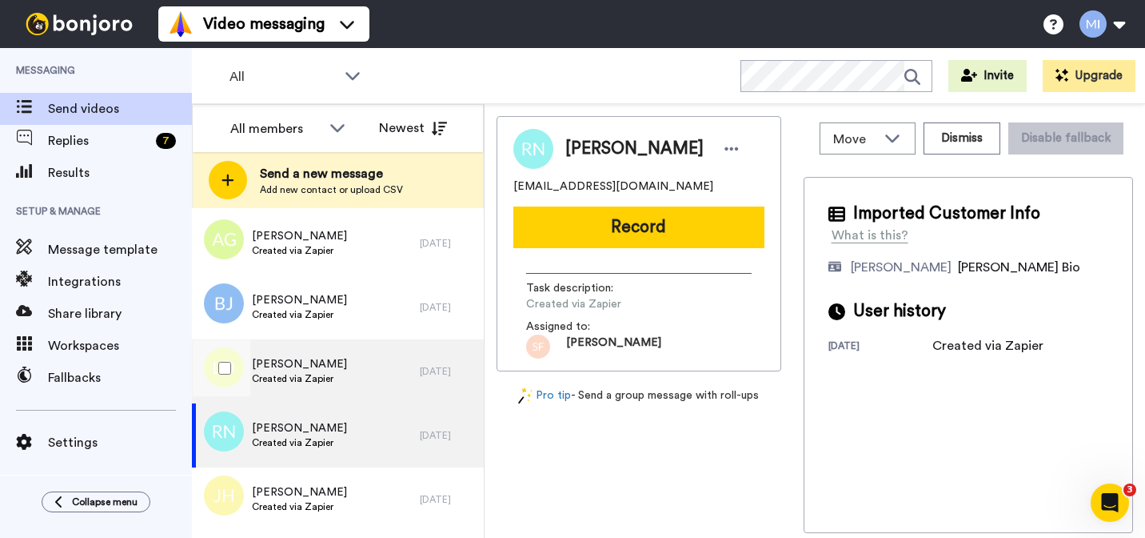
click at [348, 388] on div "Lindsay Obrien Created via Zapier" at bounding box center [306, 371] width 228 height 64
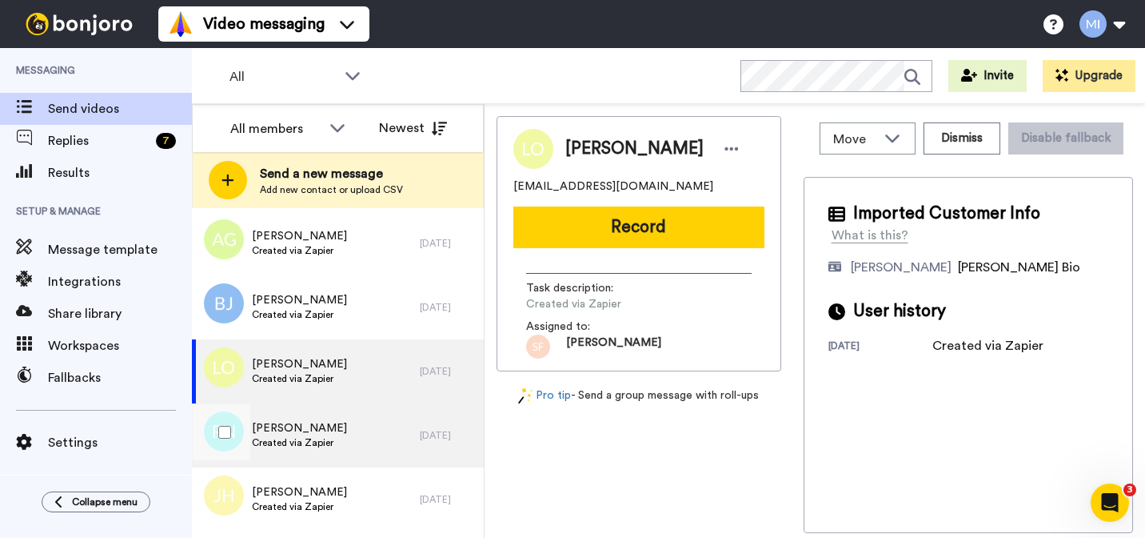
click at [355, 419] on div "Rebecca Newman Created via Zapier" at bounding box center [306, 435] width 228 height 64
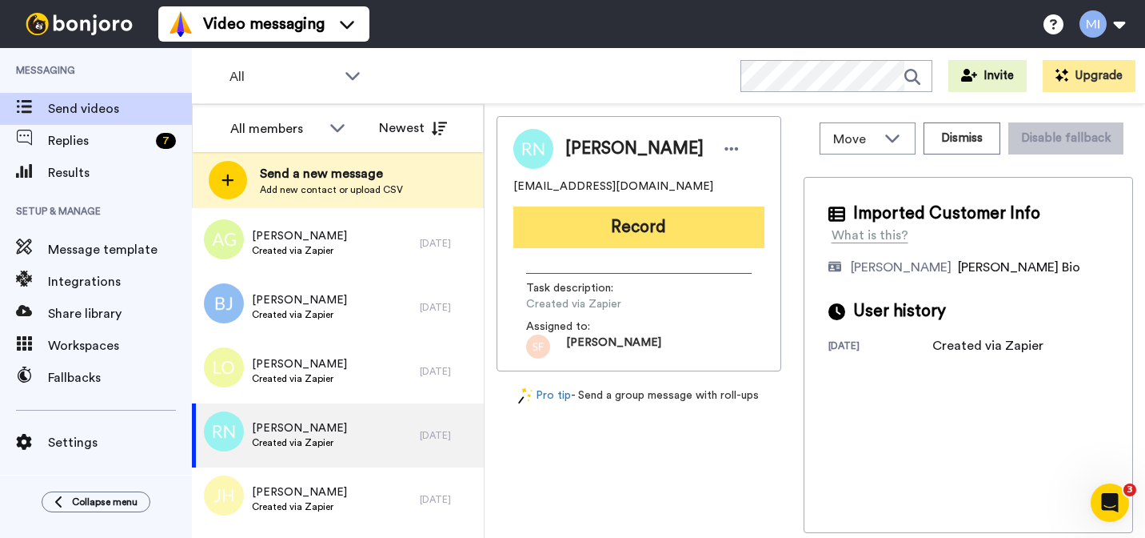
click at [653, 238] on button "Record" at bounding box center [639, 227] width 251 height 42
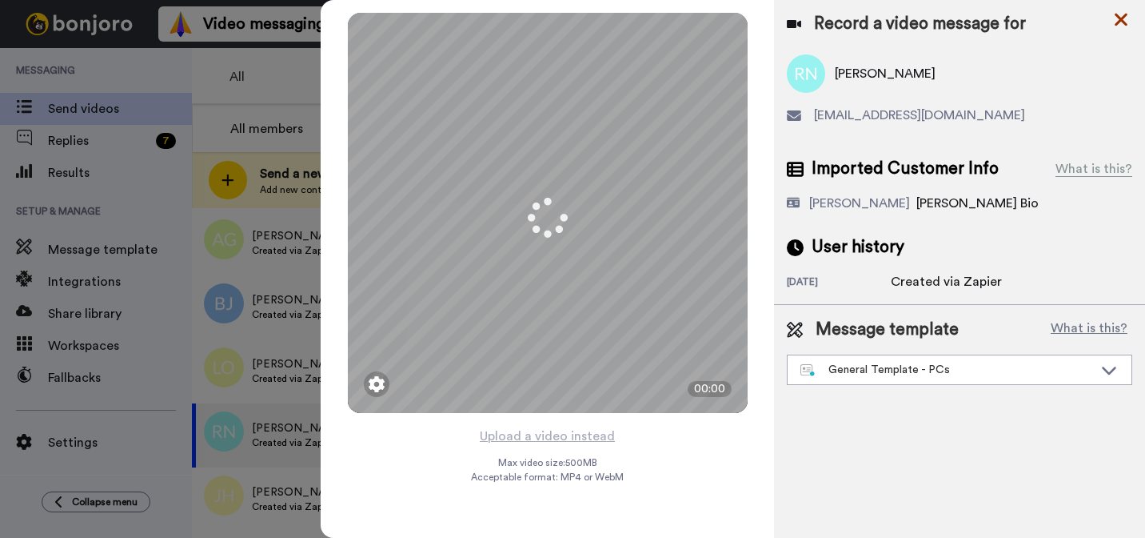
click at [1119, 18] on icon at bounding box center [1121, 20] width 13 height 13
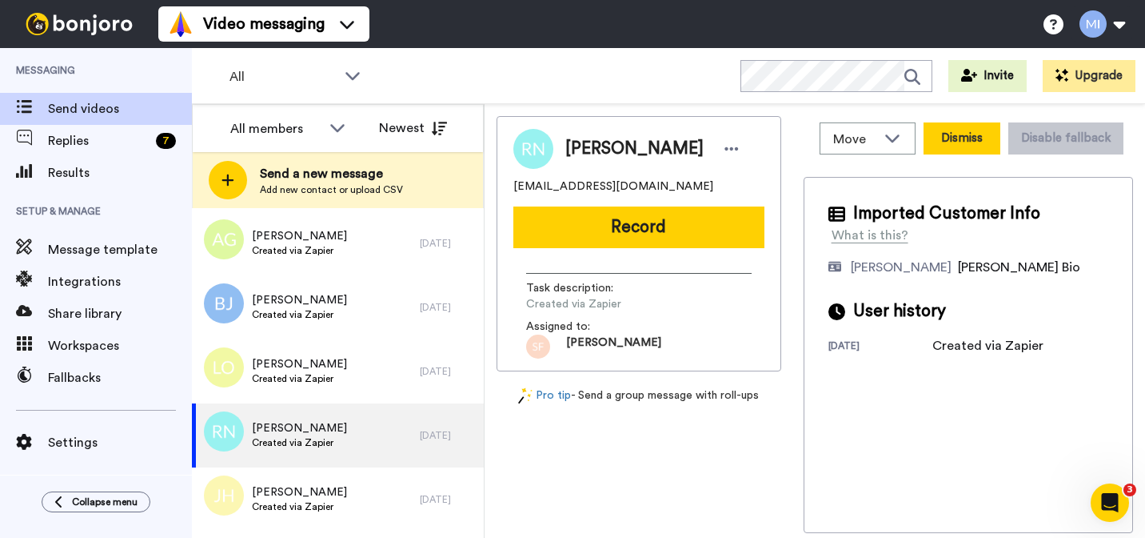
click at [948, 131] on button "Dismiss" at bounding box center [962, 138] width 77 height 32
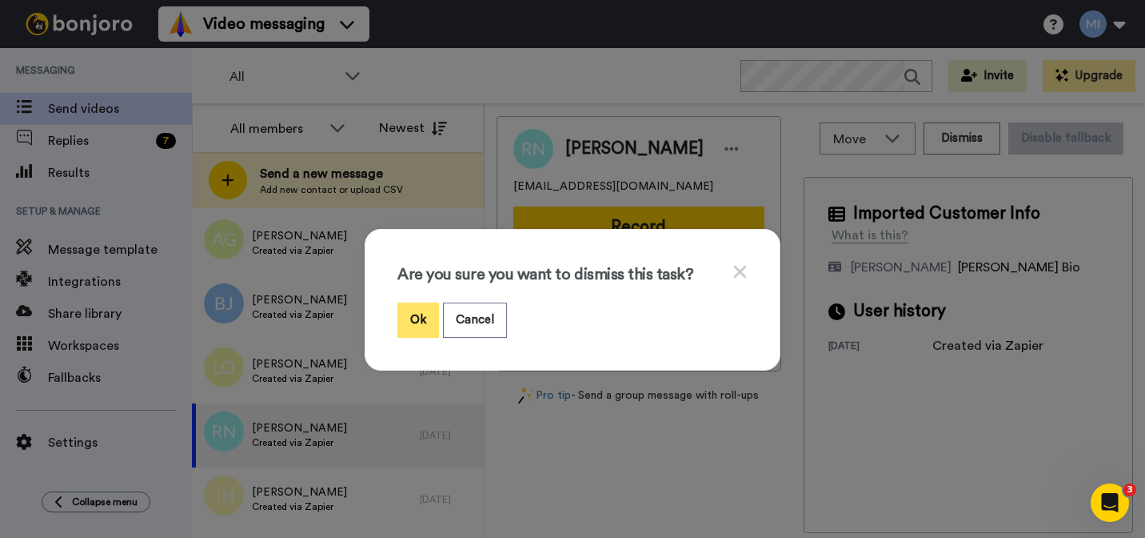
click at [424, 331] on button "Ok" at bounding box center [419, 319] width 42 height 34
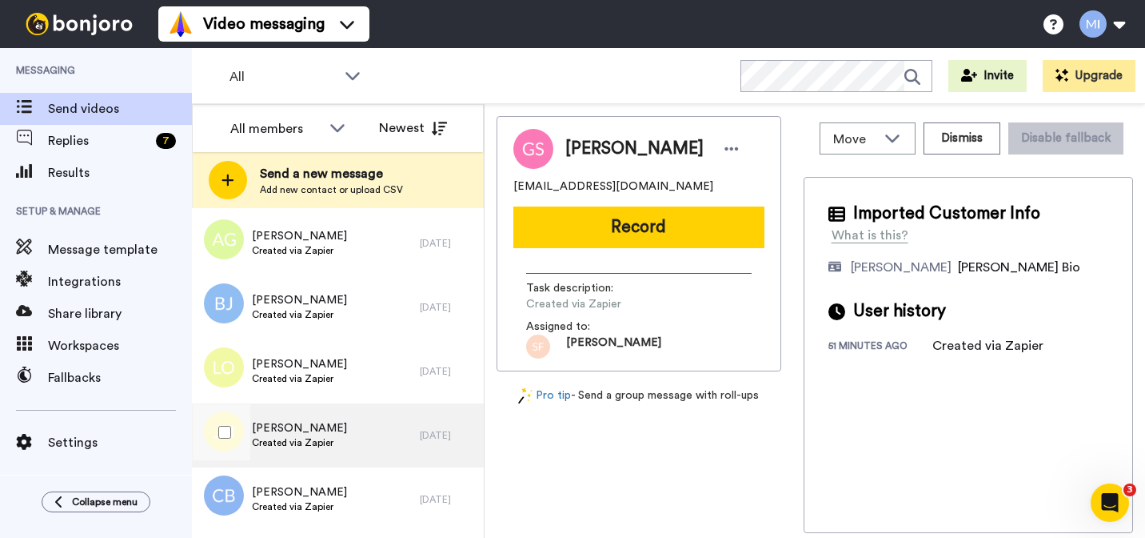
click at [371, 434] on div "[PERSON_NAME] Created via Zapier" at bounding box center [306, 435] width 228 height 64
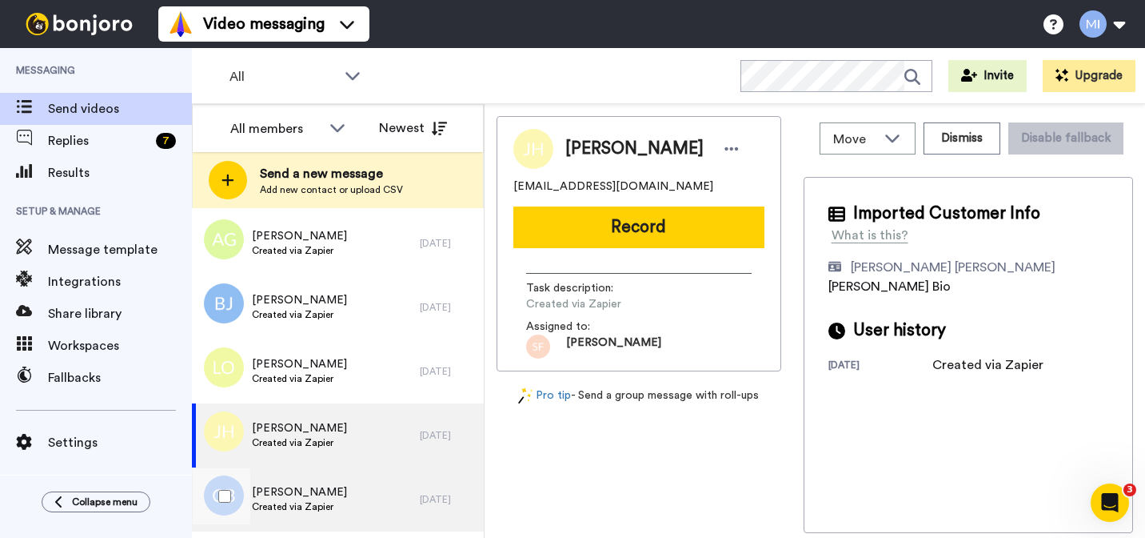
click at [337, 495] on div "Claire Butchart Created via Zapier" at bounding box center [306, 499] width 228 height 64
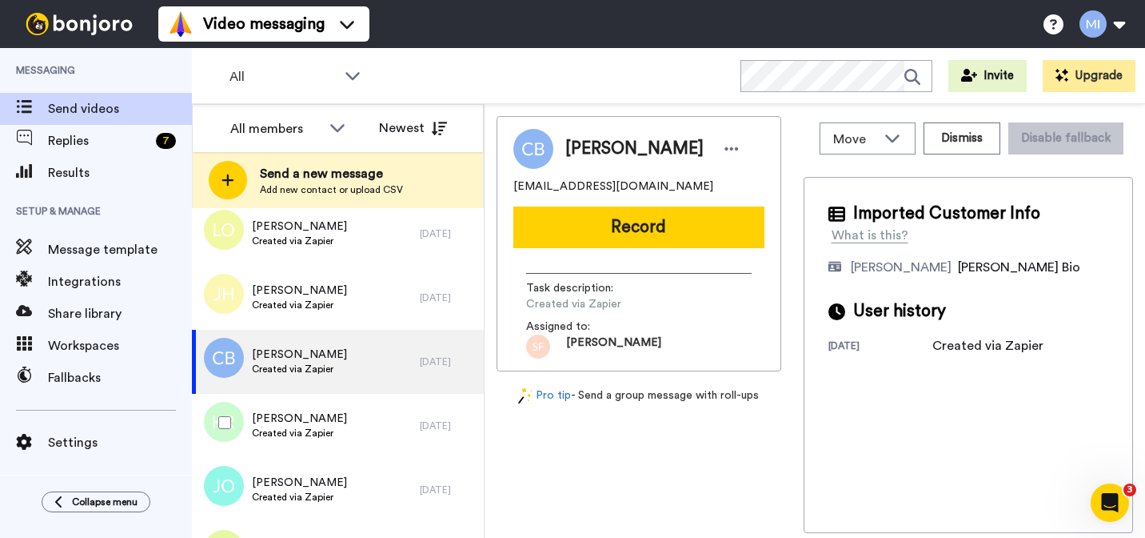
scroll to position [1464, 0]
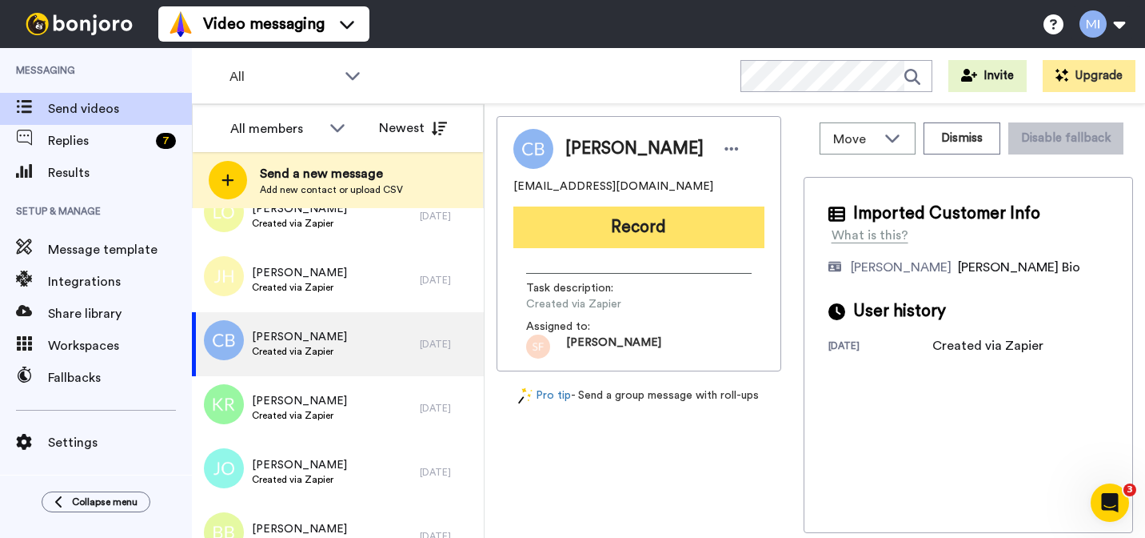
click at [623, 242] on button "Record" at bounding box center [639, 227] width 251 height 42
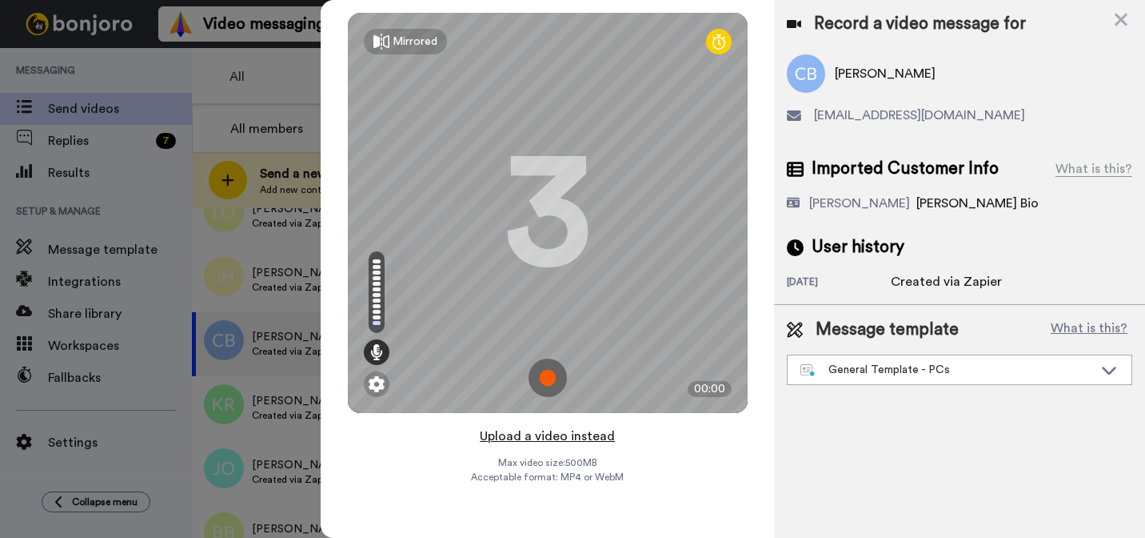
click at [592, 430] on button "Upload a video instead" at bounding box center [547, 436] width 145 height 21
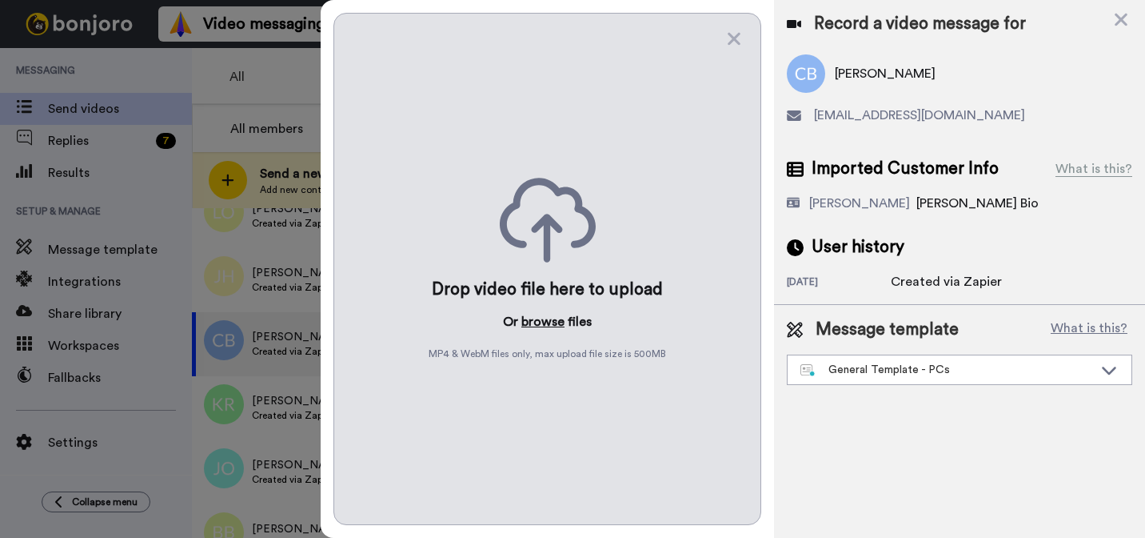
click at [542, 327] on button "browse" at bounding box center [543, 321] width 43 height 19
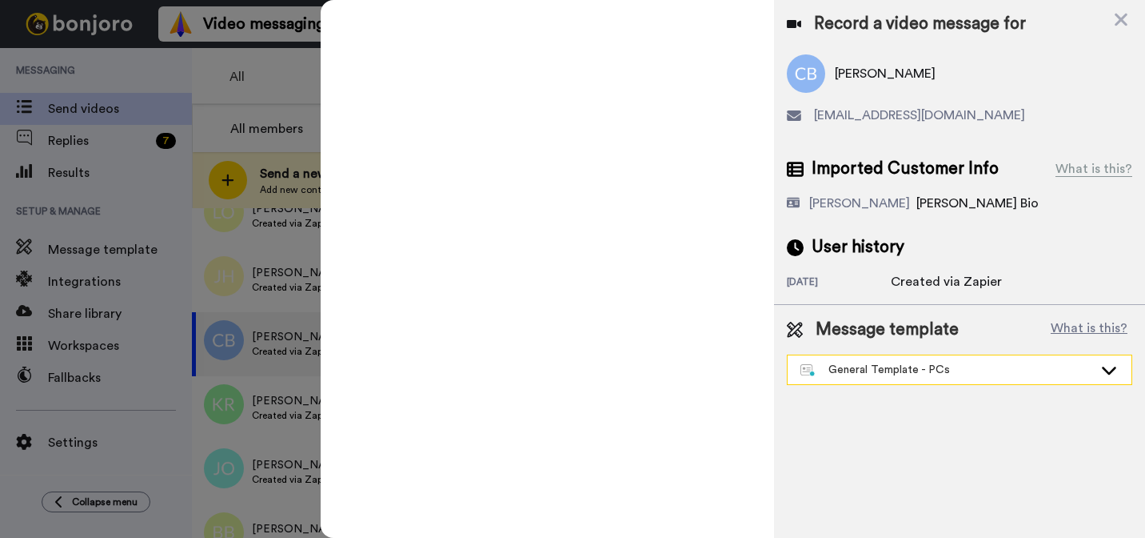
click at [844, 379] on div "General Template - PCs" at bounding box center [960, 369] width 344 height 29
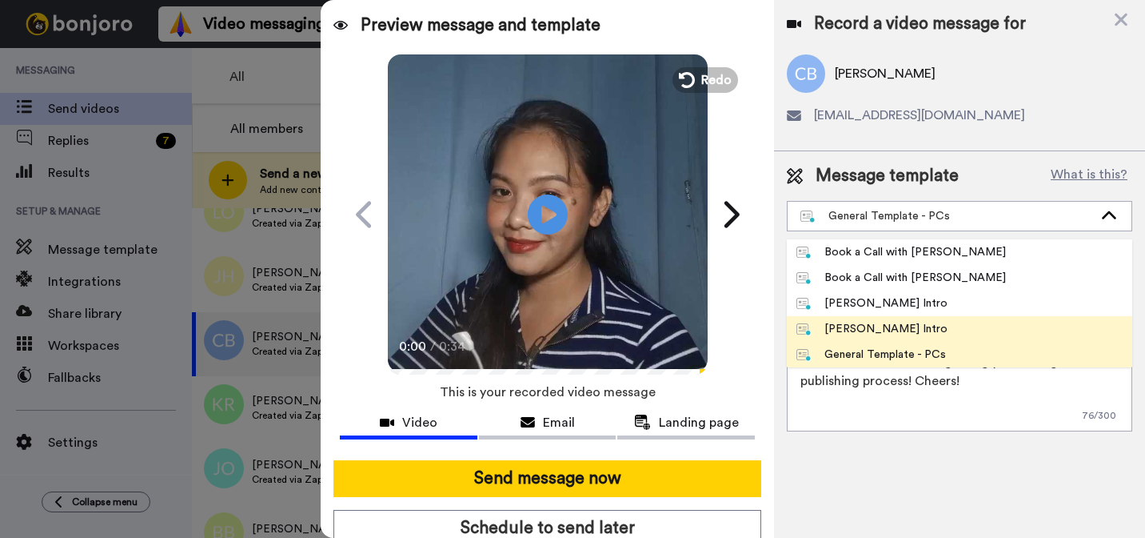
click at [843, 326] on div "[PERSON_NAME] Intro" at bounding box center [872, 329] width 151 height 16
type textarea "Hi {first_name|there}, I’m [PERSON_NAME] from Tellwell Publishing. Here's a qui…"
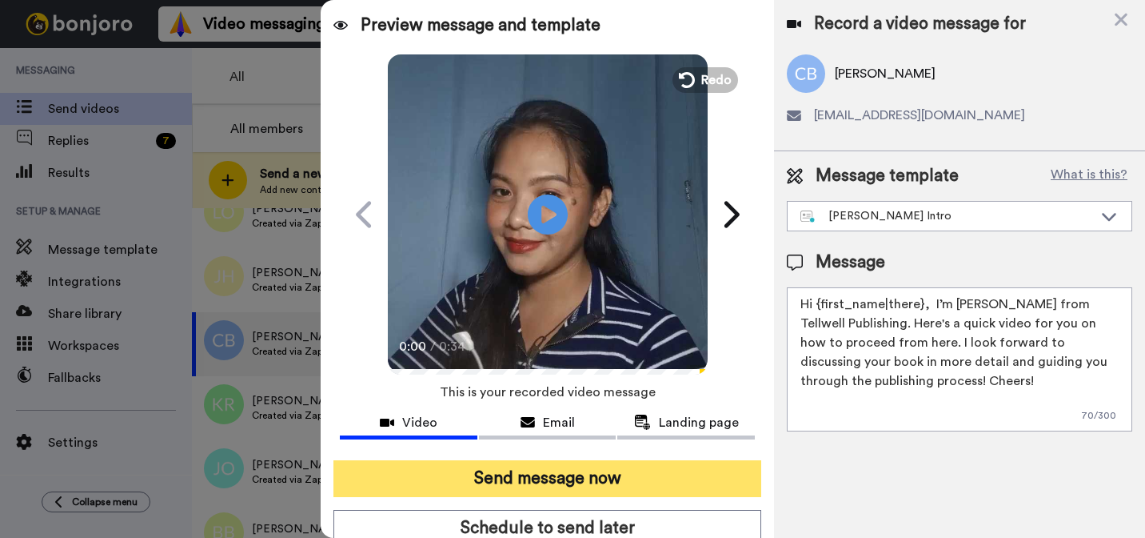
click at [676, 464] on button "Send message now" at bounding box center [548, 478] width 428 height 37
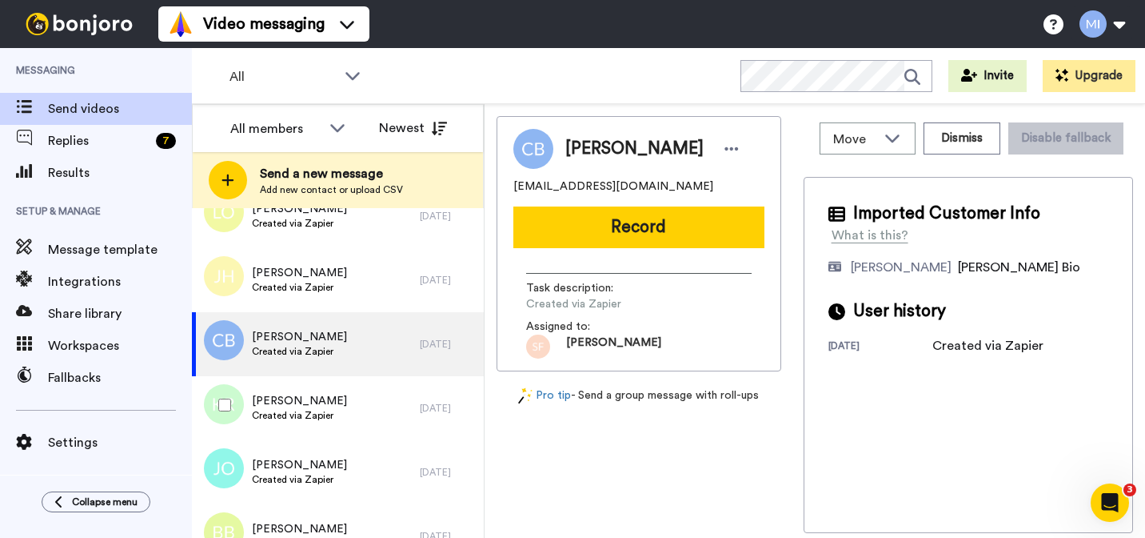
scroll to position [0, 0]
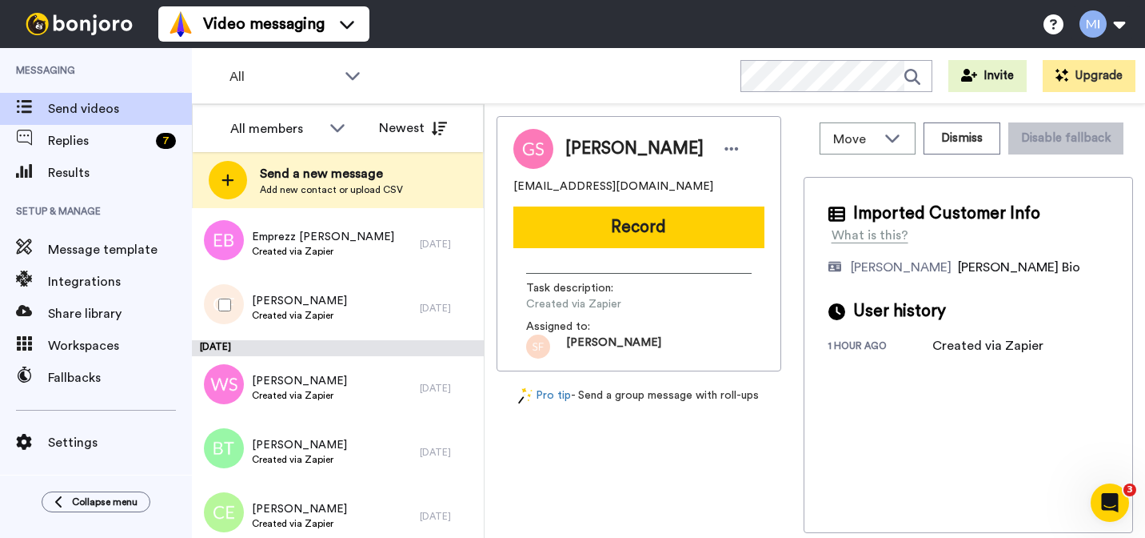
scroll to position [1758, 0]
click at [330, 321] on div "[PERSON_NAME] Created via Zapier" at bounding box center [306, 306] width 228 height 64
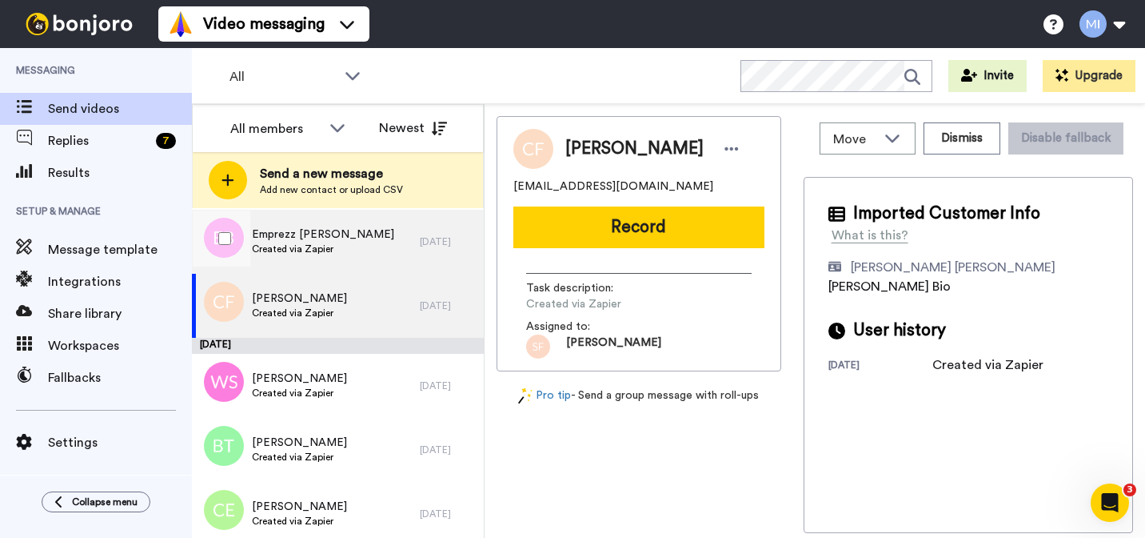
click at [334, 238] on span "Emprezz [PERSON_NAME]" at bounding box center [323, 234] width 142 height 16
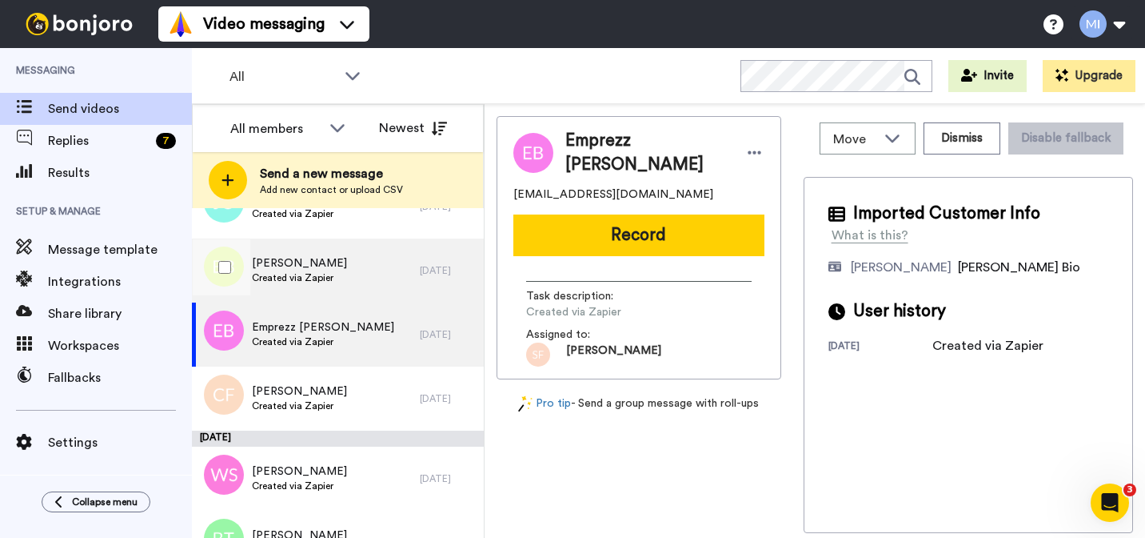
click at [332, 281] on div "[PERSON_NAME] Created via Zapier" at bounding box center [306, 270] width 228 height 64
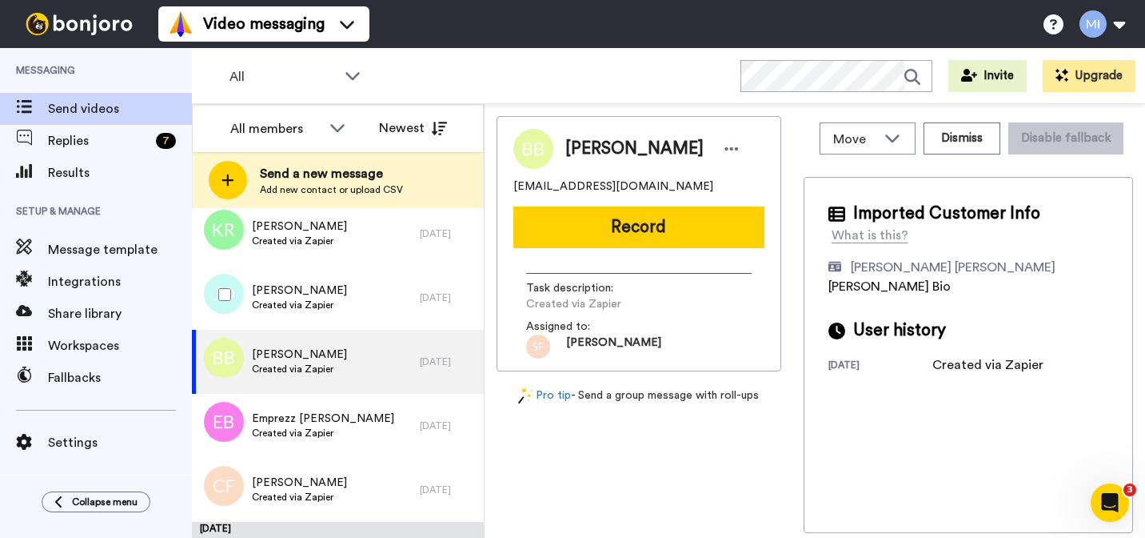
scroll to position [1575, 0]
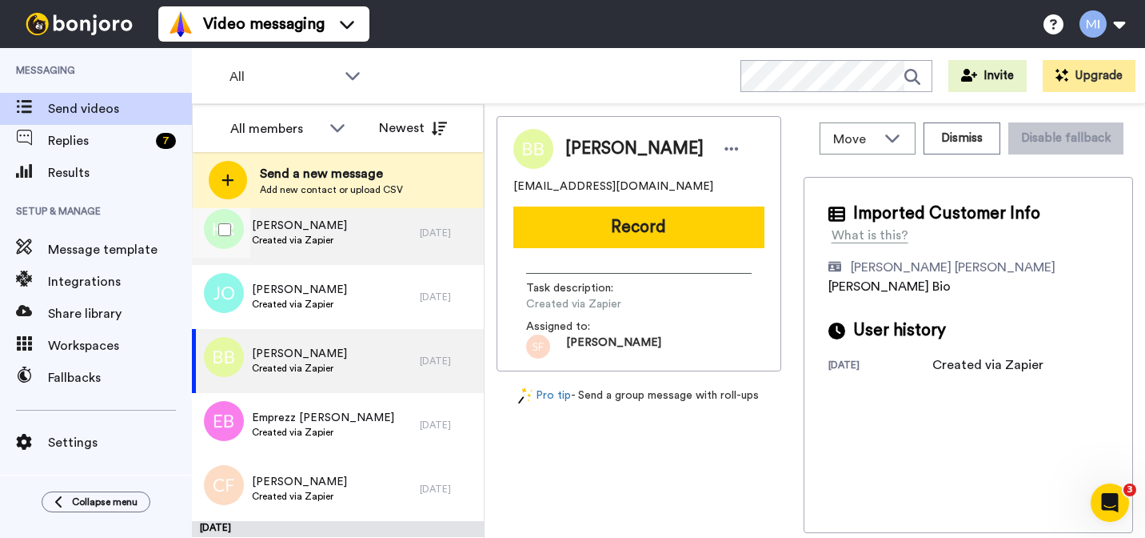
click at [337, 258] on div "[PERSON_NAME] Created via Zapier" at bounding box center [306, 233] width 228 height 64
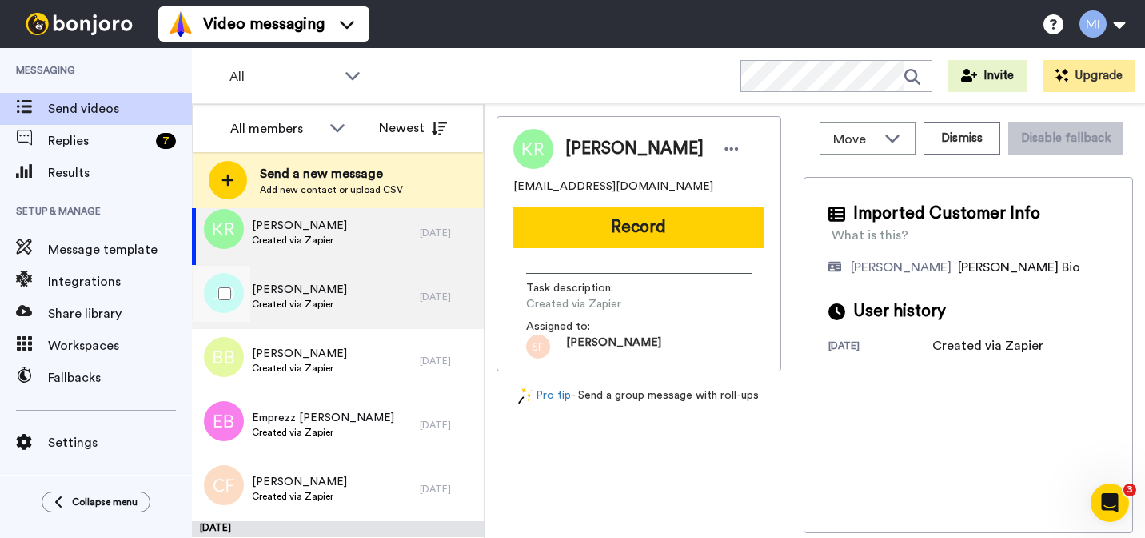
click at [335, 281] on div "[PERSON_NAME] Created via Zapier" at bounding box center [306, 297] width 228 height 64
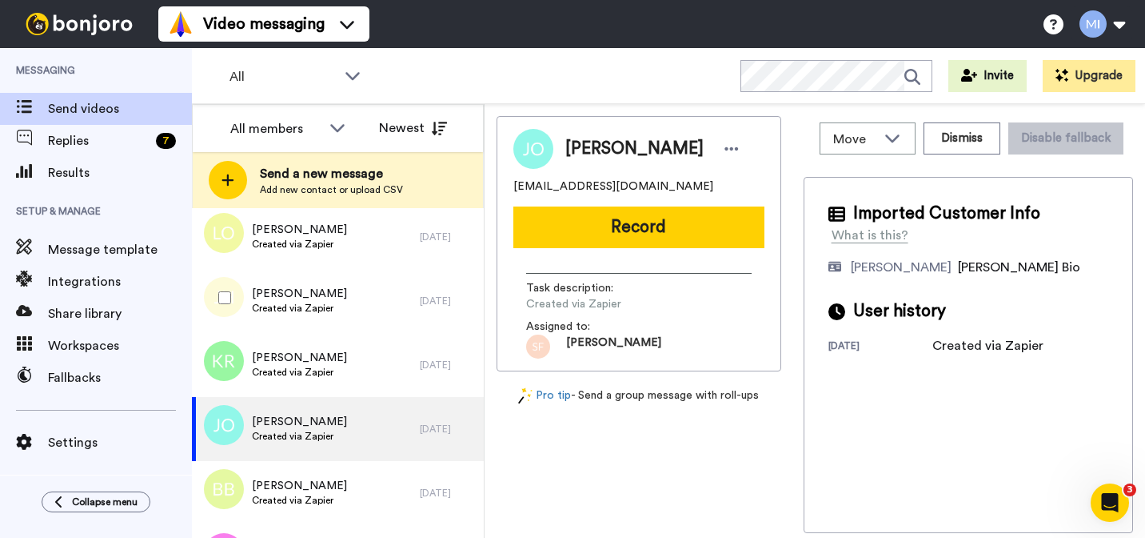
scroll to position [1435, 0]
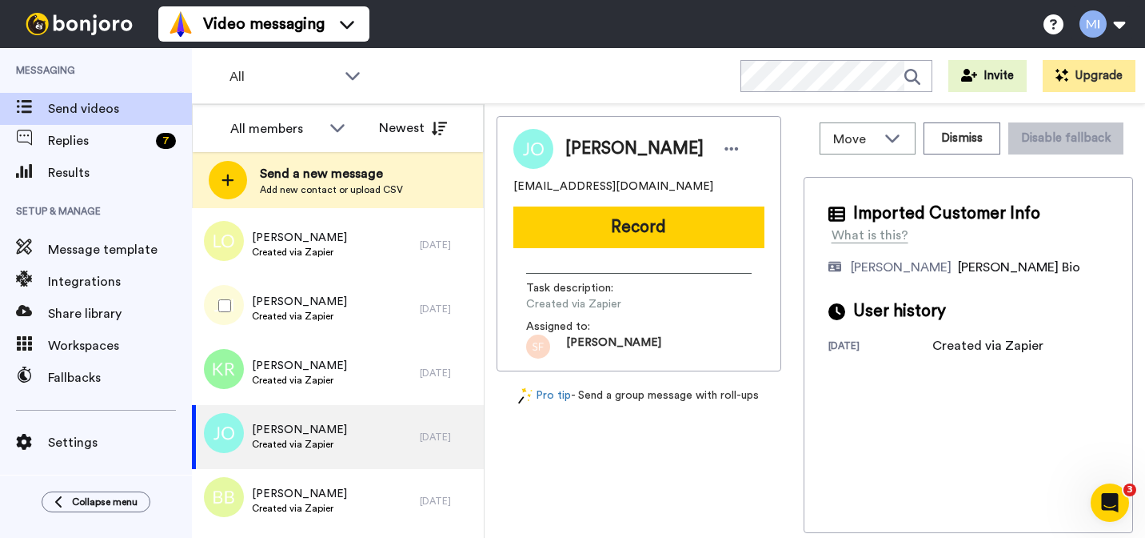
click at [335, 281] on div "[PERSON_NAME] Created via Zapier" at bounding box center [306, 309] width 228 height 64
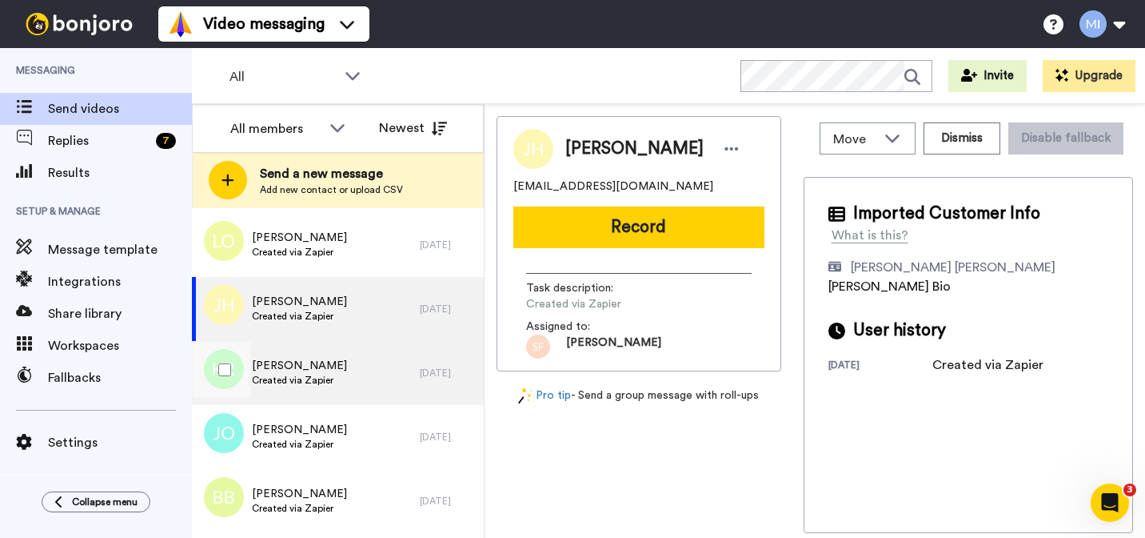
click at [320, 365] on span "[PERSON_NAME]" at bounding box center [299, 366] width 95 height 16
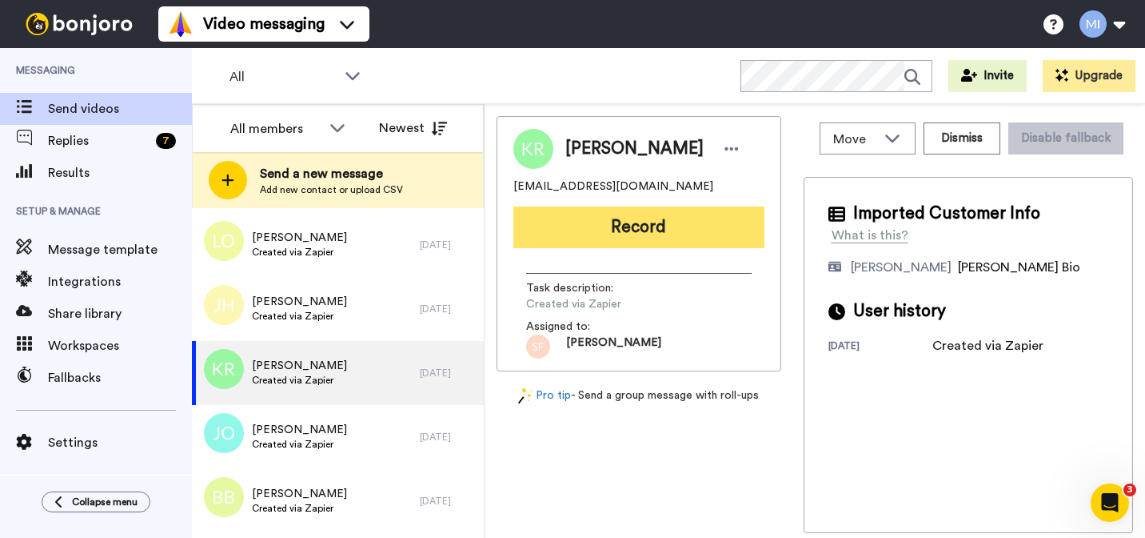
click at [697, 233] on button "Record" at bounding box center [639, 227] width 251 height 42
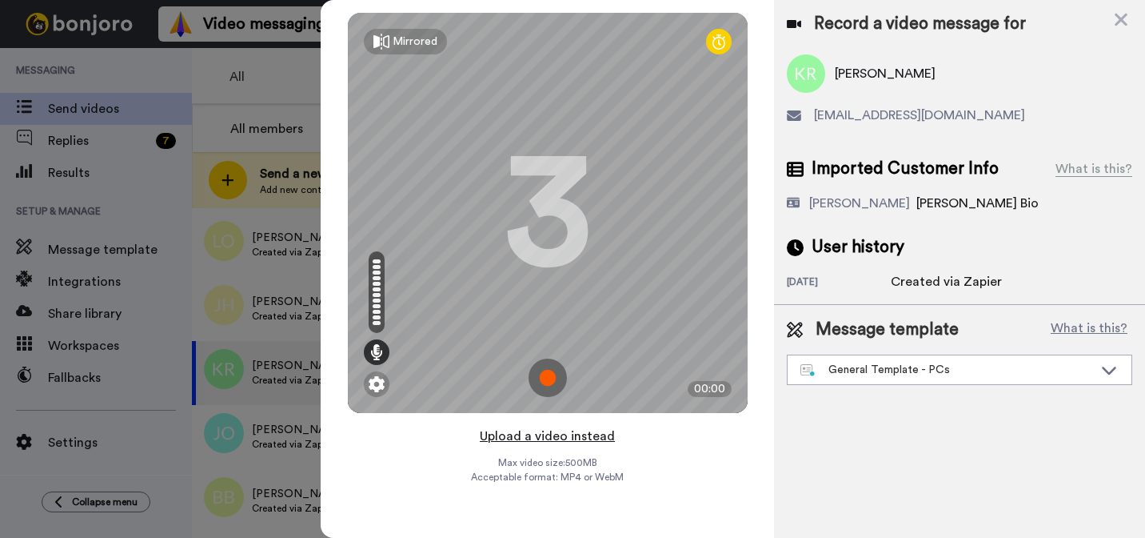
click at [594, 437] on button "Upload a video instead" at bounding box center [547, 436] width 145 height 21
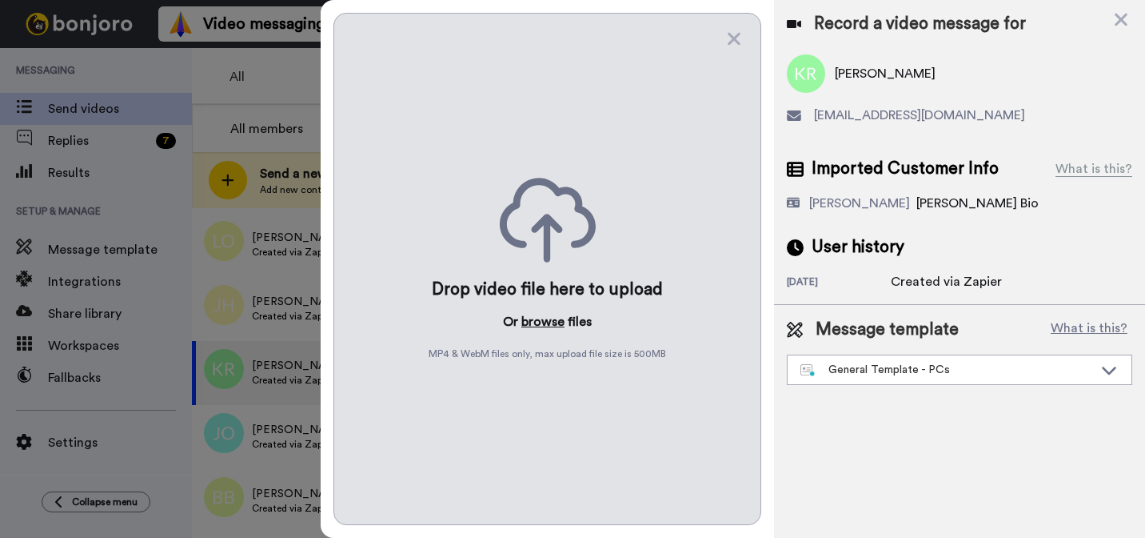
click at [554, 322] on button "browse" at bounding box center [543, 321] width 43 height 19
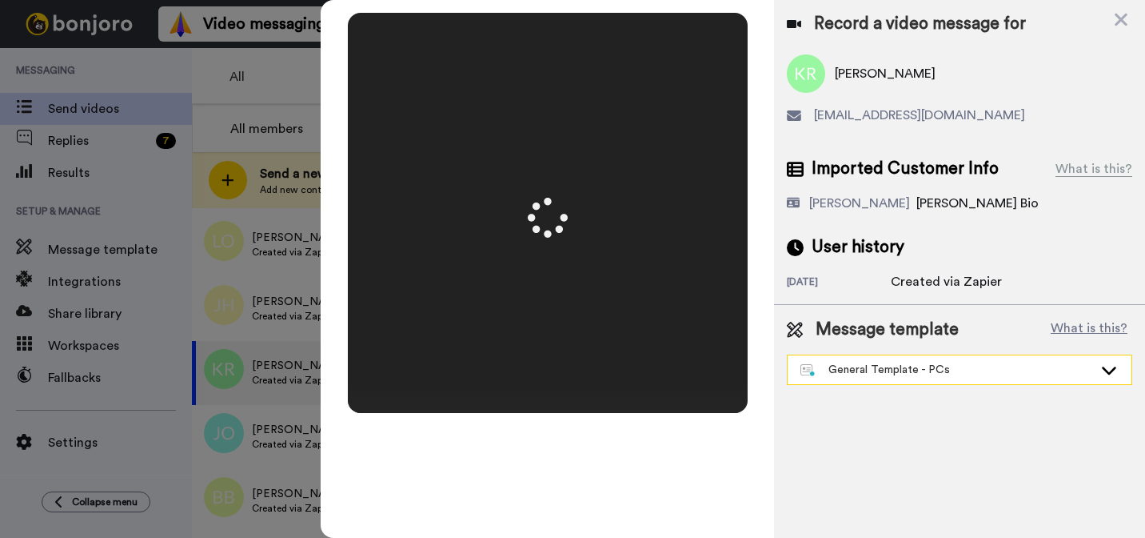
click at [863, 370] on div "General Template - PCs" at bounding box center [947, 370] width 293 height 16
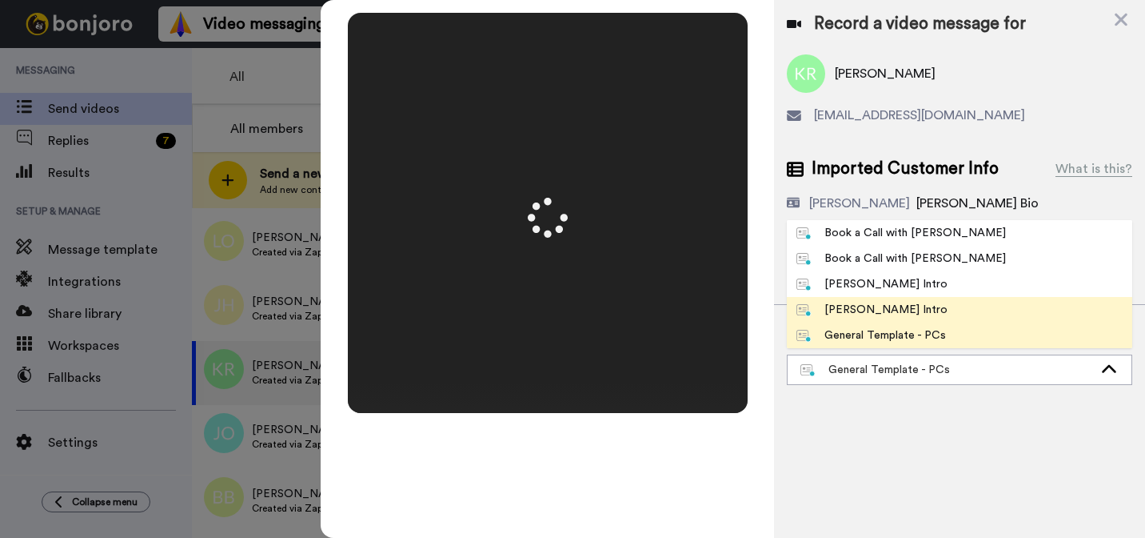
click at [855, 318] on li "[PERSON_NAME] Intro" at bounding box center [960, 310] width 346 height 26
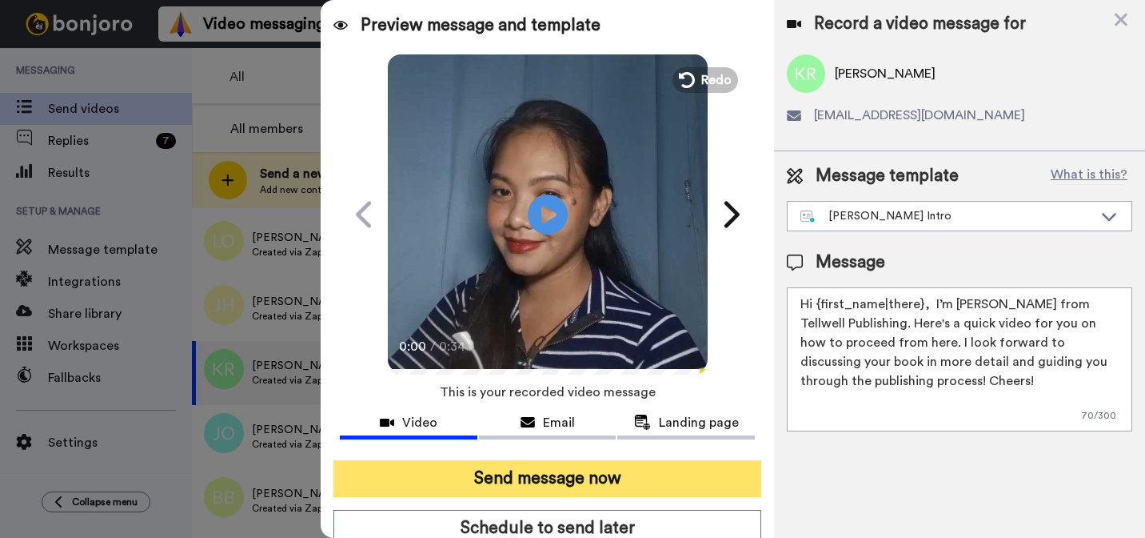
click at [695, 478] on button "Send message now" at bounding box center [548, 478] width 428 height 37
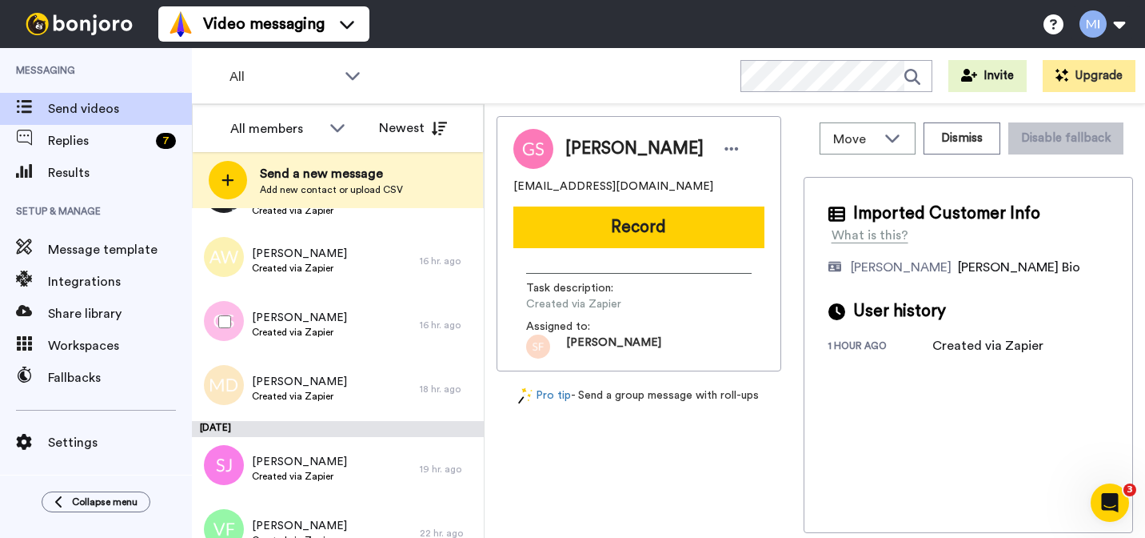
scroll to position [674, 0]
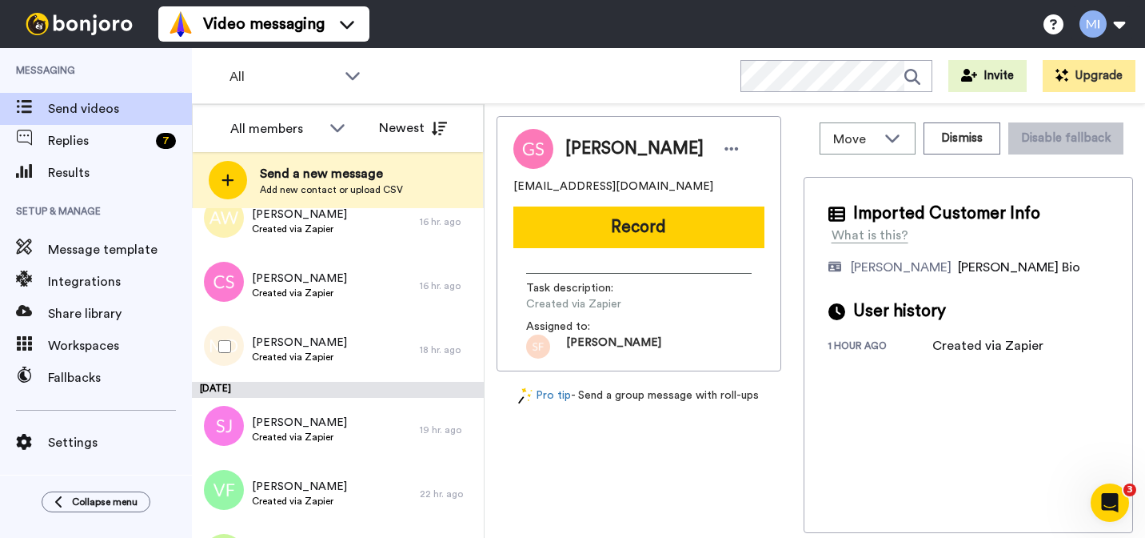
click at [338, 342] on span "[PERSON_NAME]" at bounding box center [299, 342] width 95 height 16
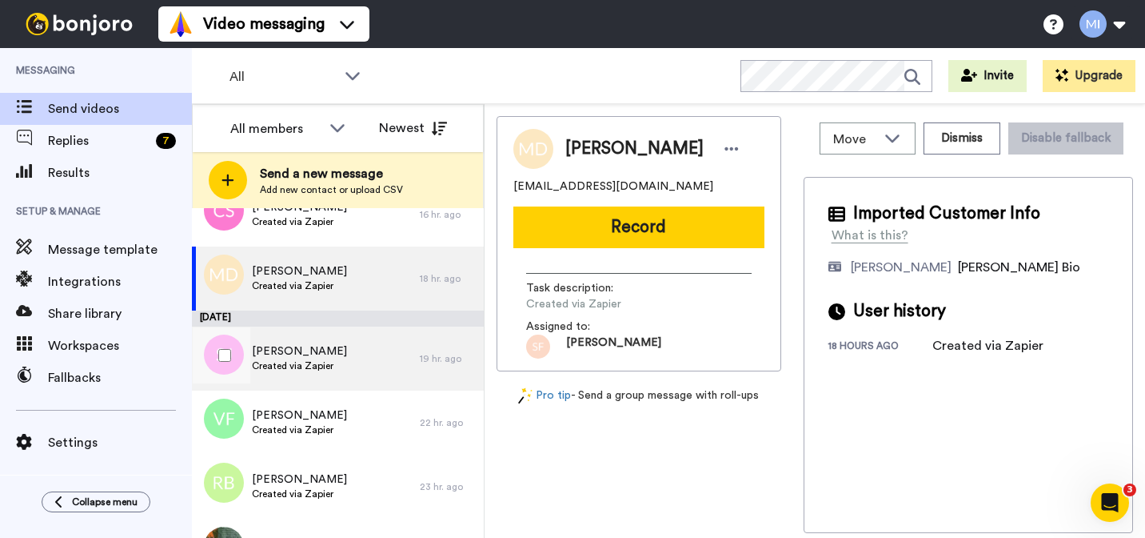
scroll to position [748, 0]
click at [335, 439] on div "[PERSON_NAME] Created via Zapier" at bounding box center [306, 420] width 228 height 64
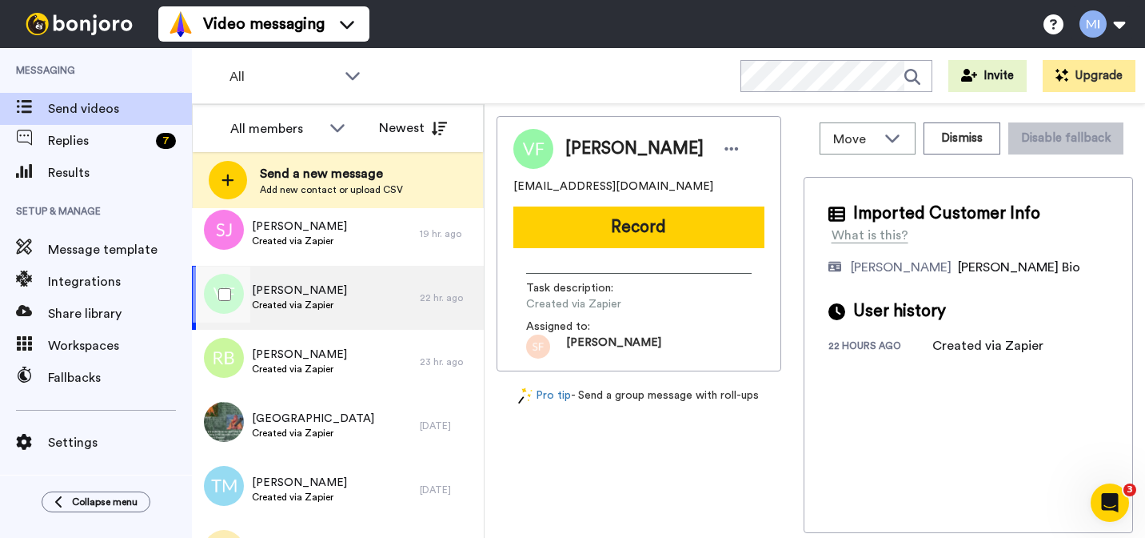
scroll to position [909, 0]
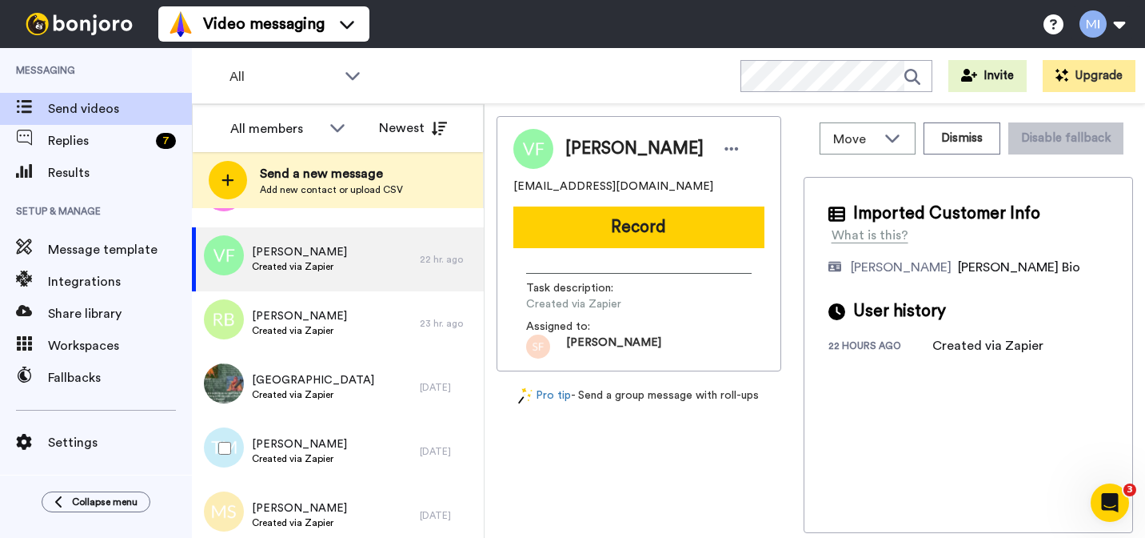
click at [335, 438] on div "[PERSON_NAME] Created via Zapier" at bounding box center [306, 451] width 228 height 64
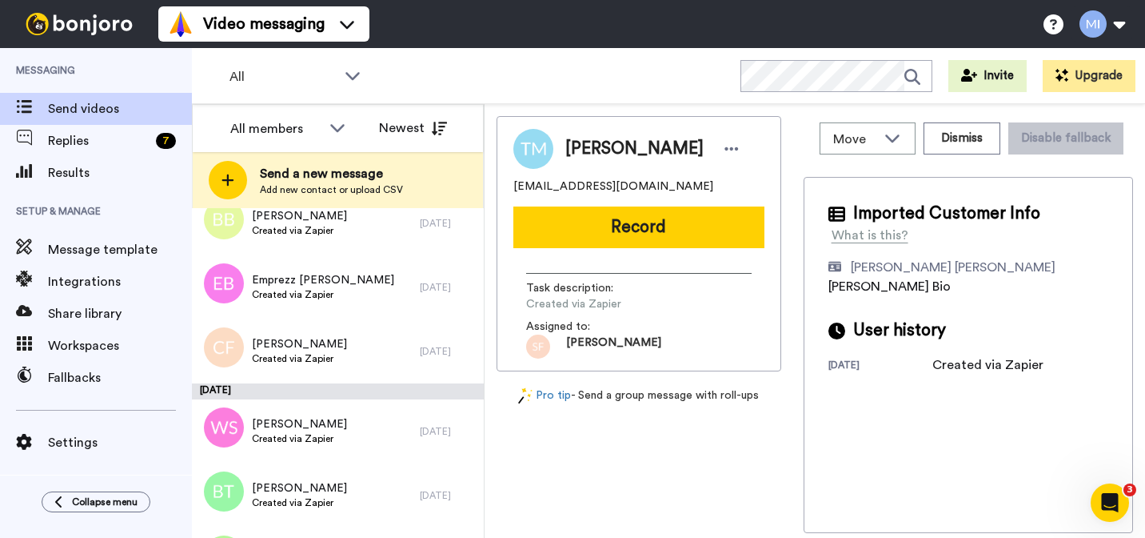
scroll to position [1865, 0]
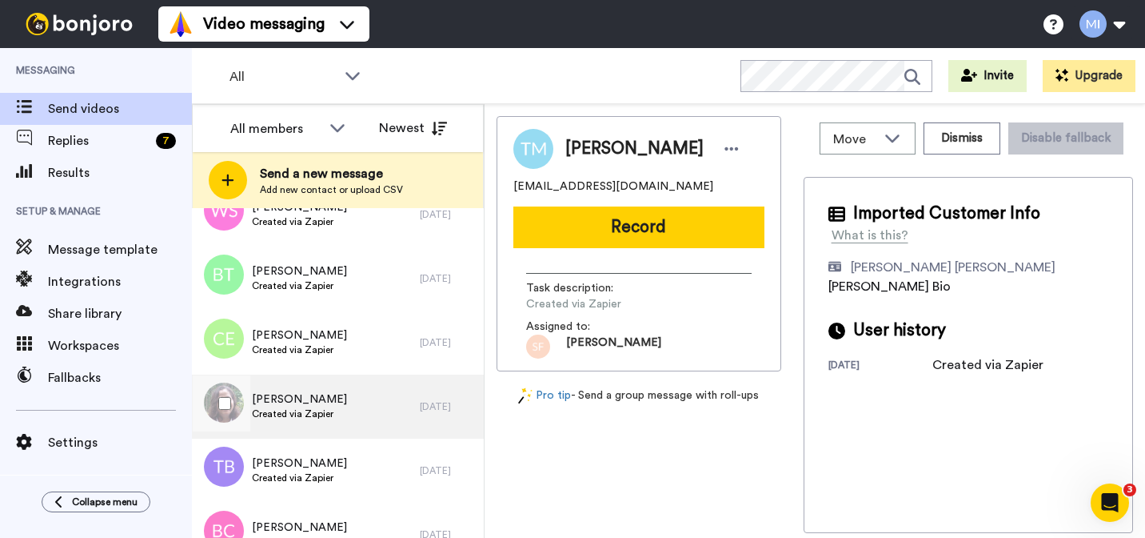
click at [336, 401] on span "[PERSON_NAME]" at bounding box center [299, 399] width 95 height 16
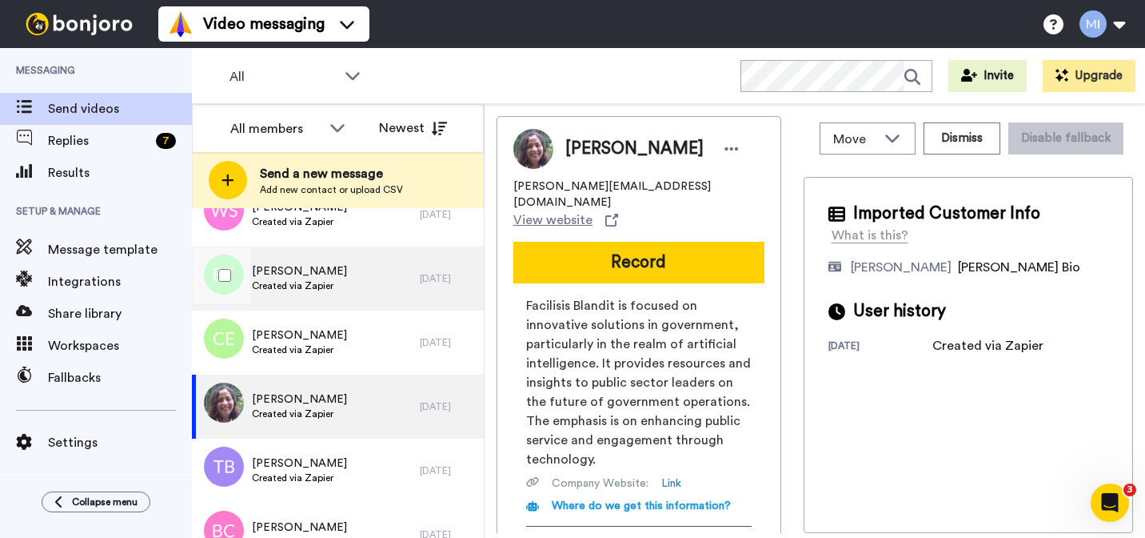
click at [342, 307] on div "[PERSON_NAME] Created via Zapier" at bounding box center [306, 278] width 228 height 64
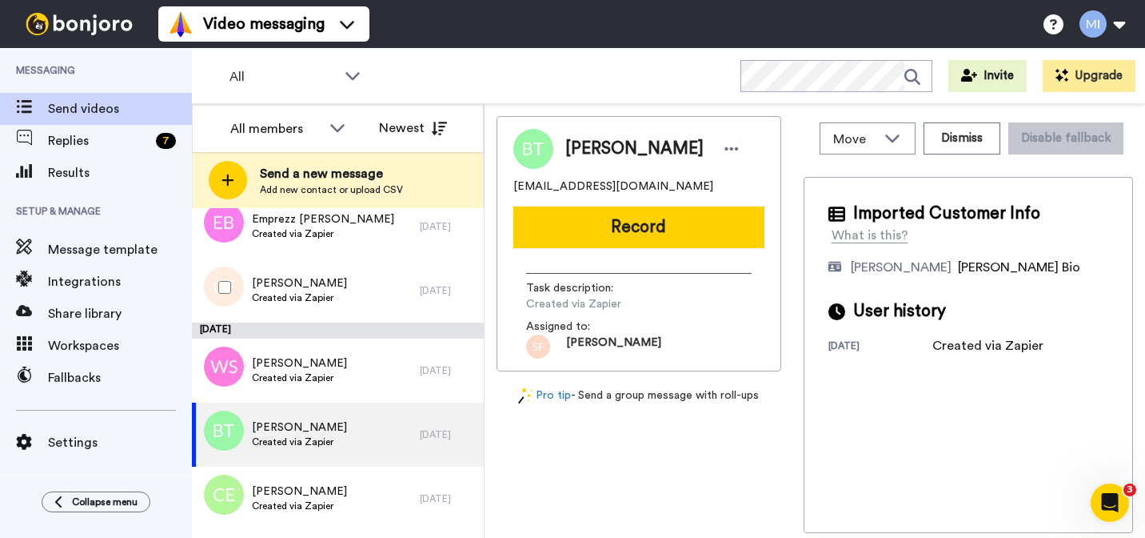
scroll to position [1717, 0]
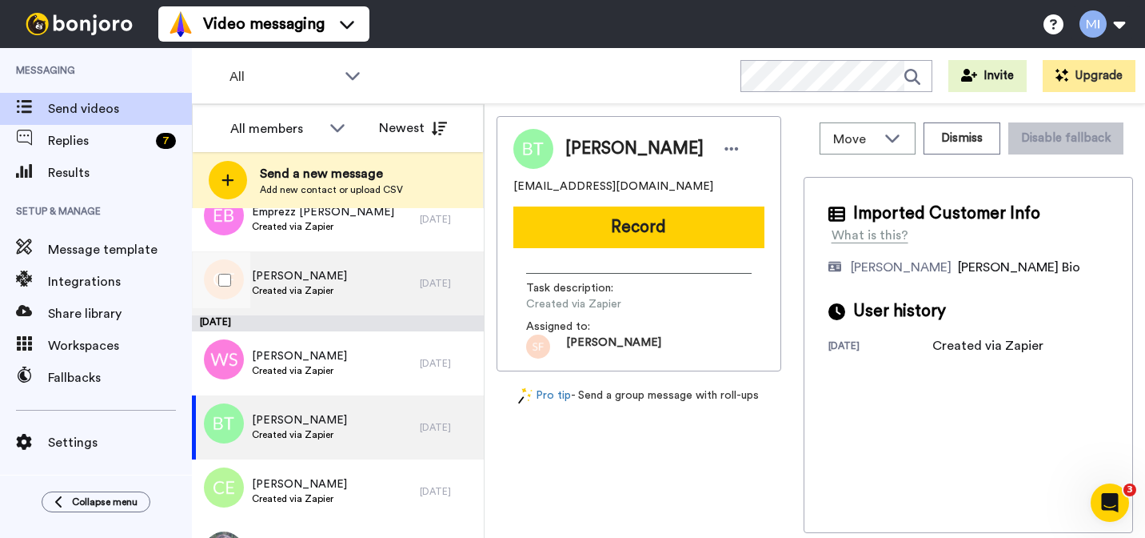
click at [341, 291] on span "Created via Zapier" at bounding box center [299, 290] width 95 height 13
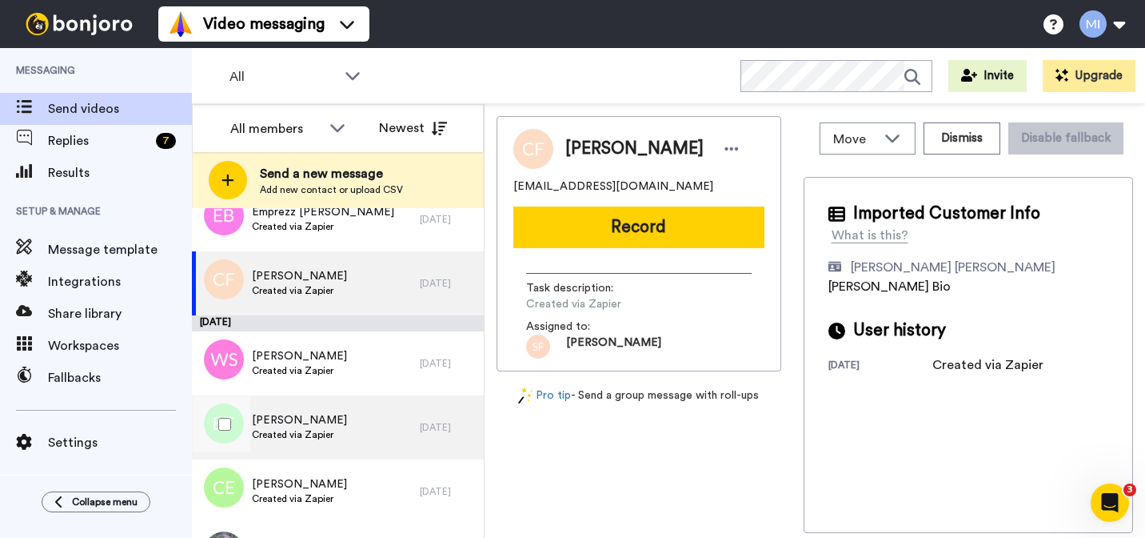
click at [319, 403] on div "[PERSON_NAME] Created via Zapier" at bounding box center [306, 427] width 228 height 64
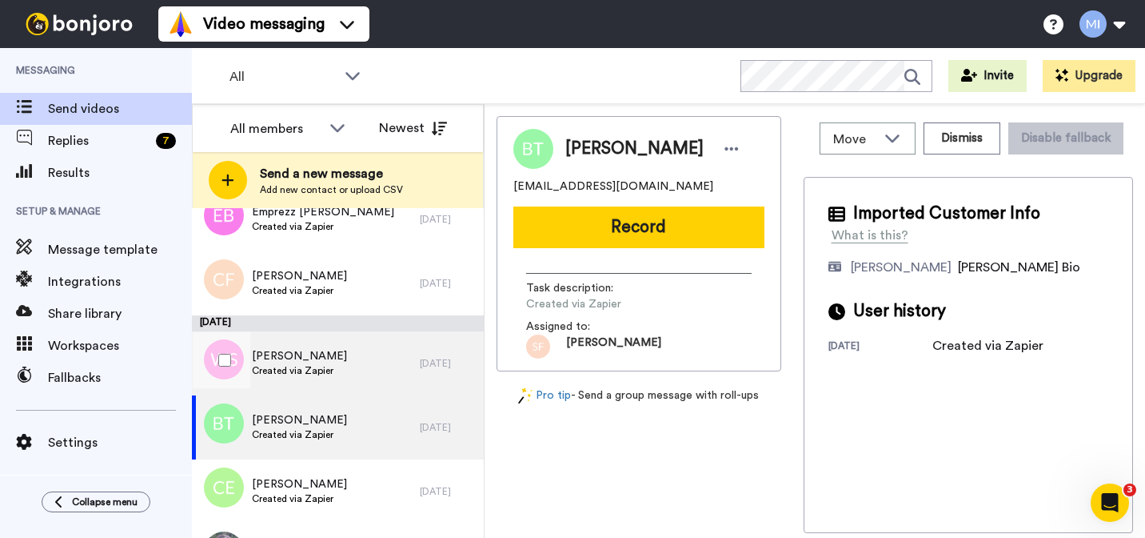
click at [321, 366] on span "Created via Zapier" at bounding box center [299, 370] width 95 height 13
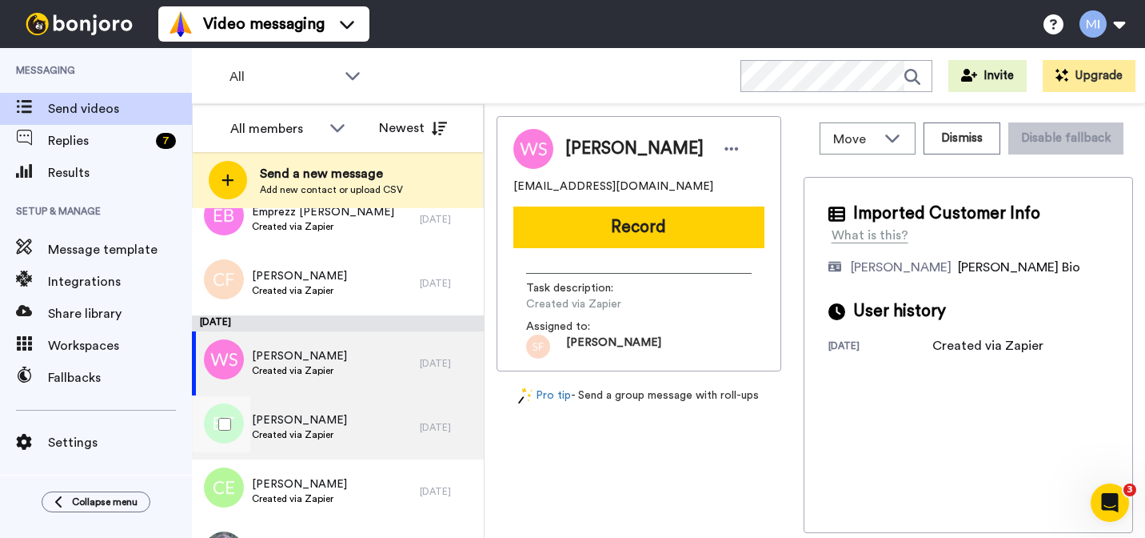
click at [319, 418] on span "[PERSON_NAME]" at bounding box center [299, 420] width 95 height 16
